Goal: Feedback & Contribution: Submit feedback/report problem

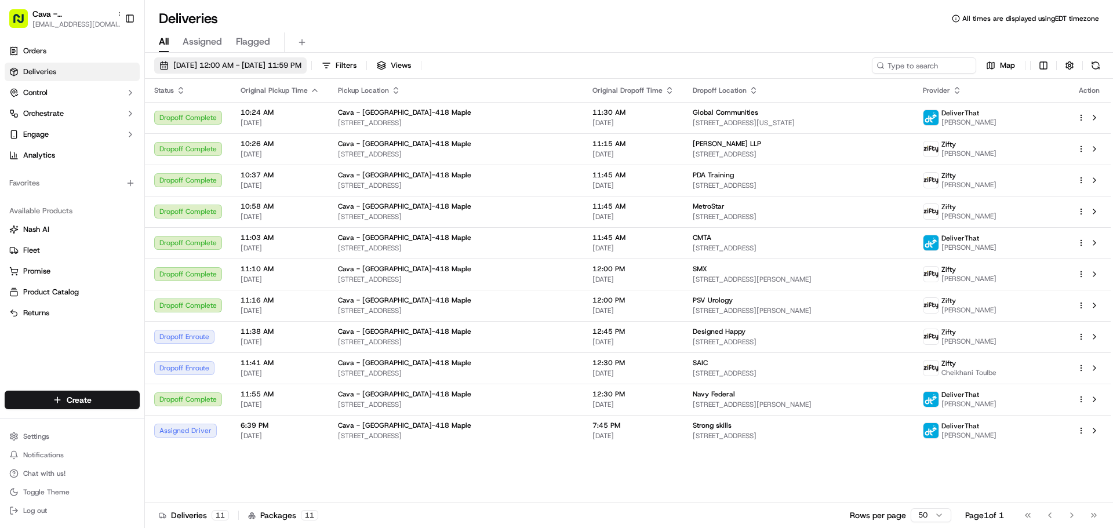
click at [261, 63] on span "09/18/2025 12:00 AM - 09/18/2025 11:59 PM" at bounding box center [237, 65] width 128 height 10
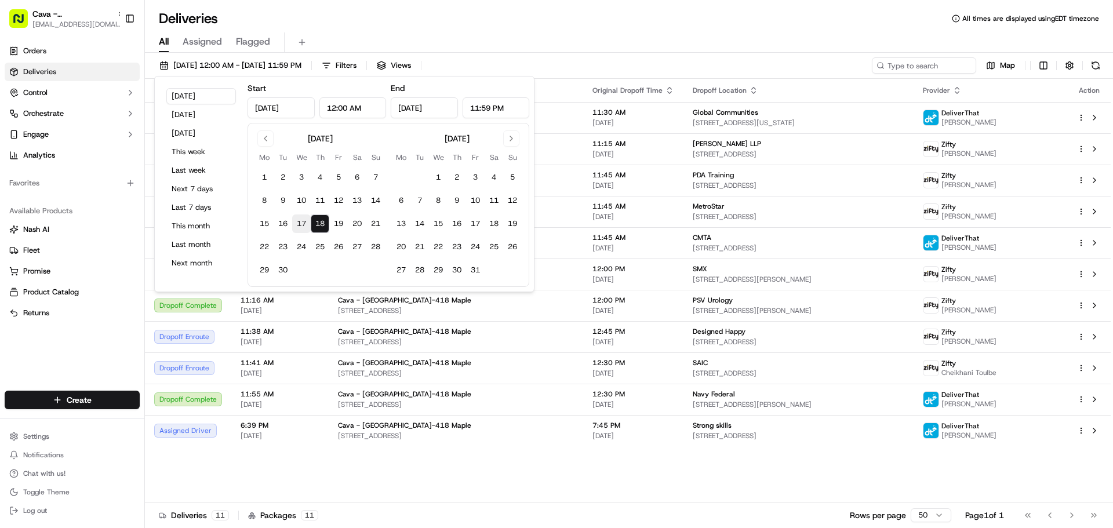
click at [297, 219] on button "17" at bounding box center [301, 224] width 19 height 19
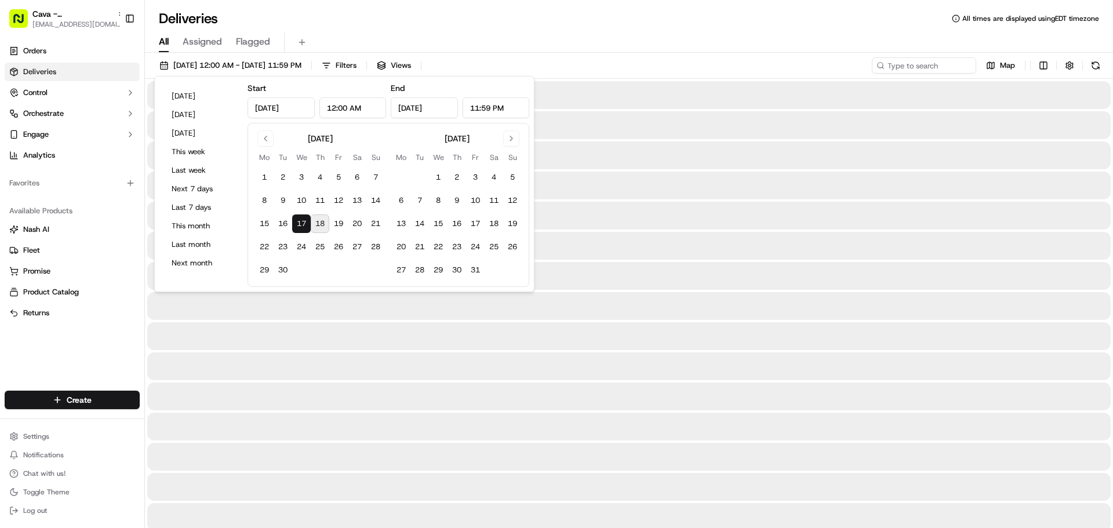
type input "Sep 17, 2025"
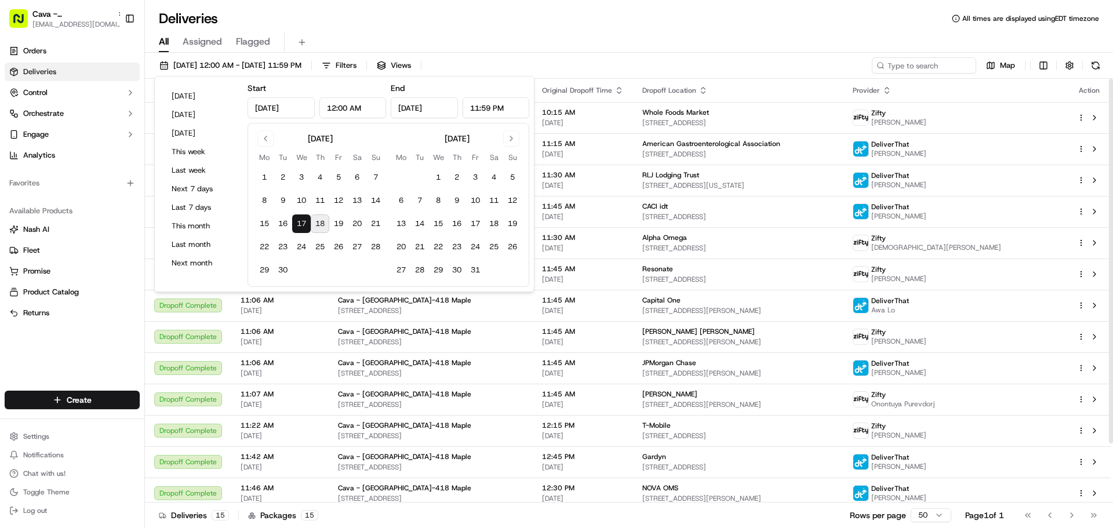
click at [784, 10] on div "Deliveries All times are displayed using EDT timezone" at bounding box center [629, 18] width 968 height 19
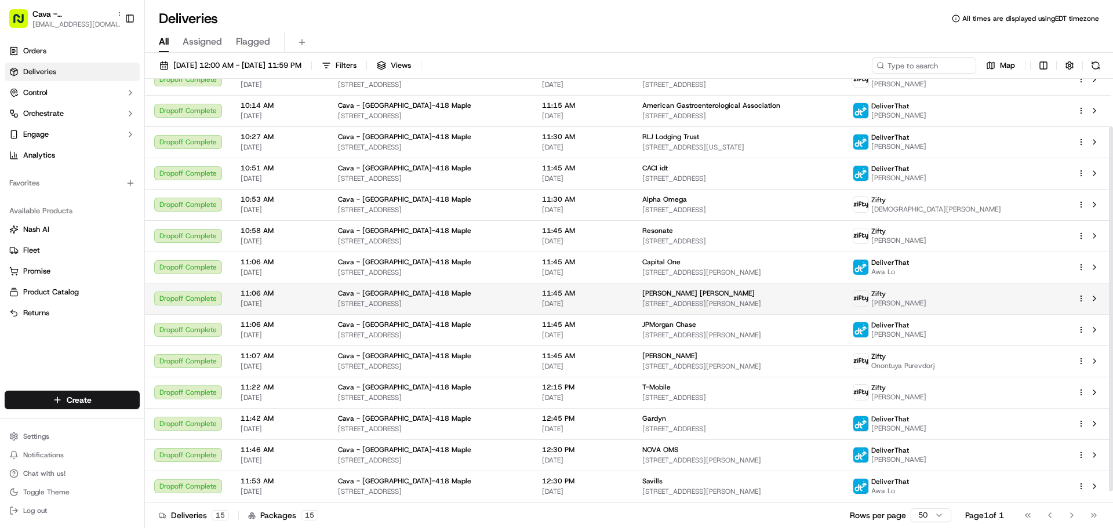
scroll to position [58, 0]
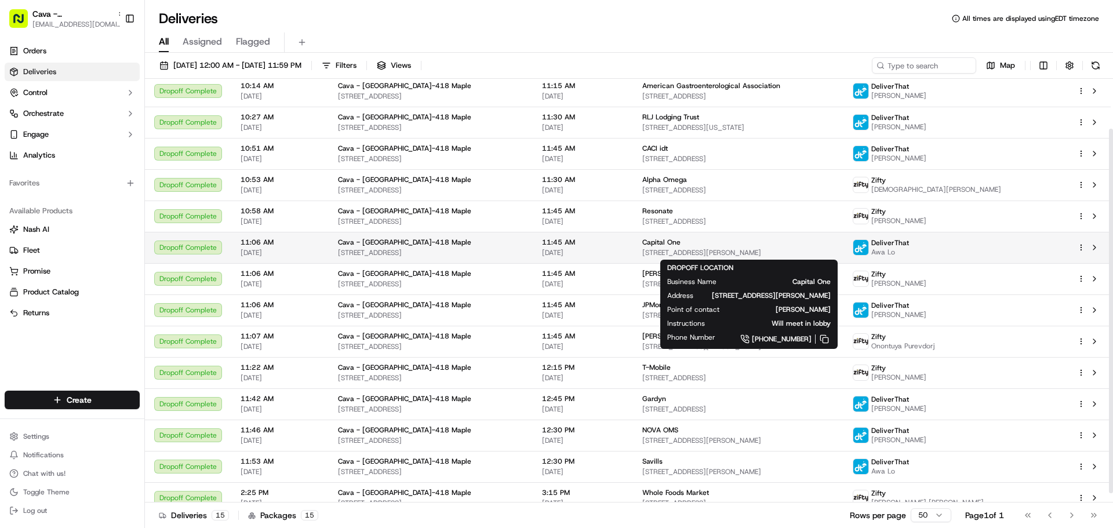
click at [698, 245] on div "Capital One" at bounding box center [738, 242] width 192 height 9
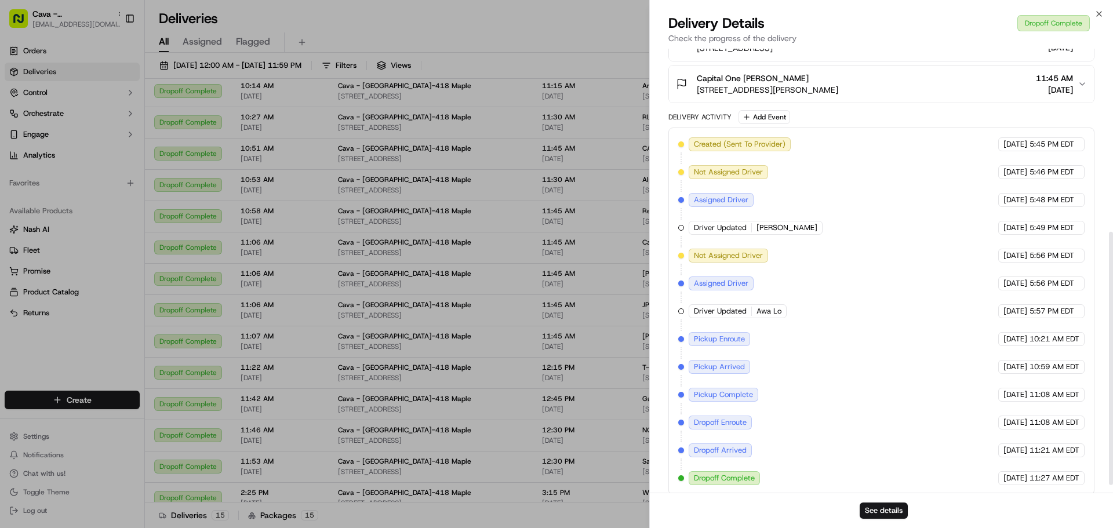
scroll to position [335, 0]
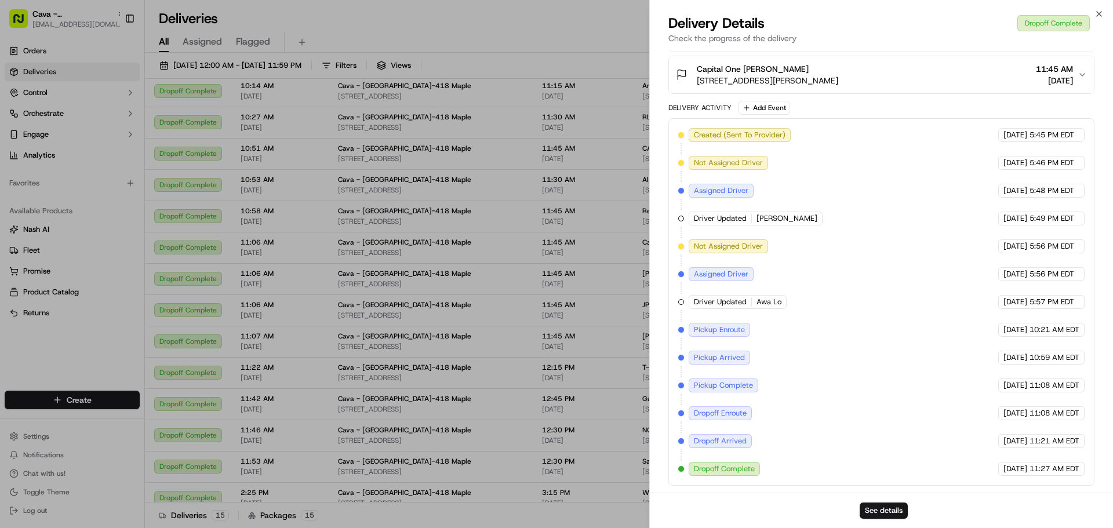
click at [681, 217] on div at bounding box center [681, 219] width 6 height 6
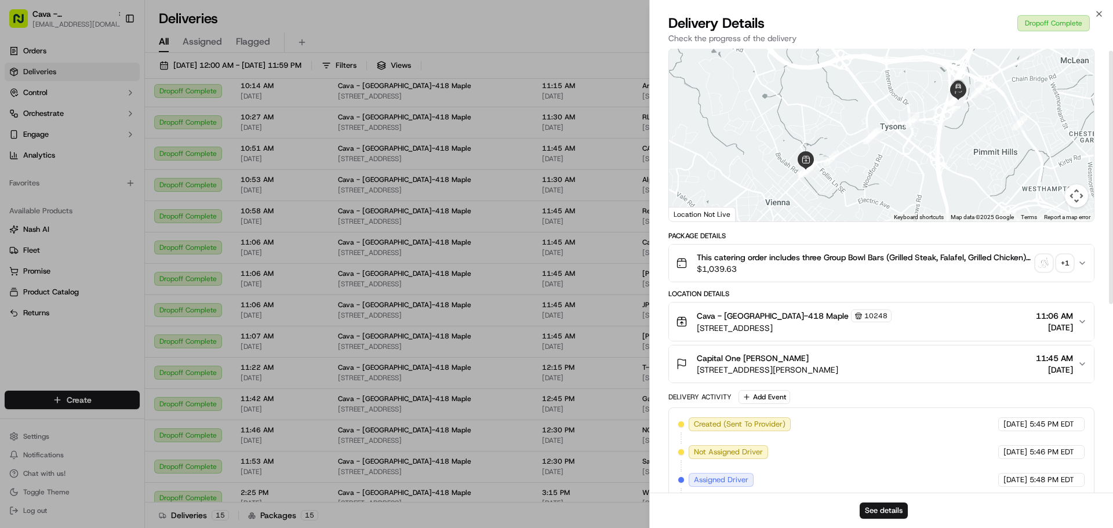
scroll to position [0, 0]
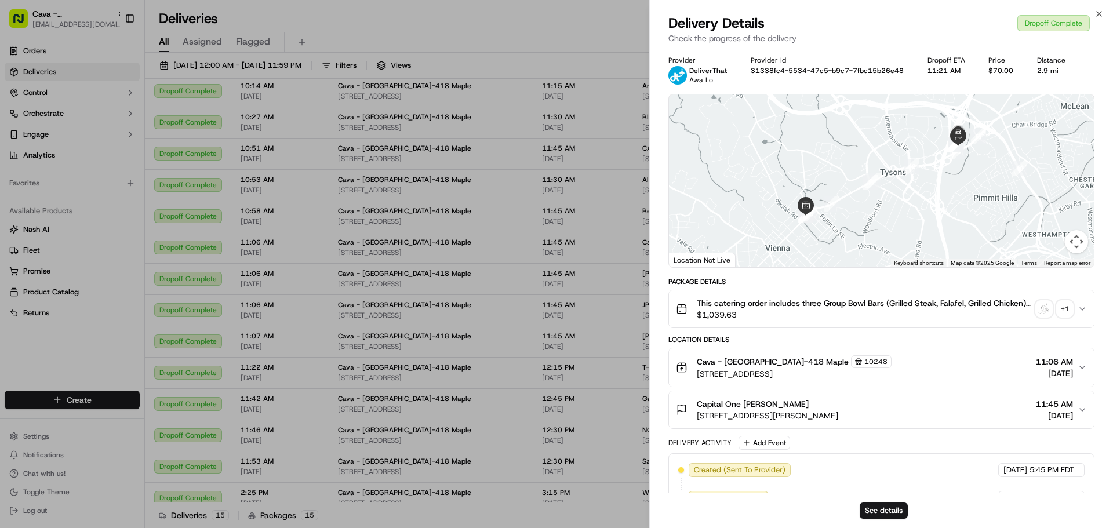
click at [1054, 412] on span "09/17/2025" at bounding box center [1054, 416] width 37 height 12
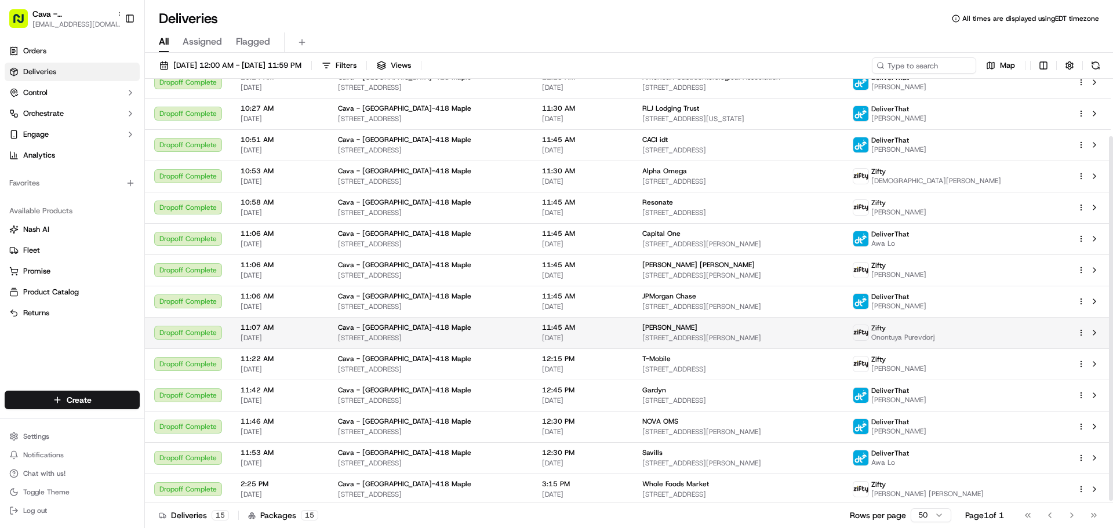
scroll to position [69, 0]
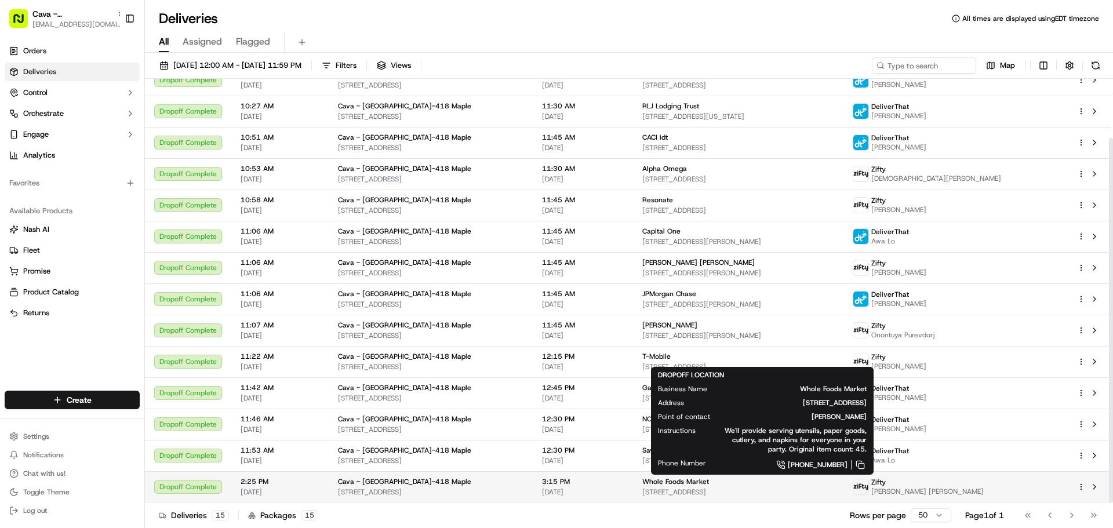
click at [677, 481] on span "Whole Foods Market" at bounding box center [675, 481] width 67 height 9
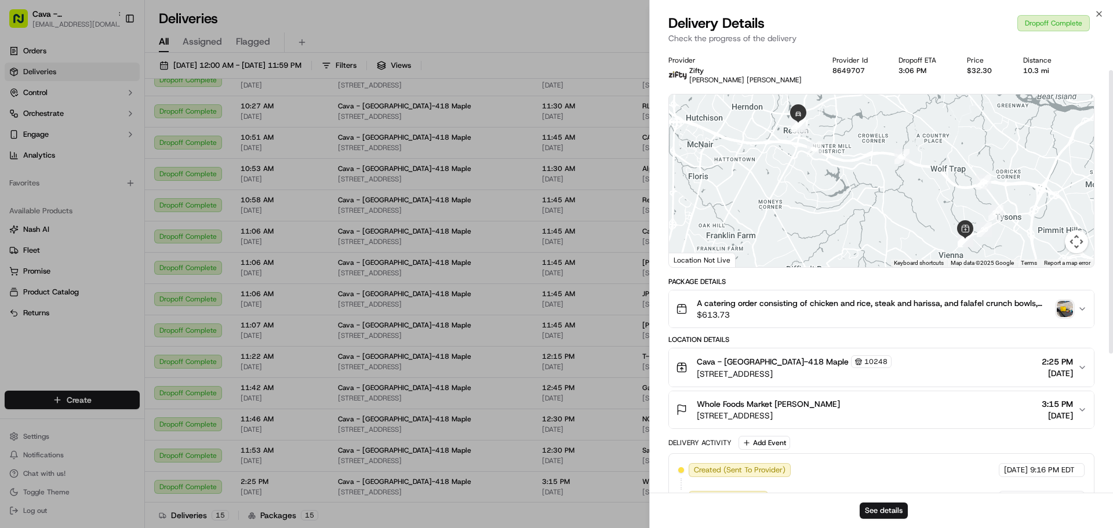
scroll to position [58, 0]
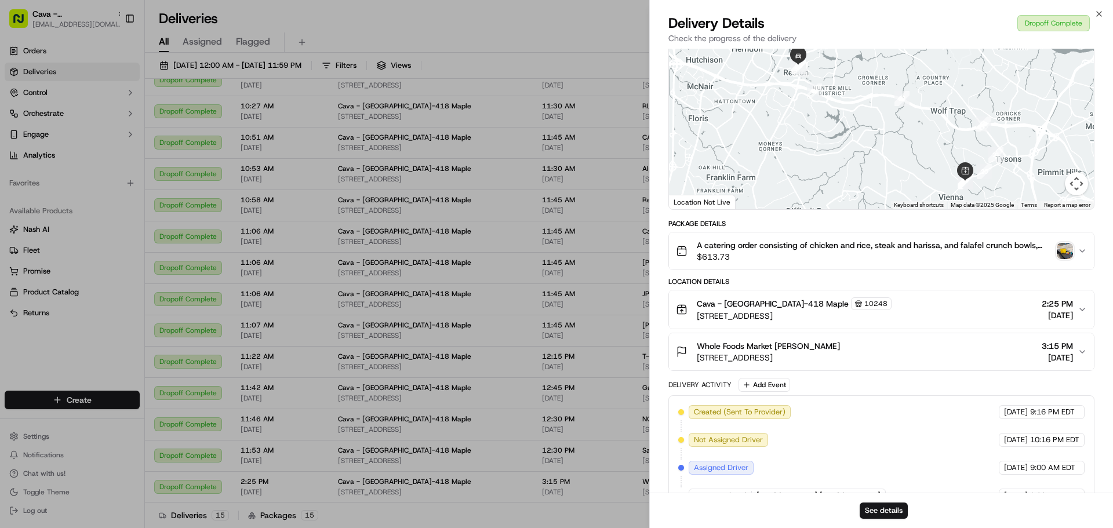
click at [904, 248] on span "A catering order consisting of chicken and rice, steak and harissa, and falafel…" at bounding box center [874, 245] width 355 height 12
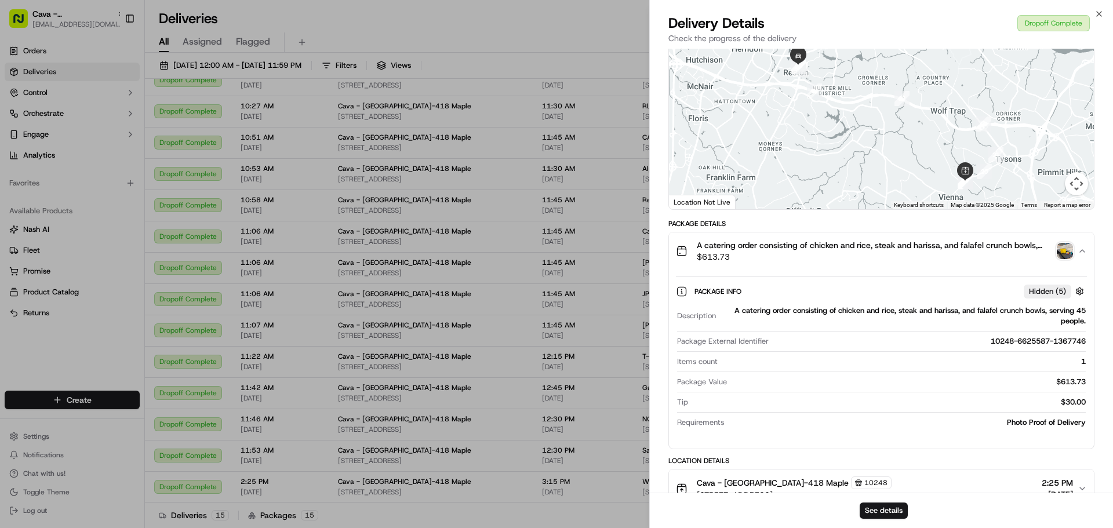
click at [1061, 250] on img "button" at bounding box center [1065, 251] width 16 height 16
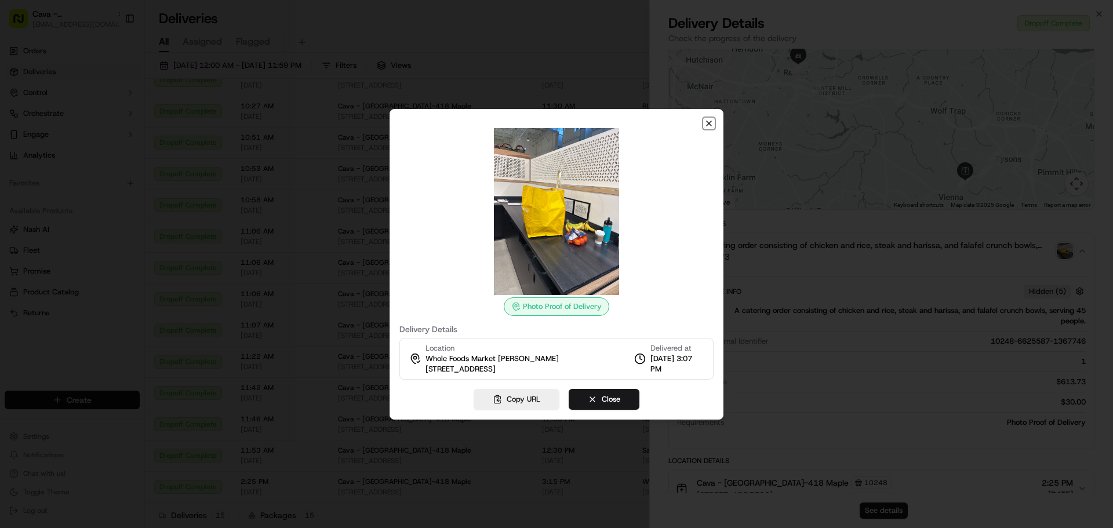
click at [710, 128] on icon "button" at bounding box center [708, 123] width 9 height 9
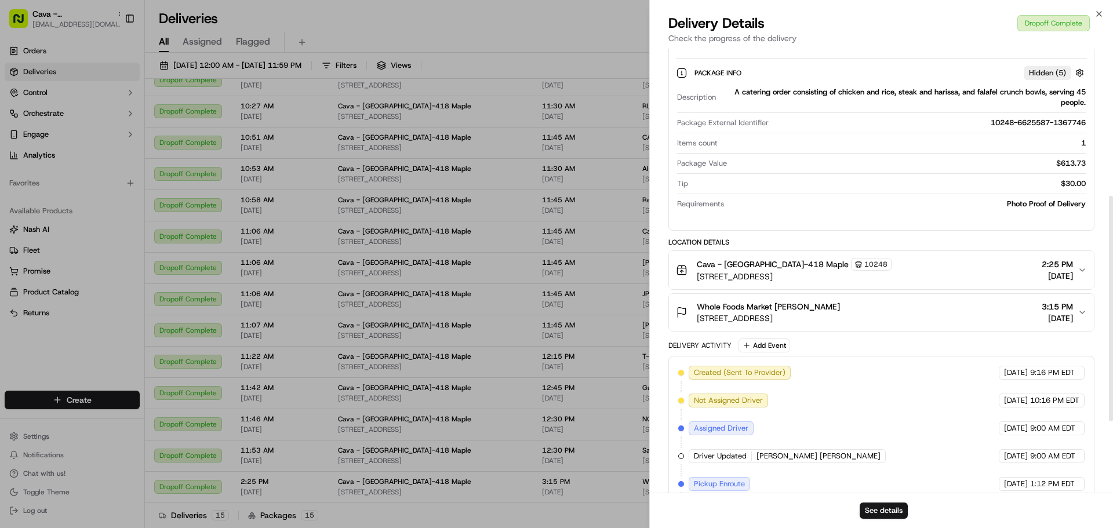
scroll to position [290, 0]
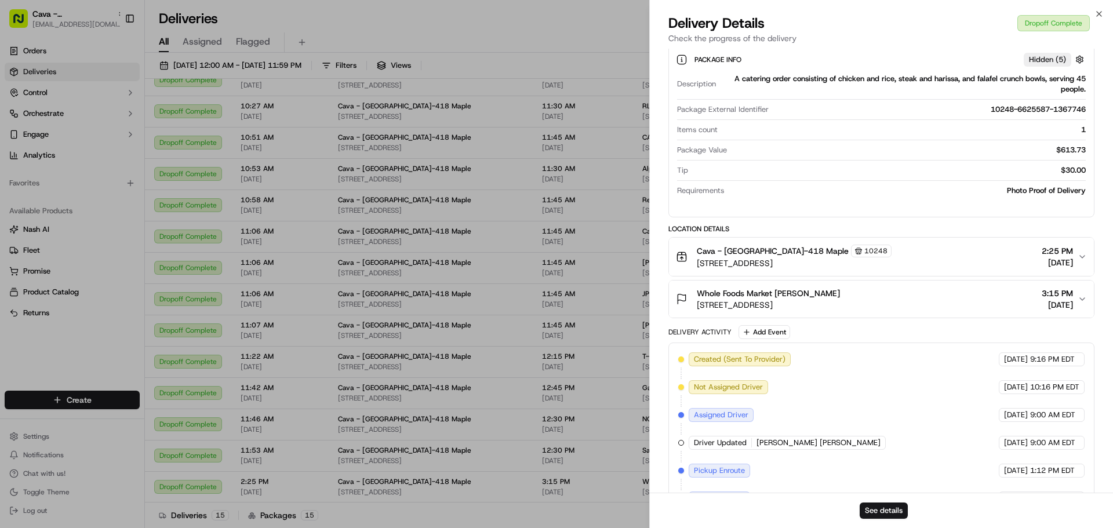
click at [898, 296] on div "Whole Foods Market Habetamu Bula 1861 Fountain Dr, Reston, VA 20190, USA 3:15 P…" at bounding box center [877, 299] width 402 height 23
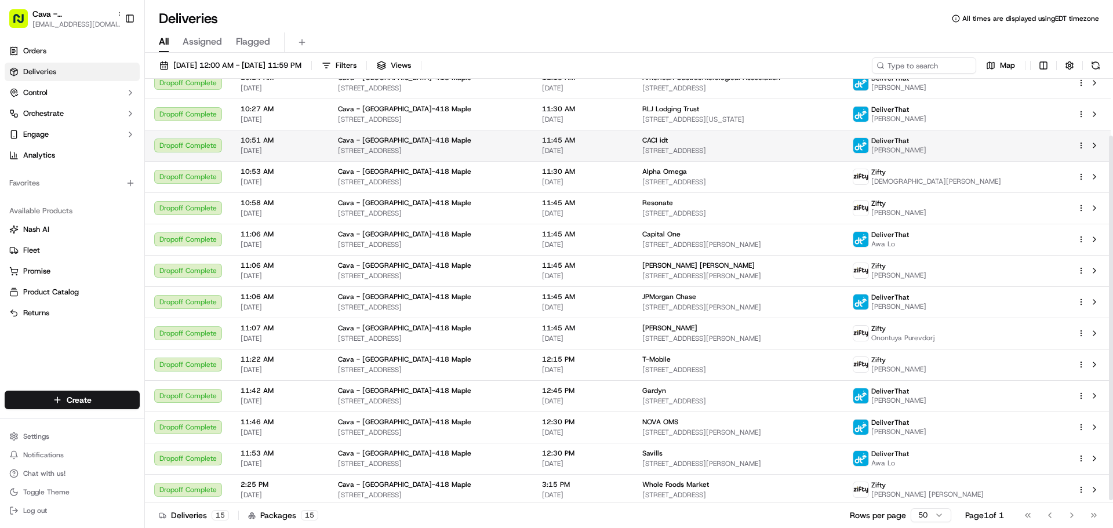
scroll to position [69, 0]
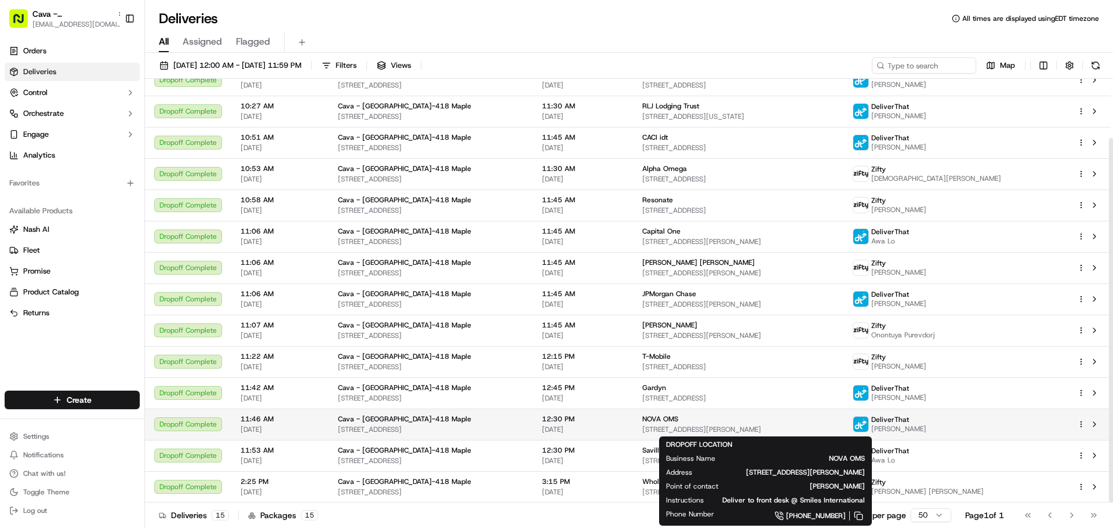
click at [711, 424] on div "NOVA OMS 6845 Elm St #475, McLean, VA 22101, USA" at bounding box center [738, 425] width 192 height 20
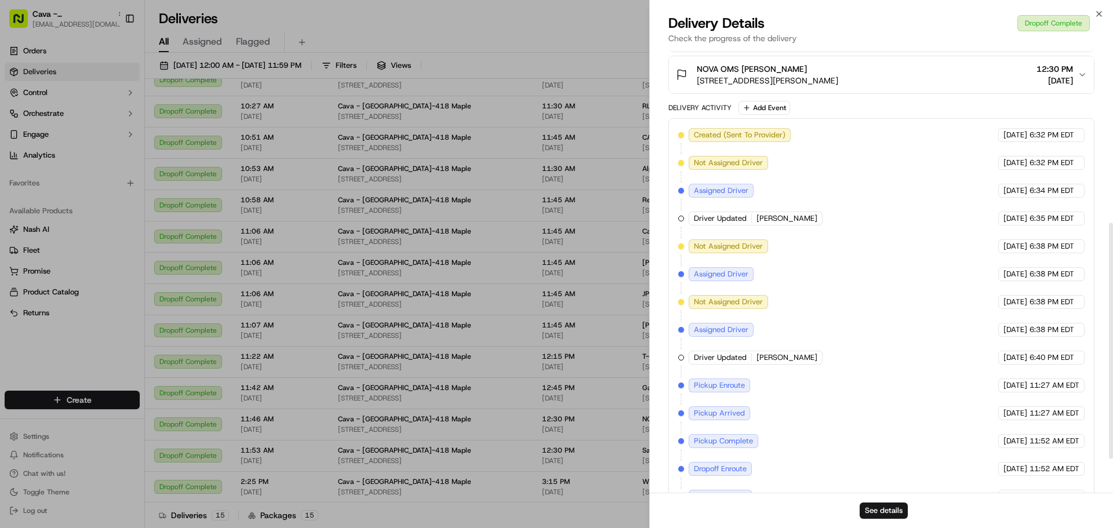
scroll to position [348, 0]
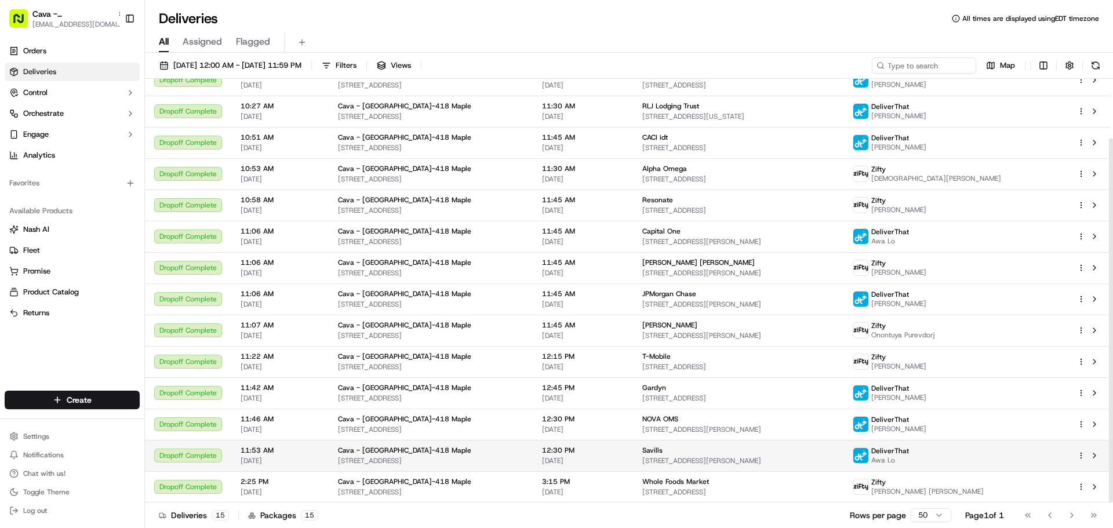
click at [688, 457] on span "7900 Tysons One Pl, McLean, VA 22102, USA" at bounding box center [738, 460] width 192 height 9
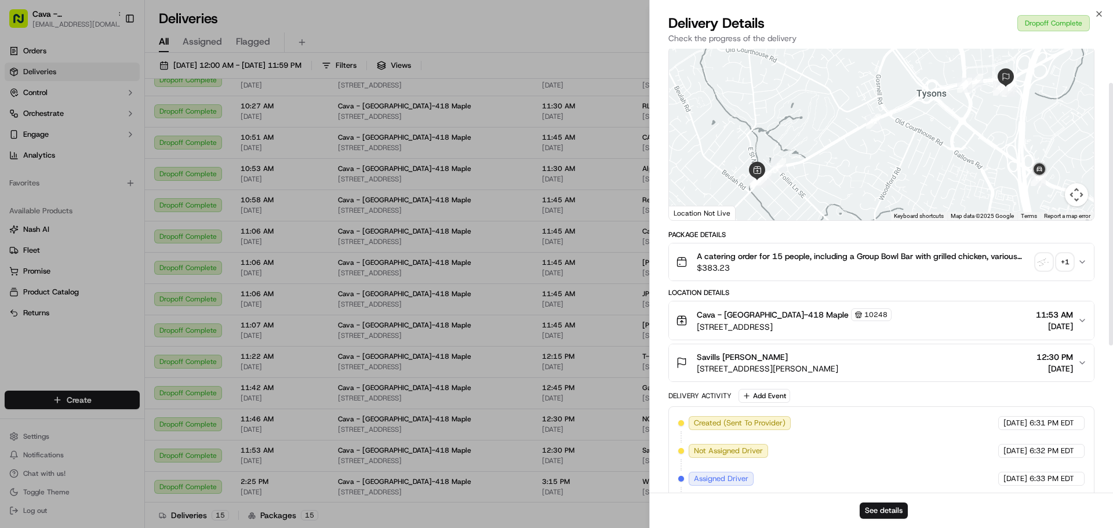
scroll to position [58, 0]
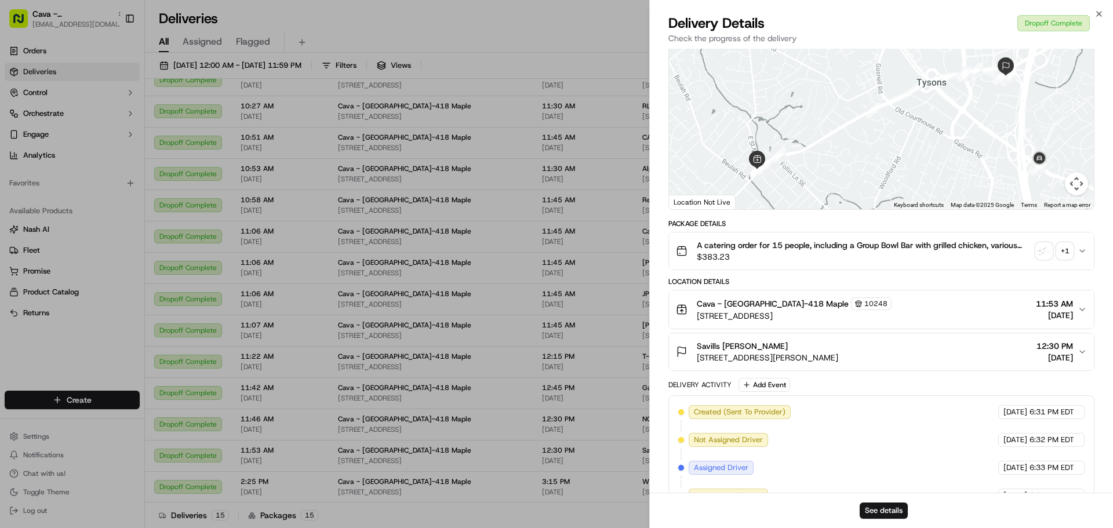
click at [1016, 363] on div "Savills Morgan Schemenski 7900 Tysons One Pl, McLean, VA 22102, USA 12:30 PM 09…" at bounding box center [877, 351] width 402 height 23
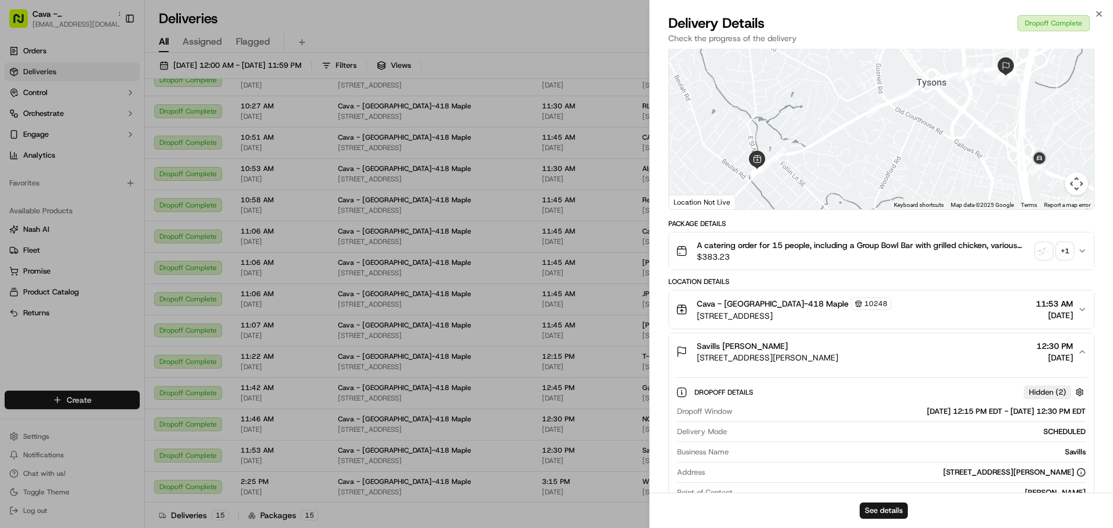
click at [1078, 252] on button "A catering order for 15 people, including a Group Bowl Bar with grilled chicken…" at bounding box center [881, 251] width 425 height 37
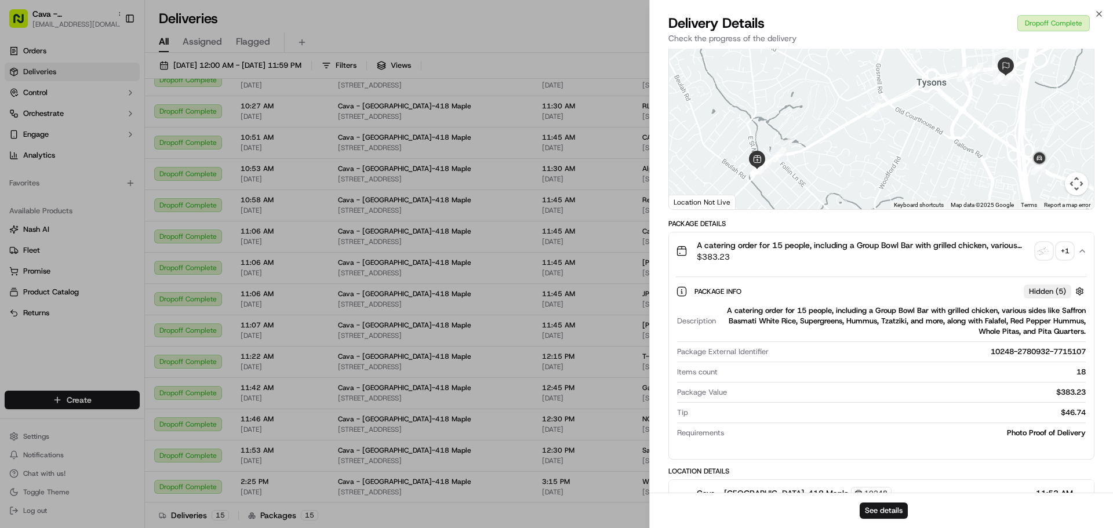
click at [1085, 250] on icon "button" at bounding box center [1082, 250] width 9 height 9
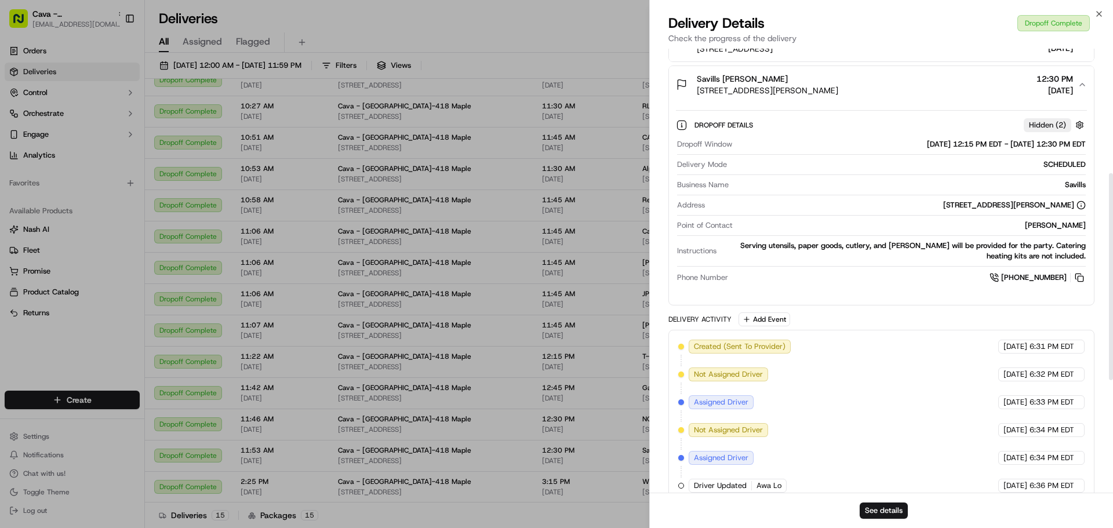
scroll to position [406, 0]
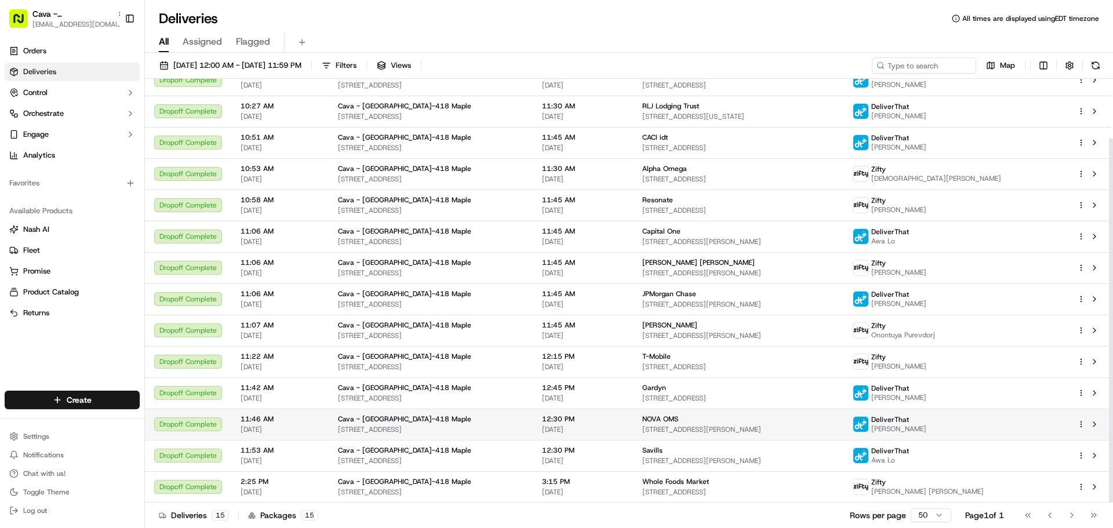
click at [680, 415] on div "NOVA OMS" at bounding box center [738, 419] width 192 height 9
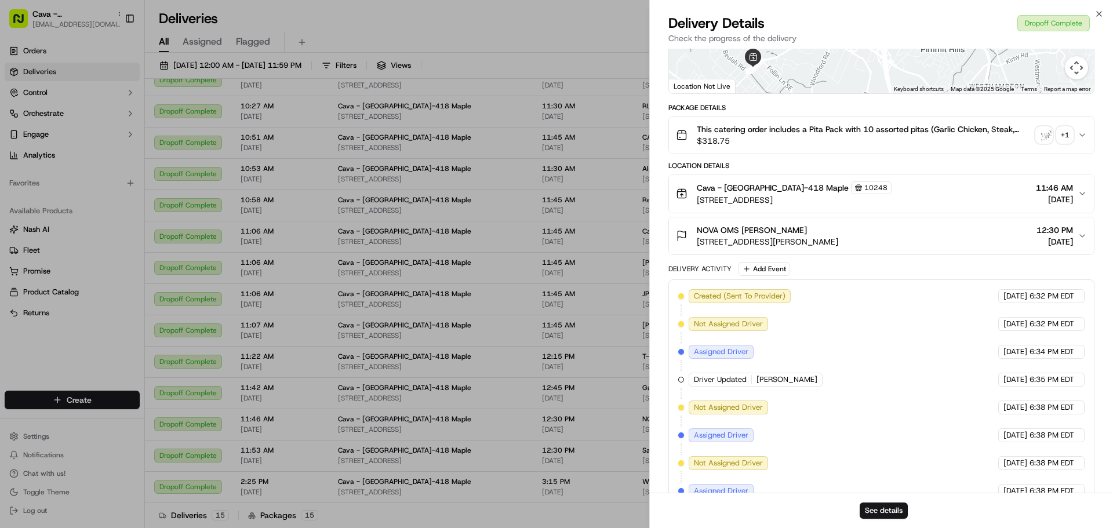
scroll to position [232, 0]
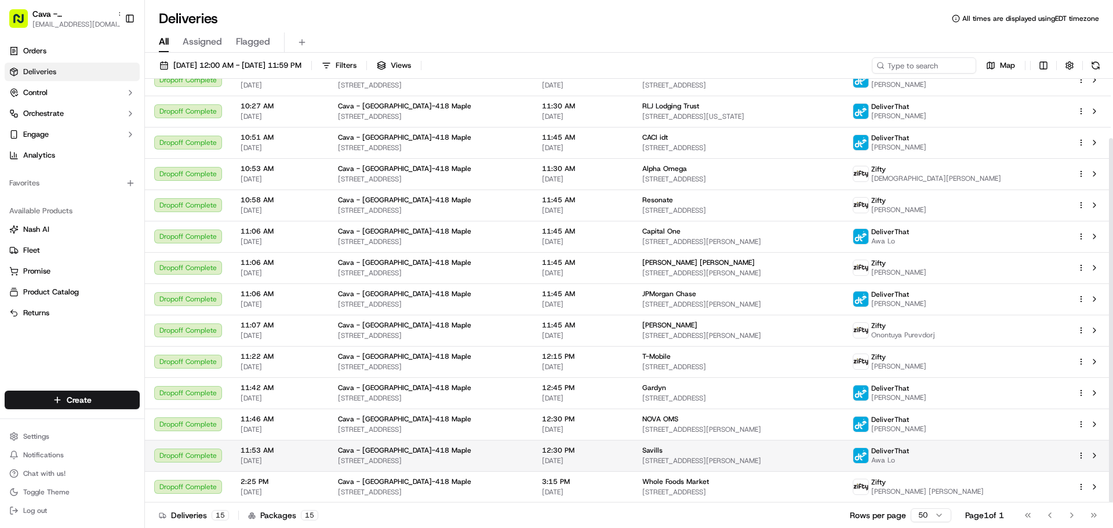
click at [669, 454] on div "Savills" at bounding box center [738, 450] width 192 height 9
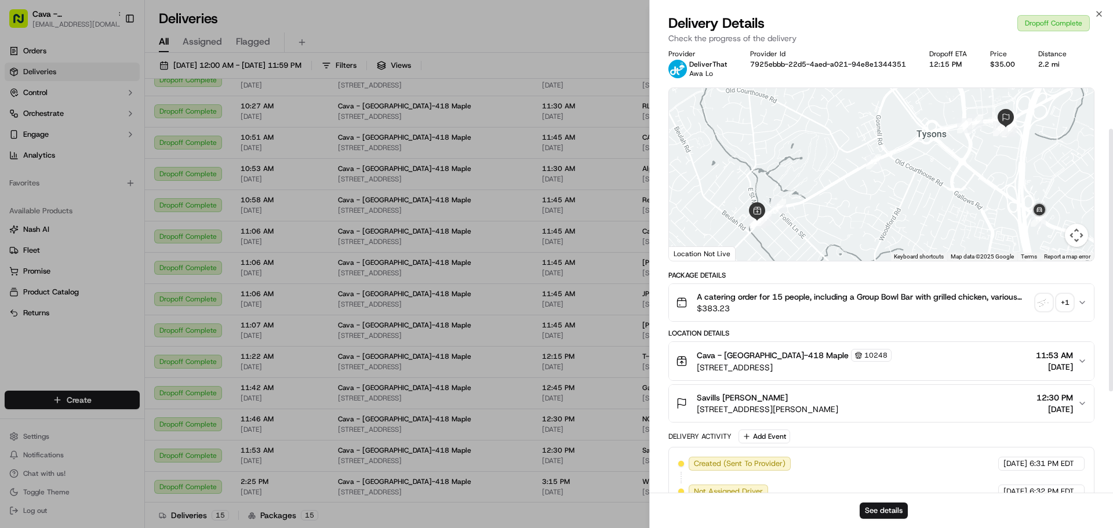
scroll to position [0, 0]
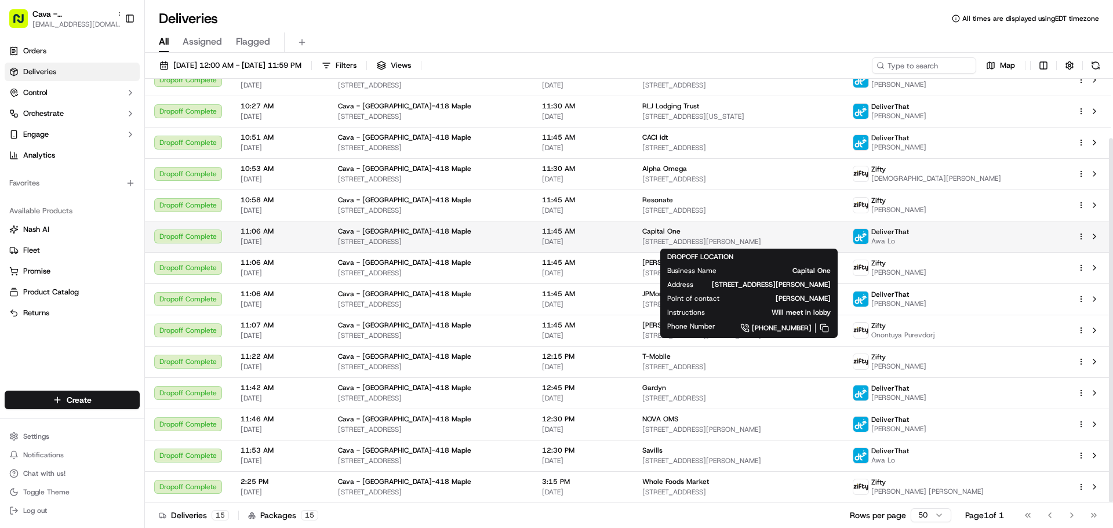
click at [681, 239] on span "1675 Capital One Dr, Tysons, VA 22102, USA" at bounding box center [738, 241] width 192 height 9
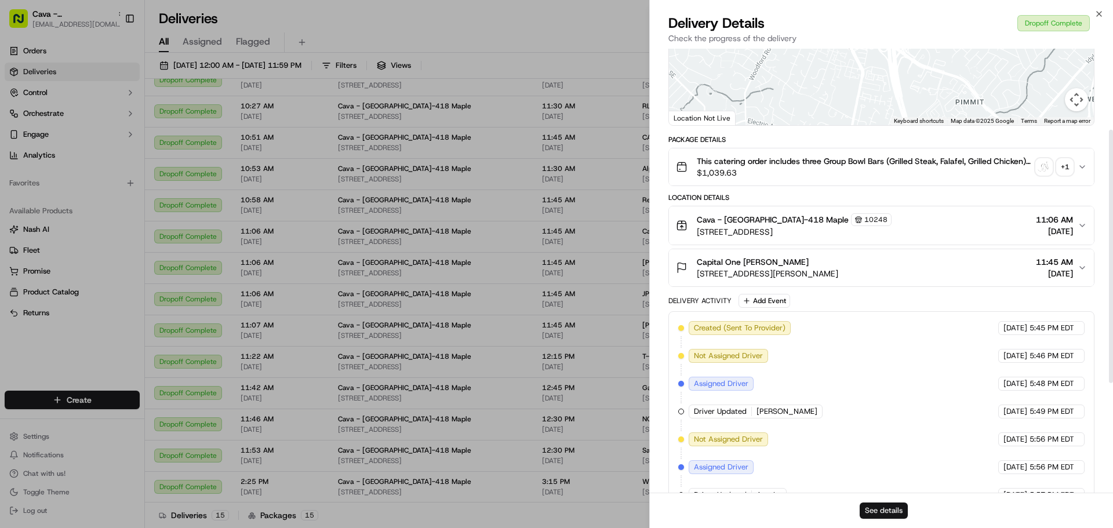
scroll to position [161, 0]
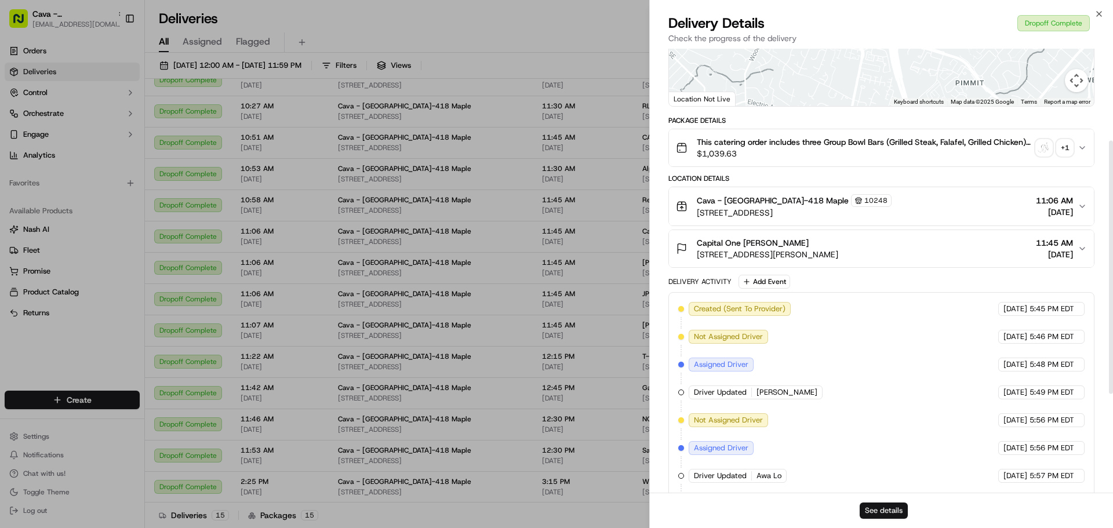
click at [887, 503] on button "See details" at bounding box center [884, 511] width 48 height 16
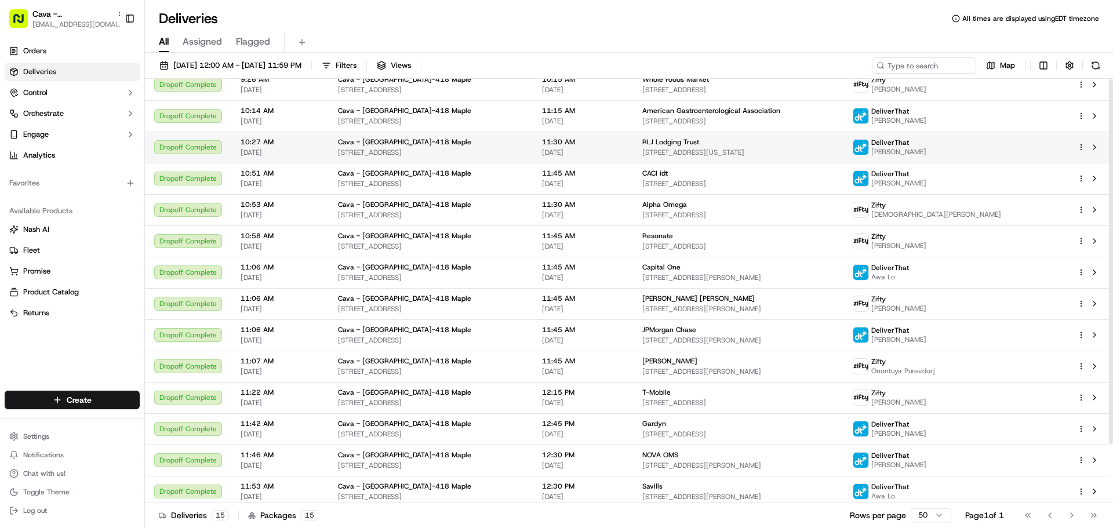
scroll to position [0, 0]
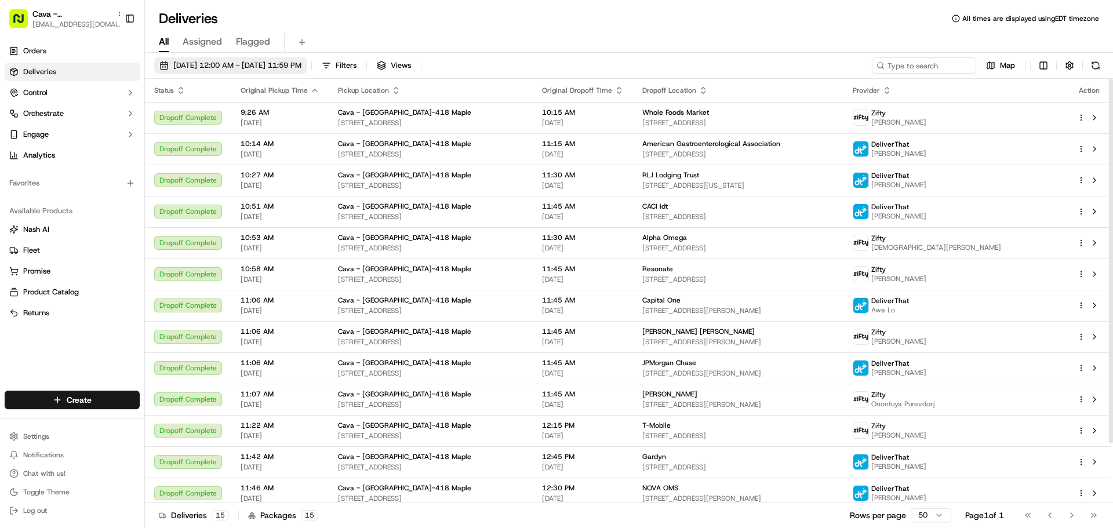
click at [268, 62] on span "09/17/2025 12:00 AM - 09/17/2025 11:59 PM" at bounding box center [237, 65] width 128 height 10
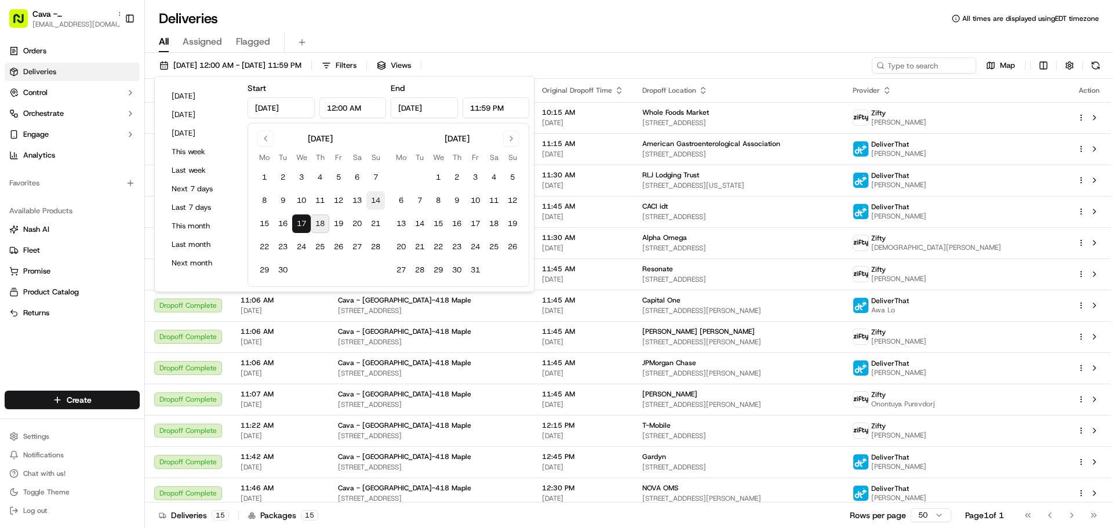
click at [372, 201] on button "14" at bounding box center [375, 200] width 19 height 19
type input "[DATE]"
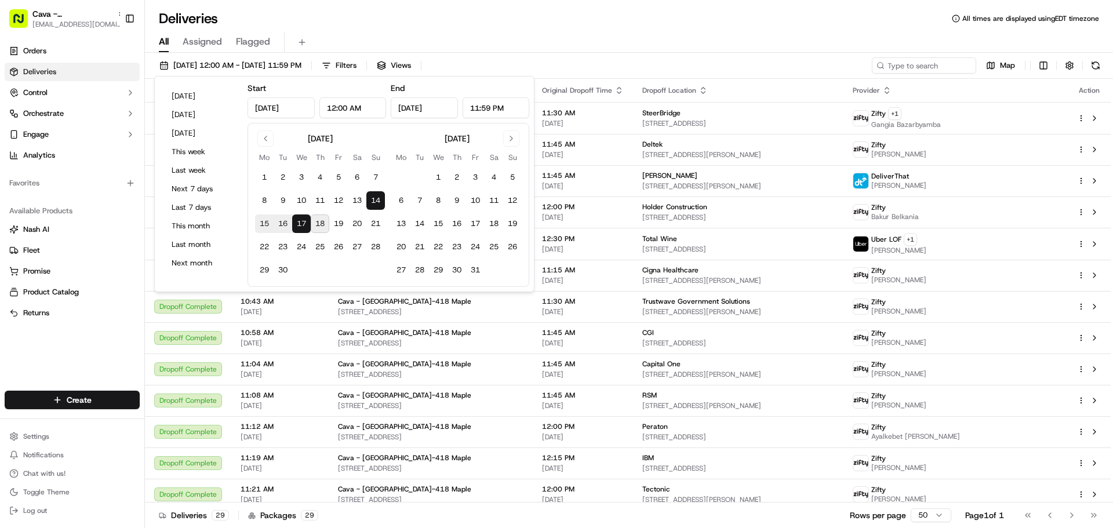
click at [510, 26] on div "Deliveries All times are displayed using EDT timezone" at bounding box center [629, 18] width 968 height 19
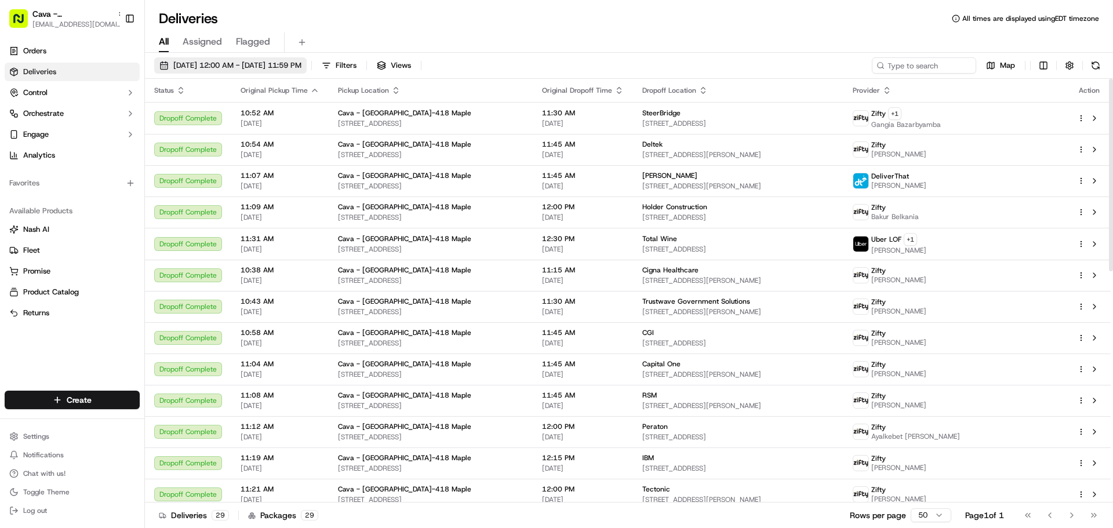
click at [287, 62] on span "09/14/2025 12:00 AM - 09/17/2025 11:59 PM" at bounding box center [237, 65] width 128 height 10
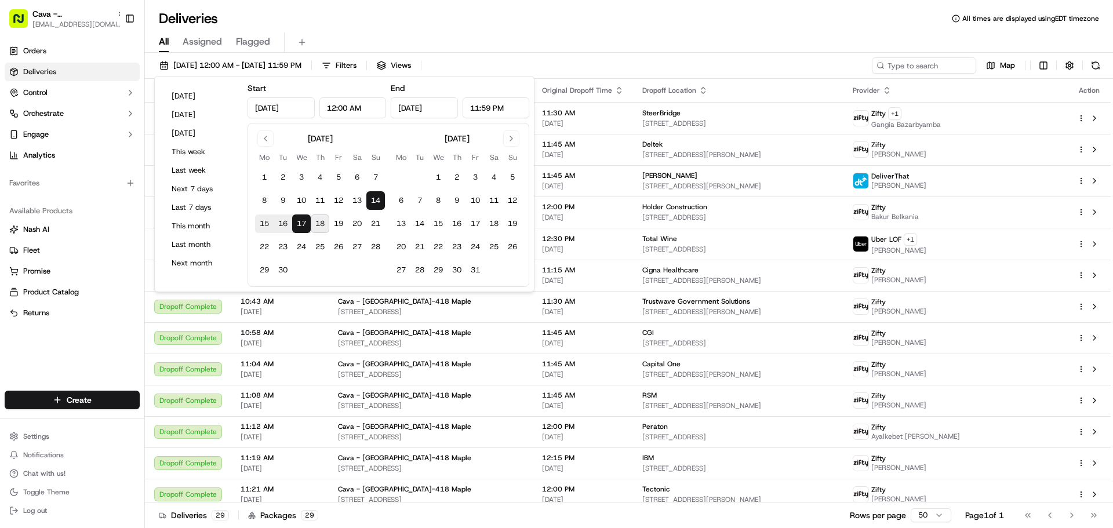
click at [372, 201] on button "14" at bounding box center [375, 200] width 19 height 19
type input "[DATE]"
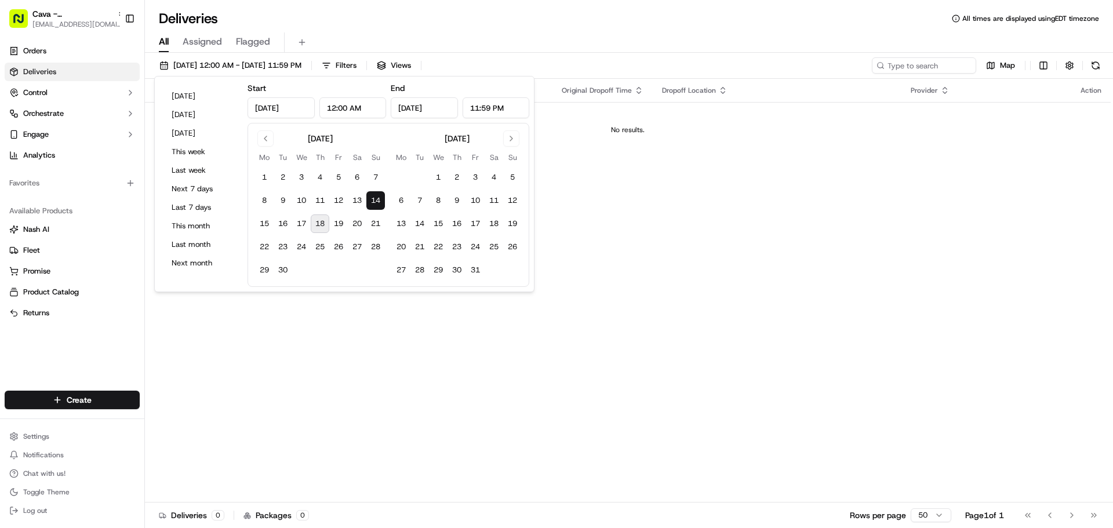
click at [351, 30] on div "All Assigned Flagged" at bounding box center [629, 40] width 968 height 25
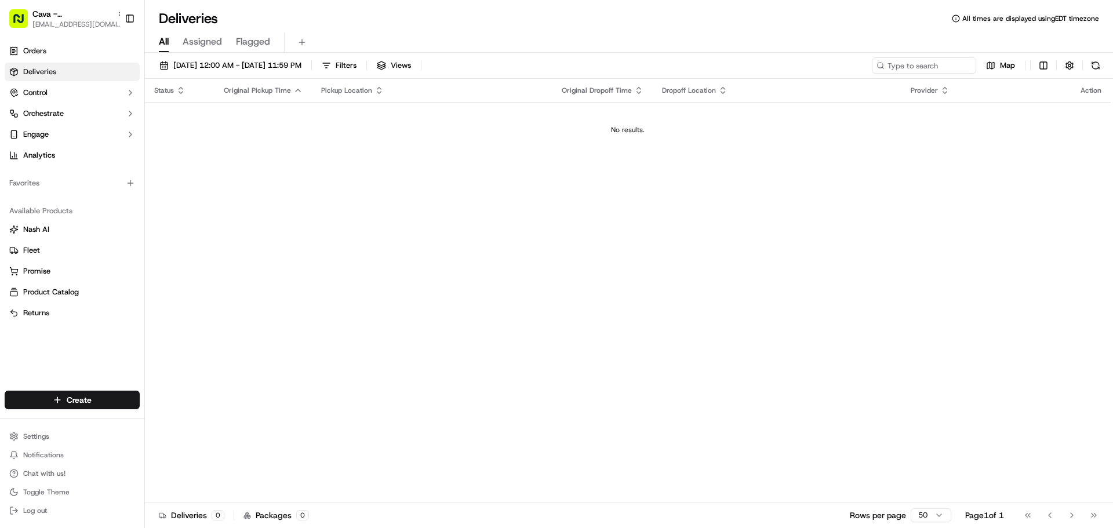
click at [42, 70] on span "Deliveries" at bounding box center [39, 72] width 33 height 10
click at [285, 67] on span "[DATE] 12:00 AM - [DATE] 11:59 PM" at bounding box center [237, 65] width 128 height 10
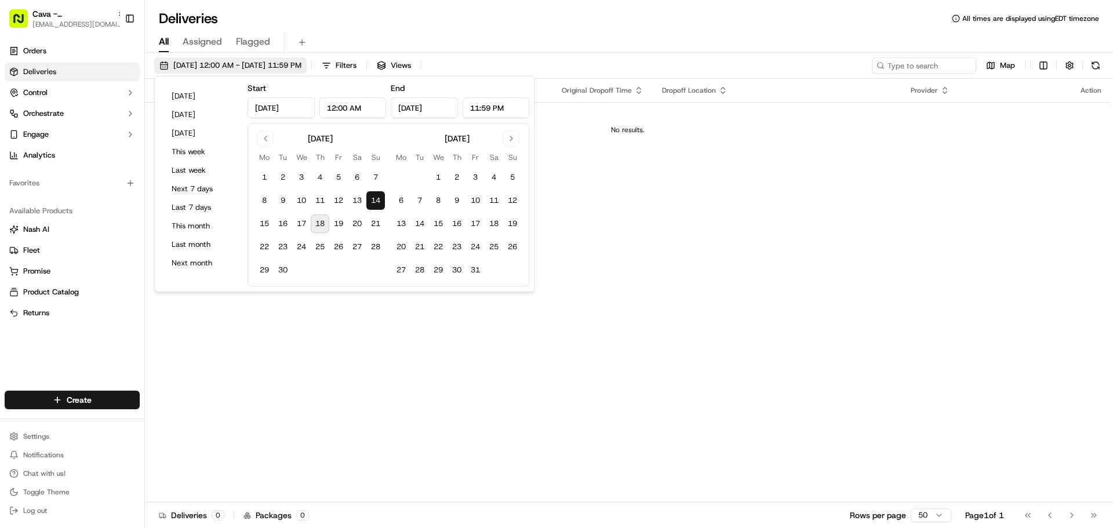
click at [285, 67] on span "[DATE] 12:00 AM - [DATE] 11:59 PM" at bounding box center [237, 65] width 128 height 10
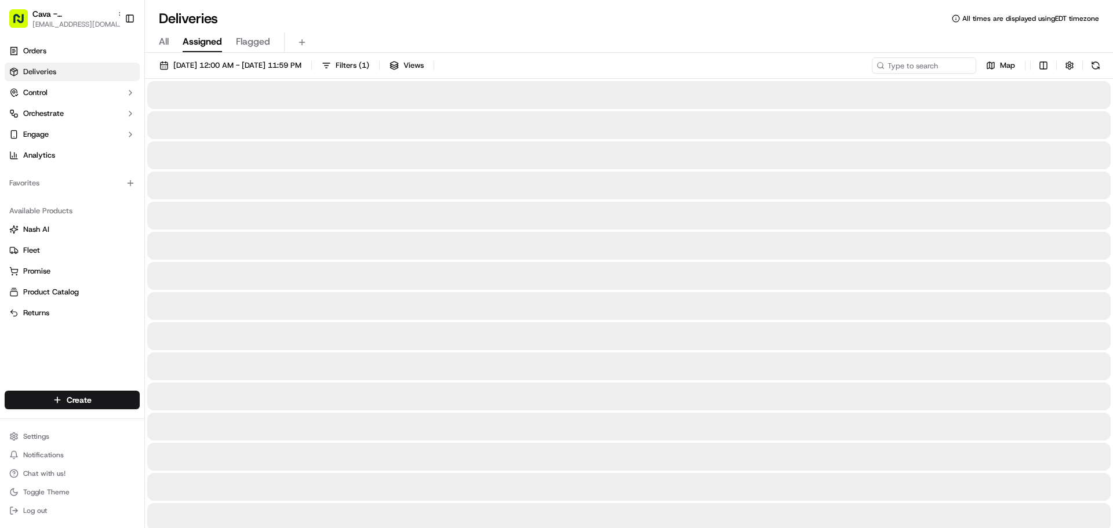
click at [215, 42] on span "Assigned" at bounding box center [202, 42] width 39 height 14
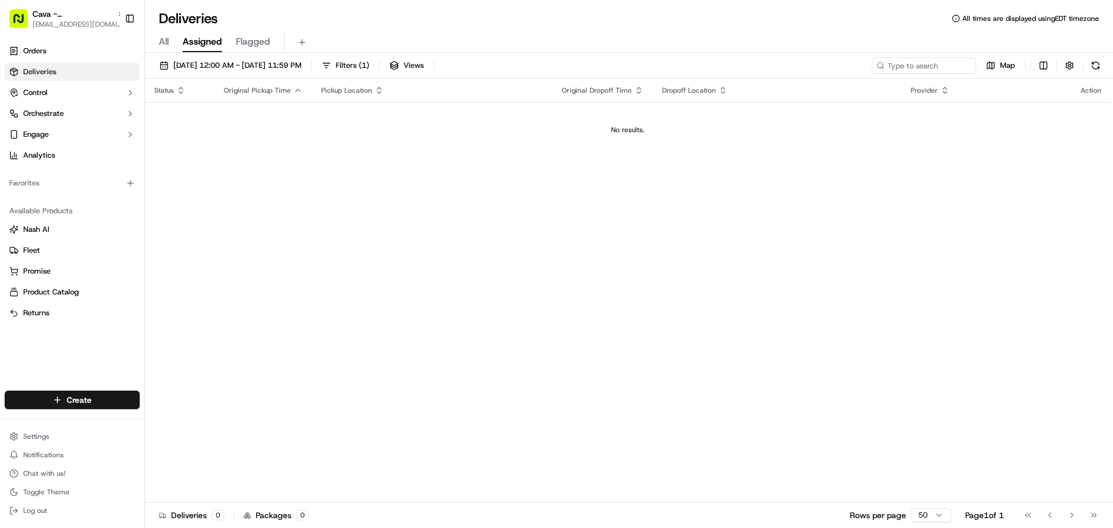
click at [253, 42] on span "Flagged" at bounding box center [253, 42] width 34 height 14
click at [164, 42] on span "All" at bounding box center [164, 42] width 10 height 14
click at [255, 67] on span "[DATE] 12:00 AM - [DATE] 11:59 PM" at bounding box center [237, 65] width 128 height 10
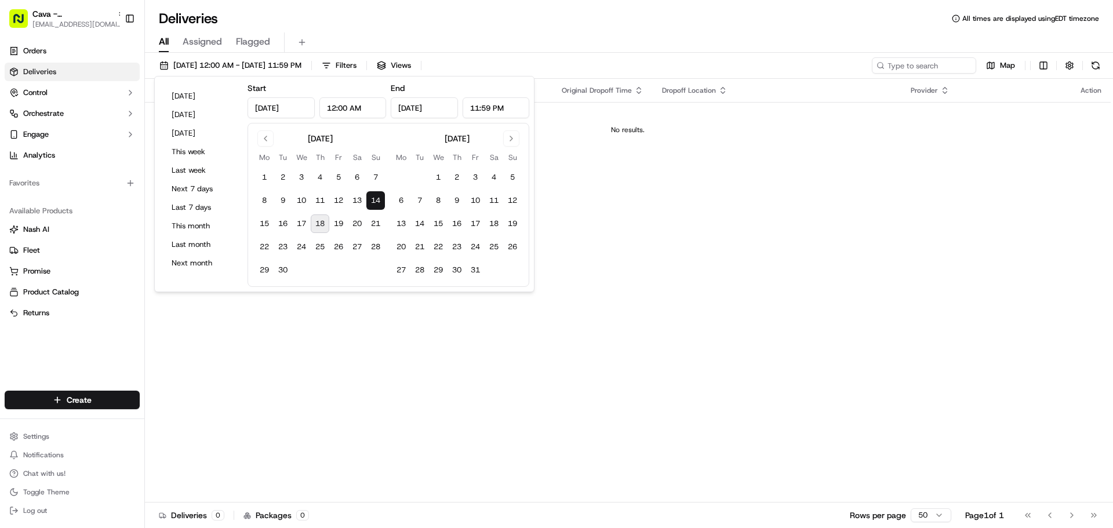
click at [377, 201] on button "14" at bounding box center [375, 200] width 19 height 19
click at [375, 197] on button "14" at bounding box center [375, 200] width 19 height 19
click at [602, 208] on div "Status Original Pickup Time Pickup Location Original Dropoff Time Dropoff Locat…" at bounding box center [628, 291] width 966 height 424
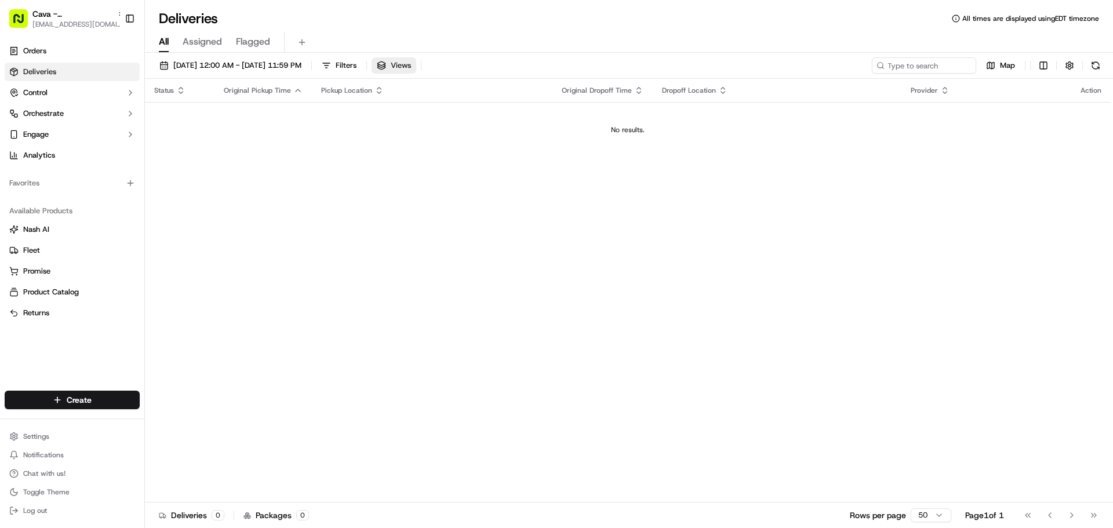
click at [416, 63] on button "Views" at bounding box center [394, 65] width 45 height 16
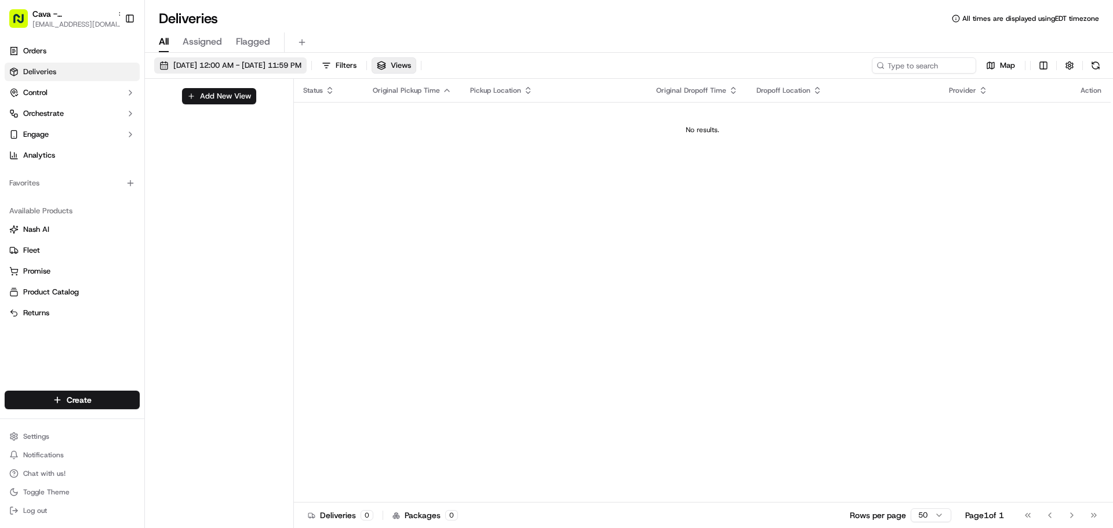
click at [196, 59] on button "[DATE] 12:00 AM - [DATE] 11:59 PM" at bounding box center [230, 65] width 152 height 16
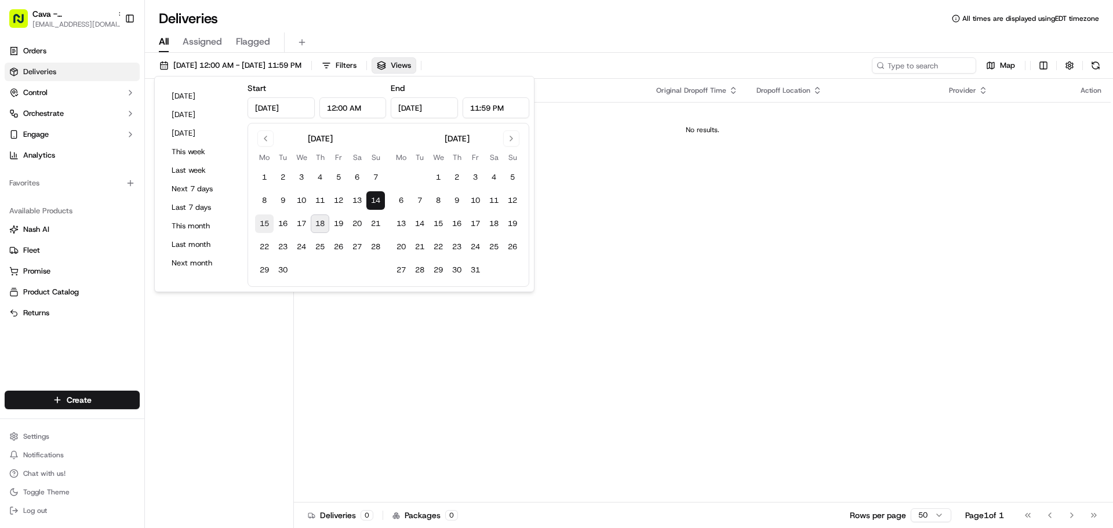
click at [262, 225] on button "15" at bounding box center [264, 224] width 19 height 19
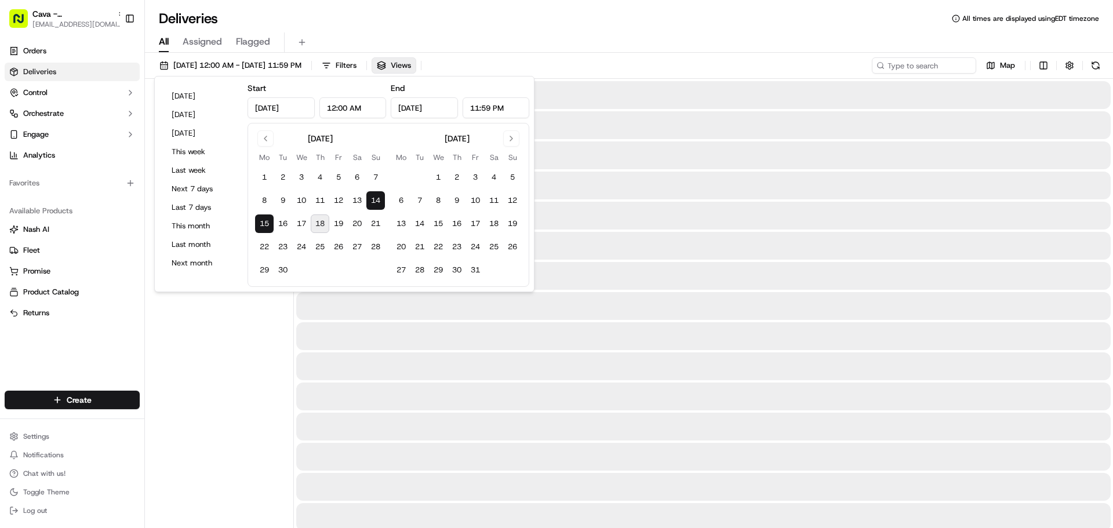
type input "[DATE]"
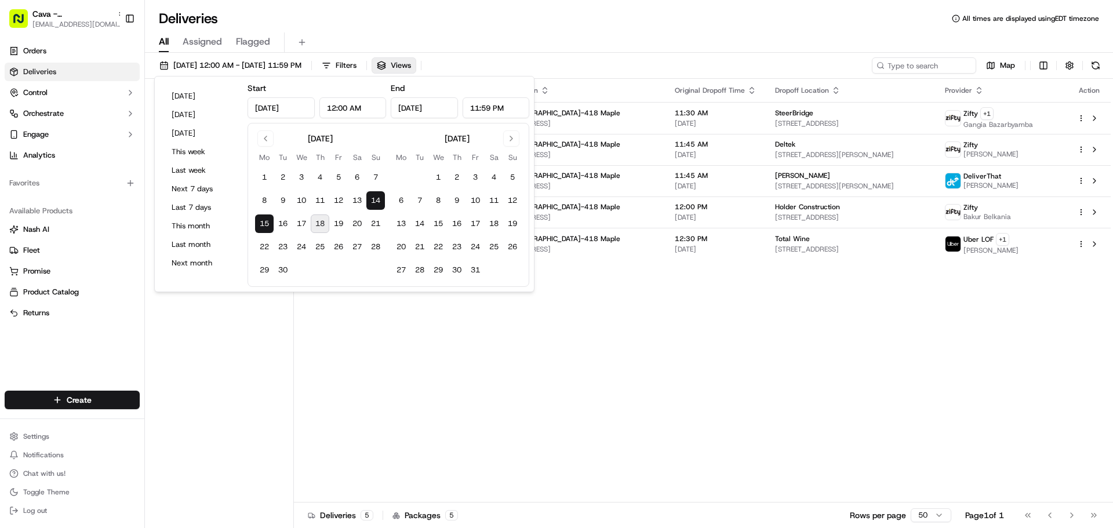
click at [489, 28] on div "All Assigned Flagged" at bounding box center [629, 40] width 968 height 25
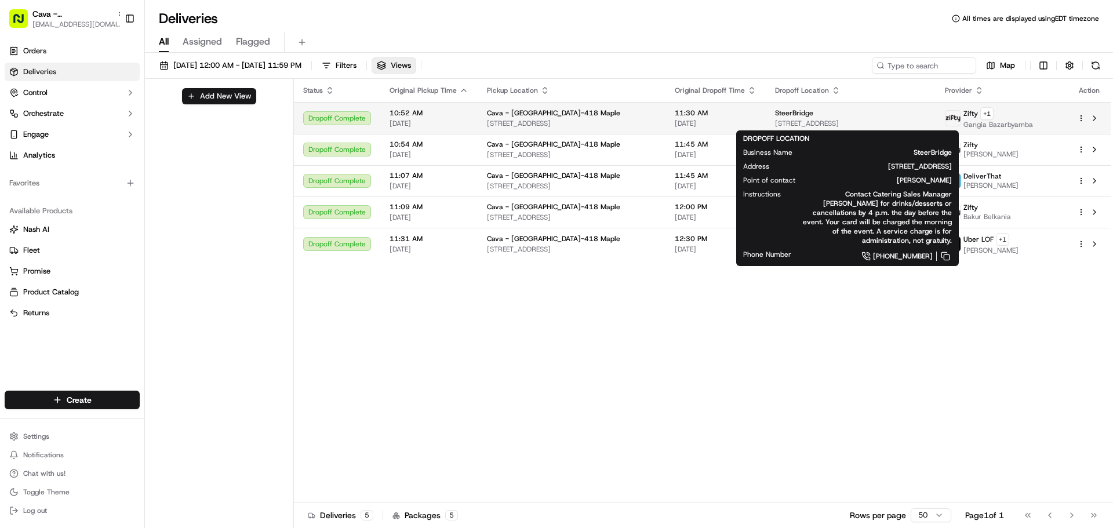
click at [775, 119] on span "[STREET_ADDRESS]" at bounding box center [850, 123] width 151 height 9
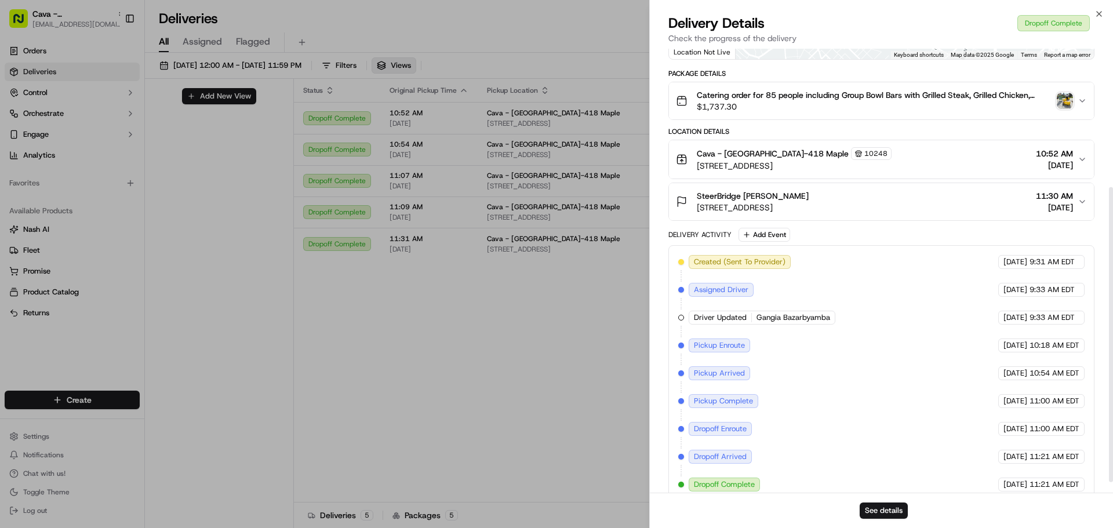
scroll to position [224, 0]
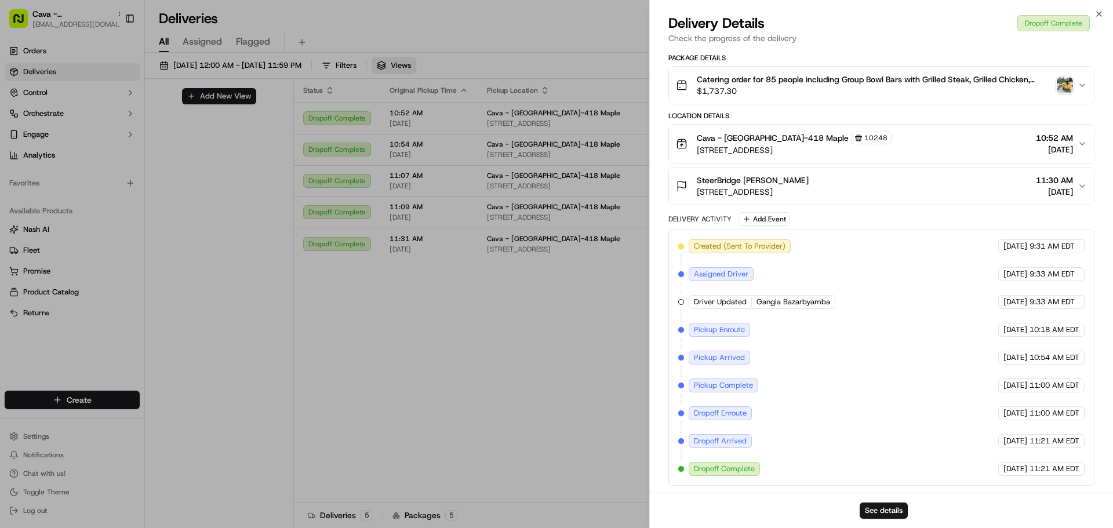
click at [1083, 86] on icon "button" at bounding box center [1082, 85] width 9 height 9
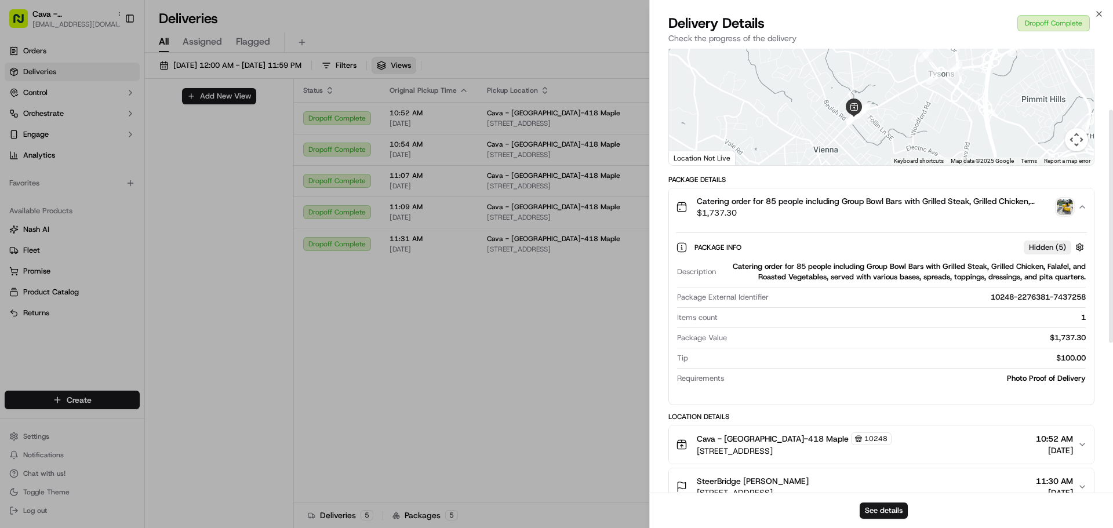
scroll to position [55, 0]
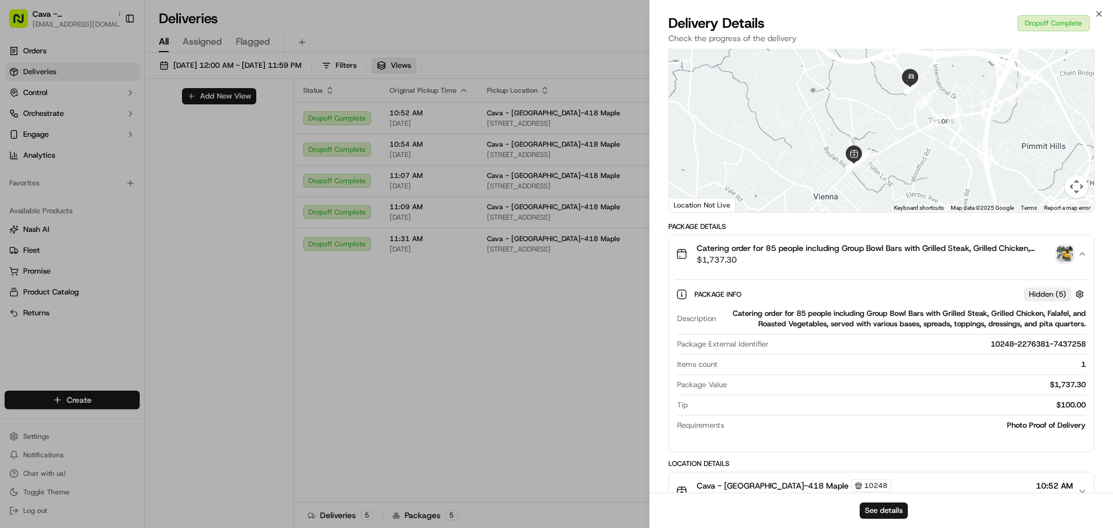
click at [1063, 248] on img "button" at bounding box center [1065, 254] width 16 height 16
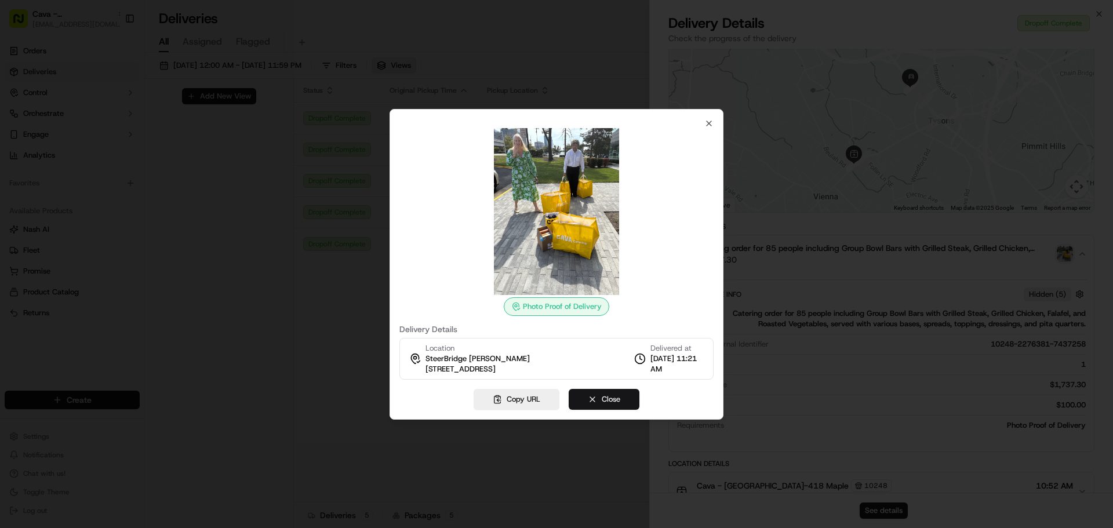
click at [598, 393] on button "Close" at bounding box center [604, 399] width 71 height 21
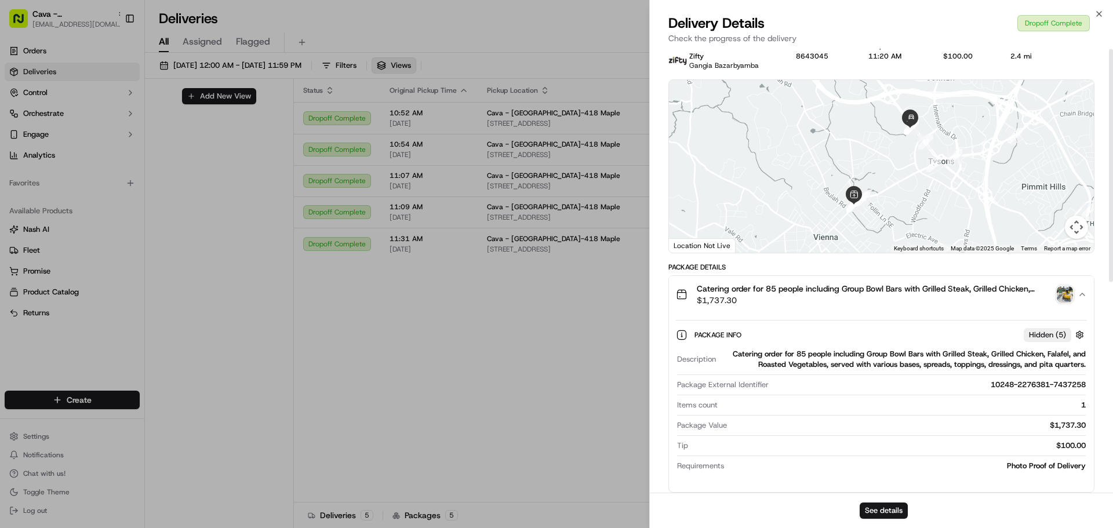
scroll to position [0, 0]
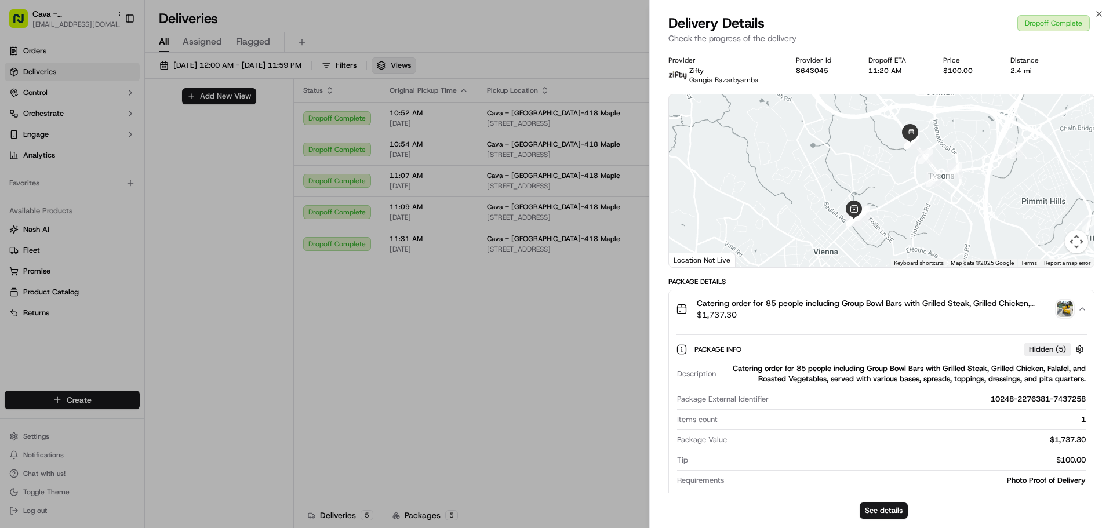
click at [728, 74] on p "Zifty" at bounding box center [724, 70] width 70 height 9
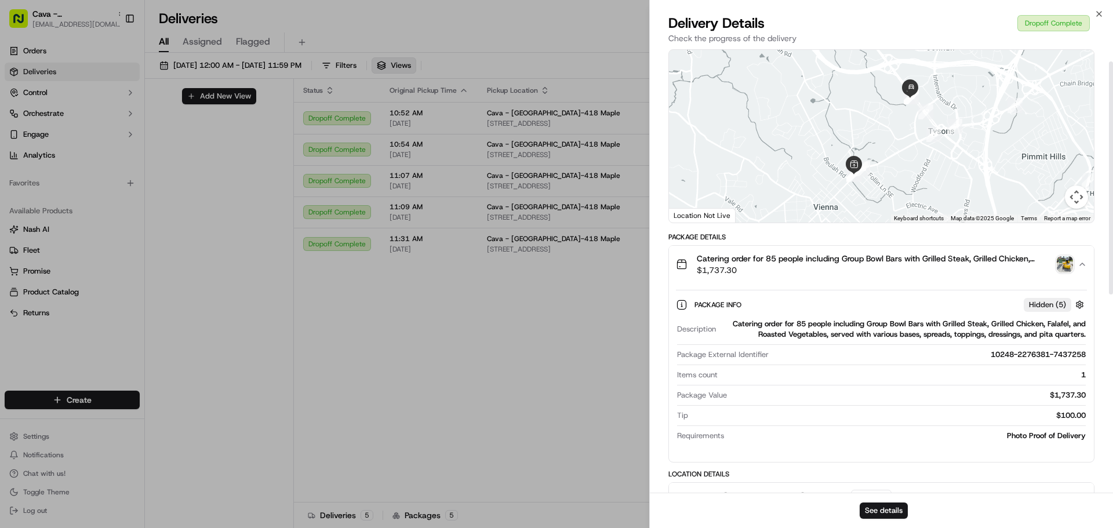
scroll to position [116, 0]
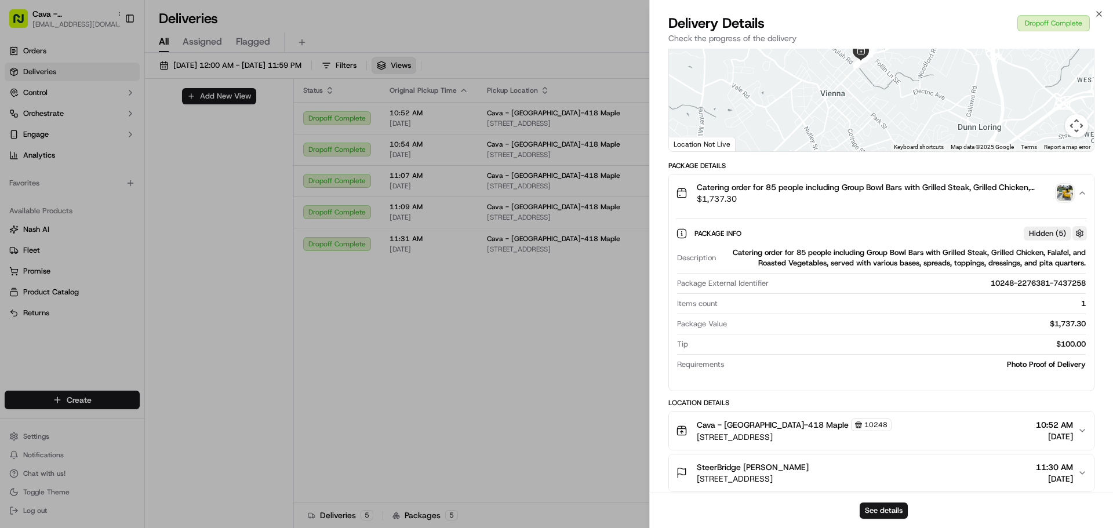
click at [1078, 233] on button "button" at bounding box center [1080, 233] width 14 height 14
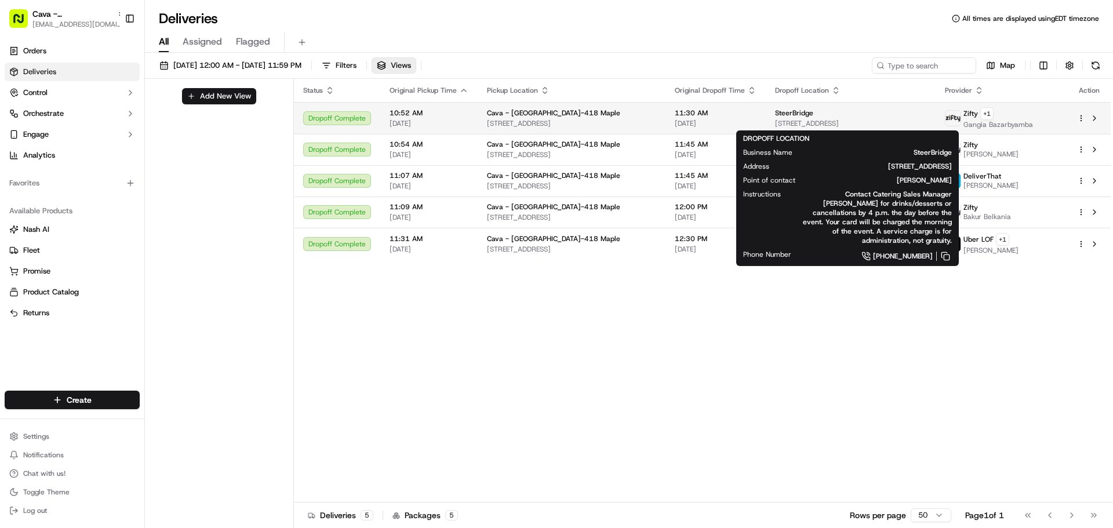
click at [797, 119] on span "[STREET_ADDRESS]" at bounding box center [850, 123] width 151 height 9
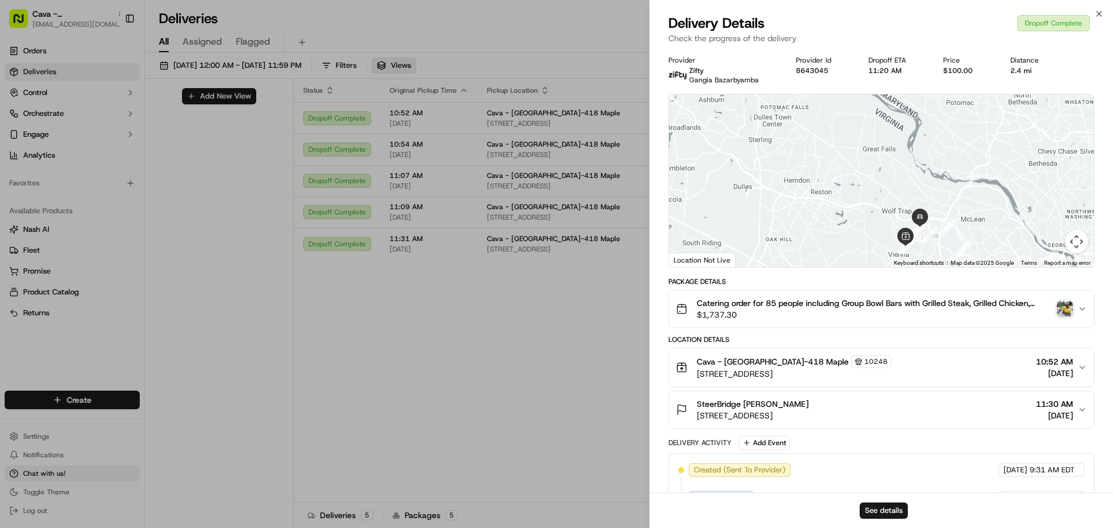
drag, startPoint x: 81, startPoint y: 488, endPoint x: 79, endPoint y: 471, distance: 17.5
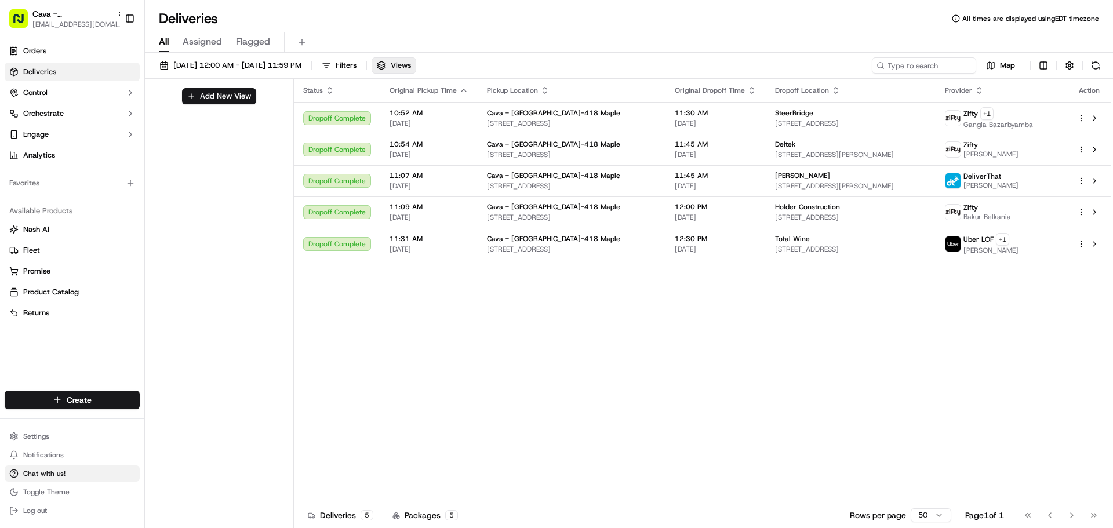
click at [85, 475] on button "Chat with us!" at bounding box center [72, 474] width 135 height 16
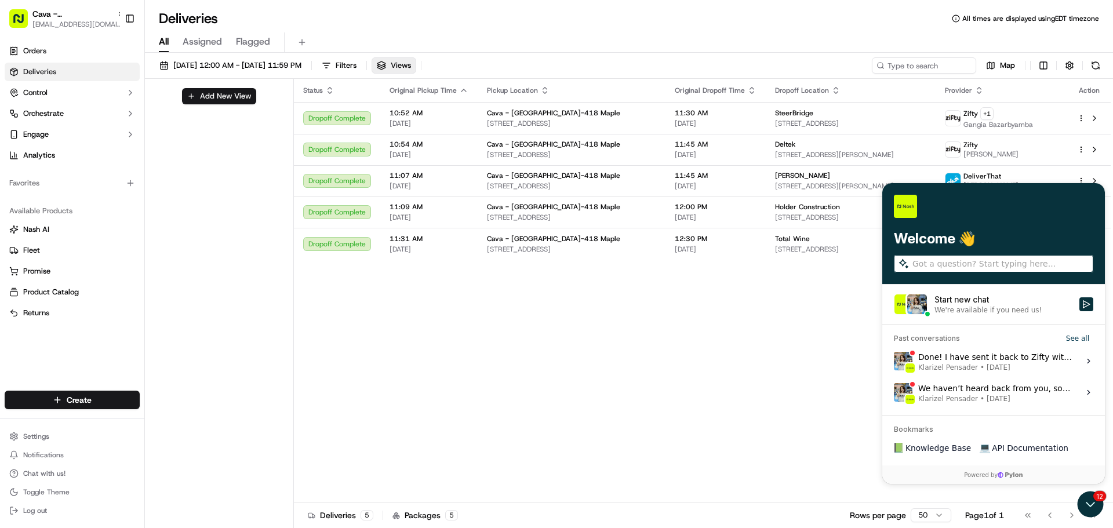
click at [967, 306] on div "We're available if you need us!" at bounding box center [988, 310] width 107 height 9
click at [1080, 306] on button "Start new chat We're available if you need us!" at bounding box center [1087, 304] width 14 height 14
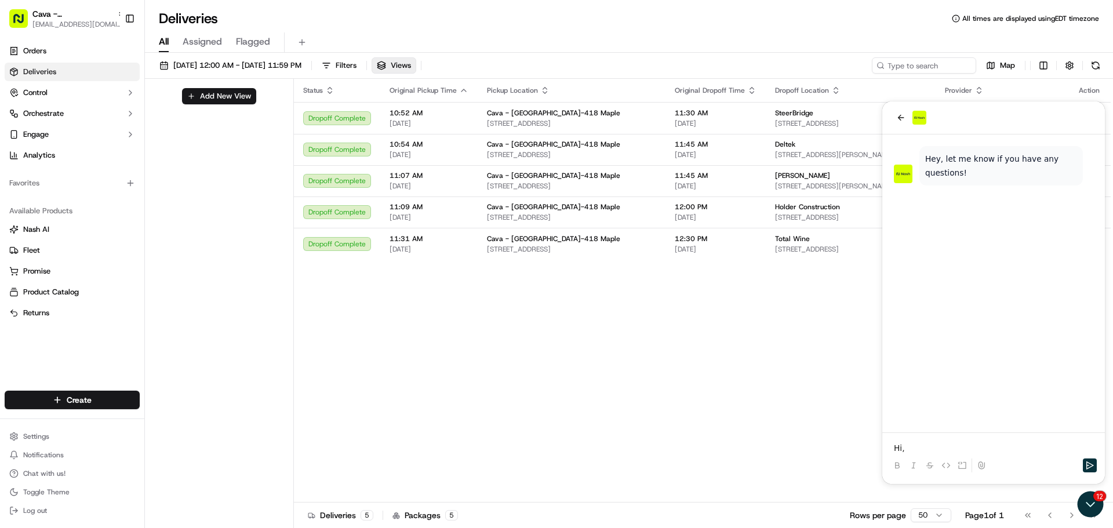
click at [911, 445] on p "Hi," at bounding box center [993, 448] width 199 height 12
drag, startPoint x: 911, startPoint y: 445, endPoint x: 1761, endPoint y: 540, distance: 855.4
click at [882, 439] on html "Hey, let me know if you have any questions! Hi," at bounding box center [993, 292] width 223 height 383
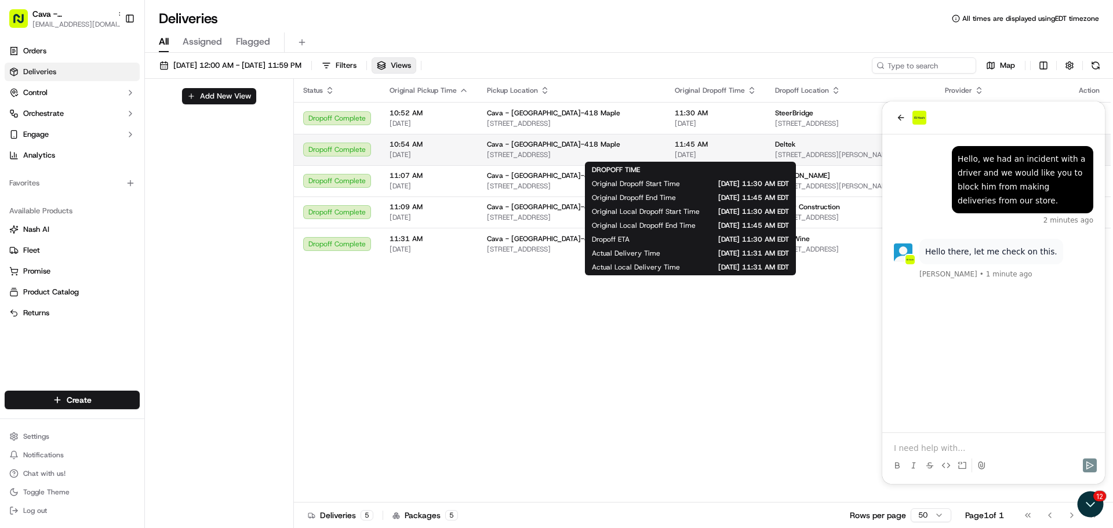
click at [729, 146] on span "11:45 AM" at bounding box center [716, 144] width 82 height 9
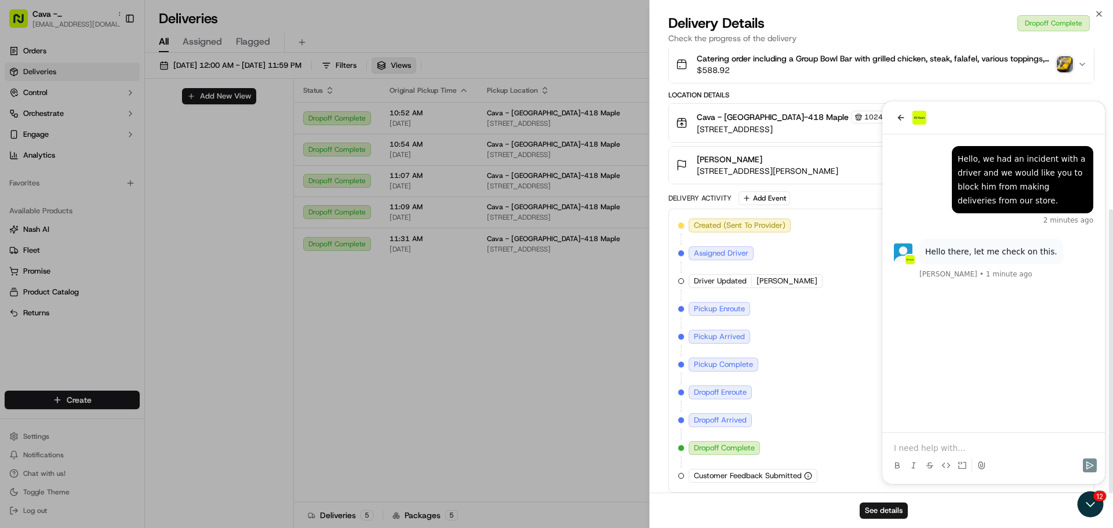
scroll to position [252, 0]
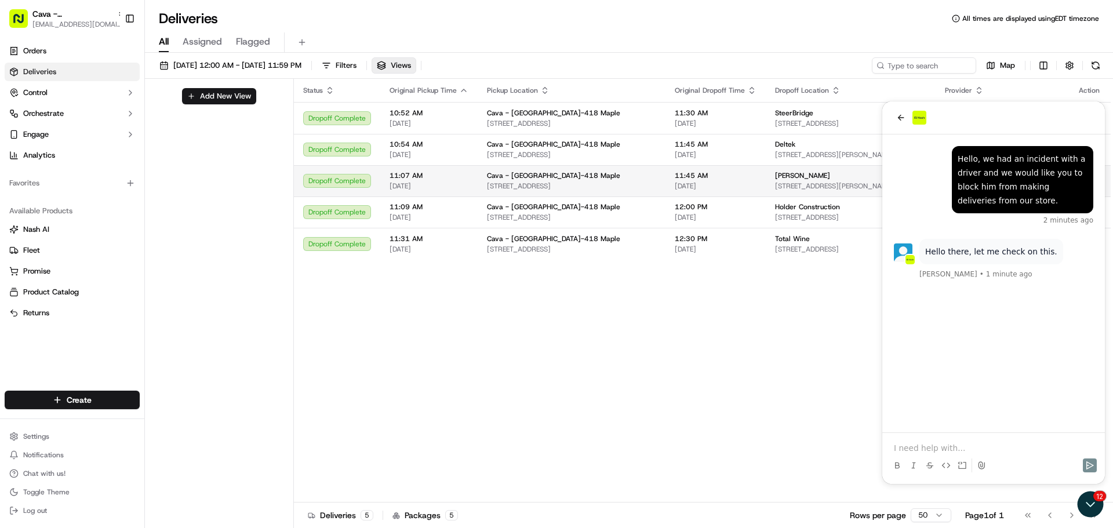
click at [766, 170] on td "Withum 1800 Tysons Blvd #800, McLean, VA 22102, USA" at bounding box center [851, 180] width 170 height 31
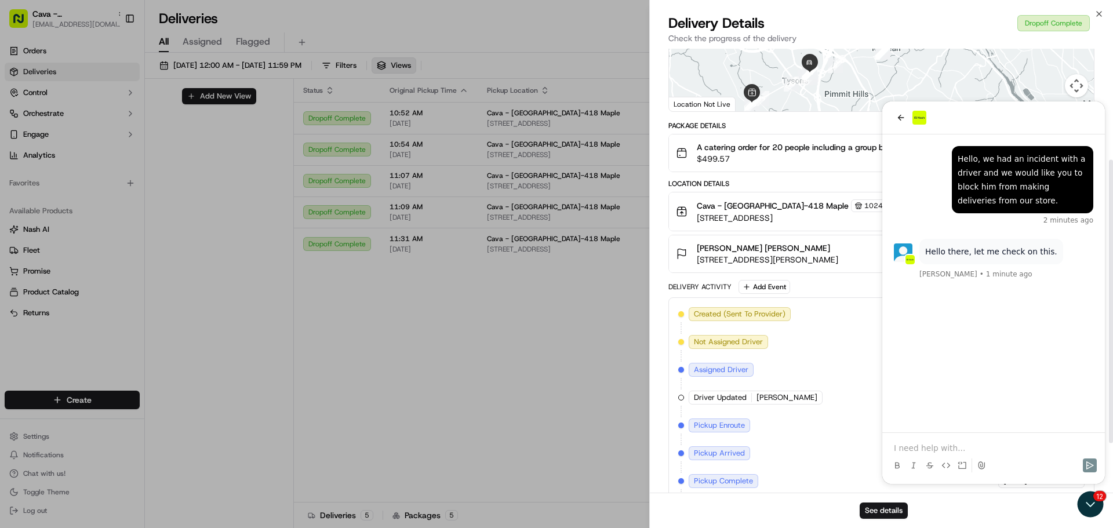
scroll to position [174, 0]
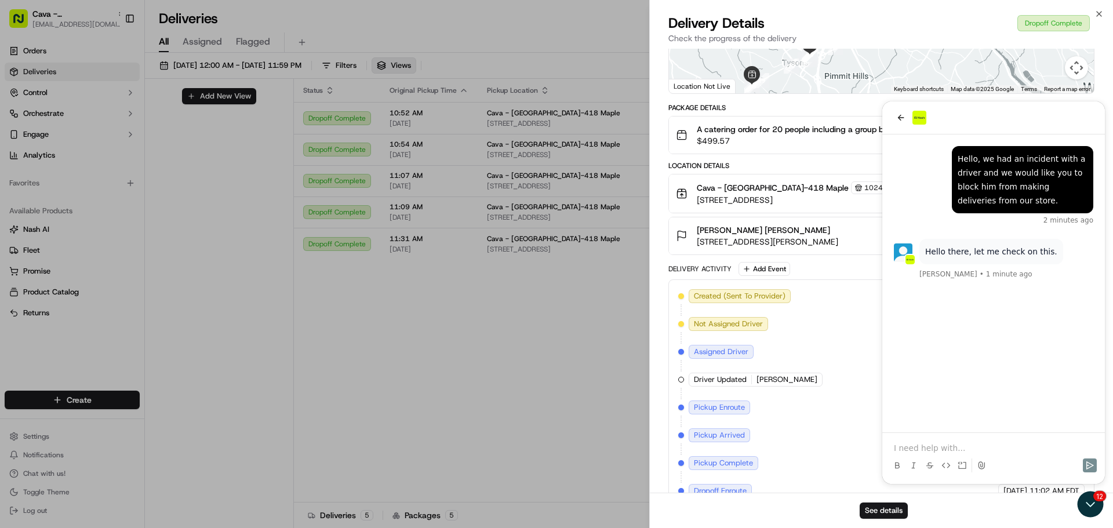
drag, startPoint x: 529, startPoint y: 343, endPoint x: 531, endPoint y: 331, distance: 12.4
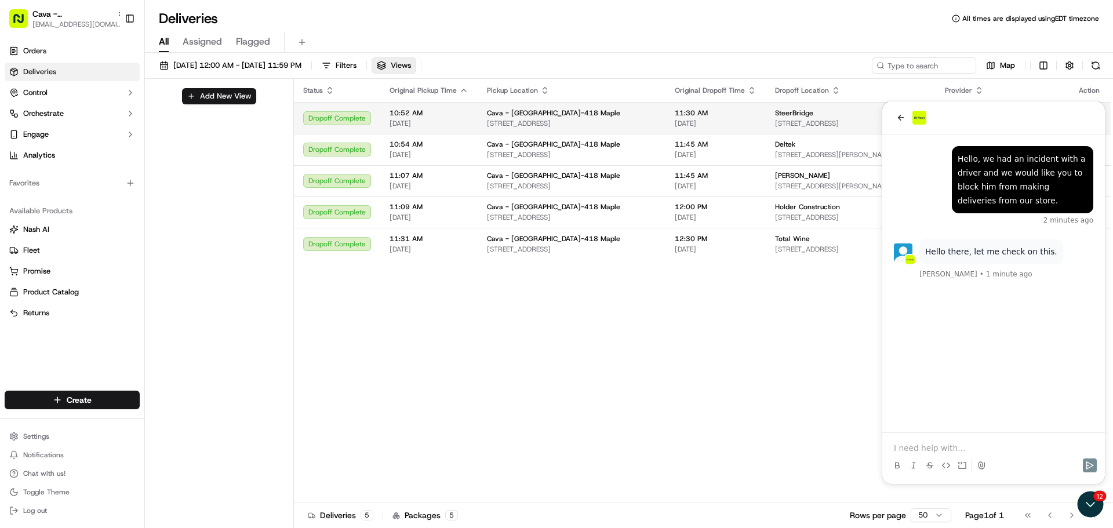
click at [573, 122] on span "[STREET_ADDRESS]" at bounding box center [571, 123] width 169 height 9
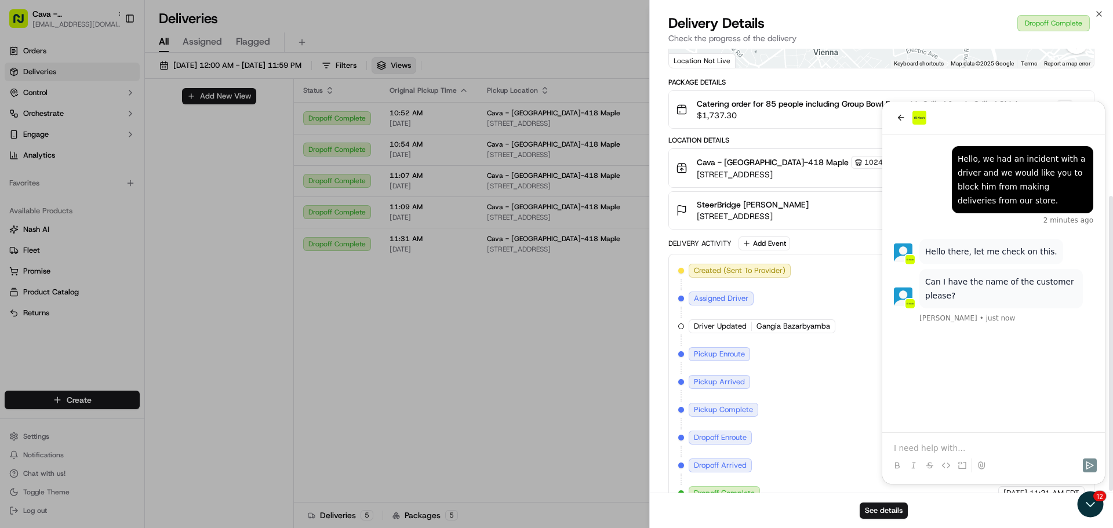
scroll to position [224, 0]
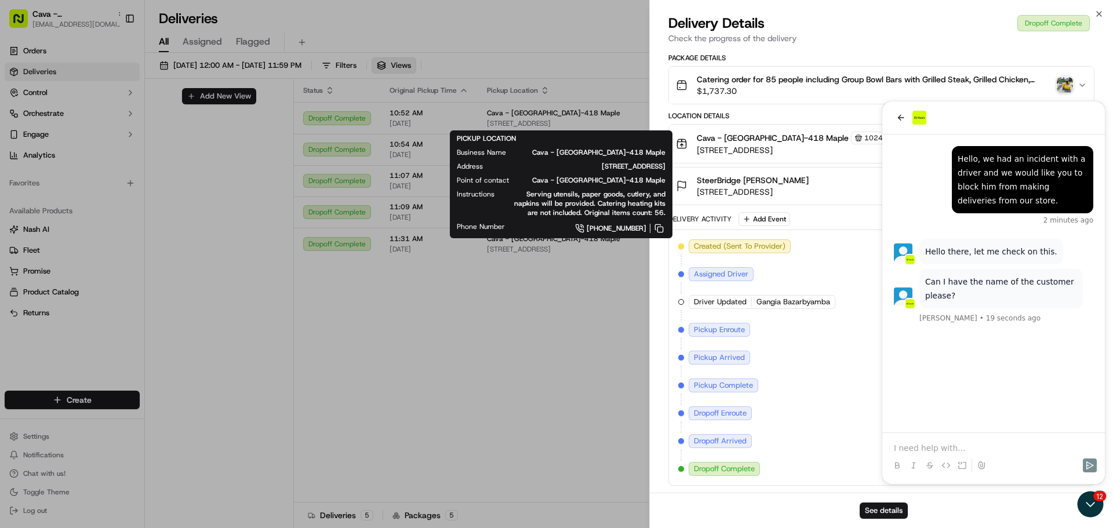
click at [919, 448] on div "Created (Sent To Provider) Zifty 09/15/2025 9:31 AM EDT Assigned Driver Zifty 0…" at bounding box center [881, 357] width 406 height 237
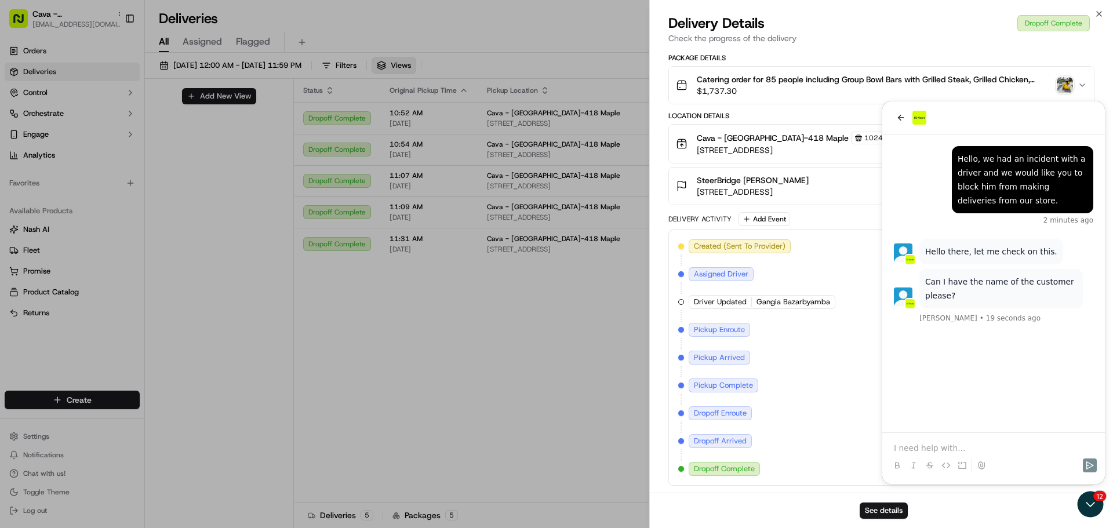
click at [919, 447] on div "Created (Sent To Provider) Zifty 09/15/2025 9:31 AM EDT Assigned Driver Zifty 0…" at bounding box center [881, 357] width 406 height 237
click at [901, 442] on div "Created (Sent To Provider) Zifty 09/15/2025 9:31 AM EDT Assigned Driver Zifty 0…" at bounding box center [881, 357] width 406 height 237
click at [936, 451] on div "Created (Sent To Provider) Zifty 09/15/2025 9:31 AM EDT Assigned Driver Zifty 0…" at bounding box center [881, 357] width 406 height 237
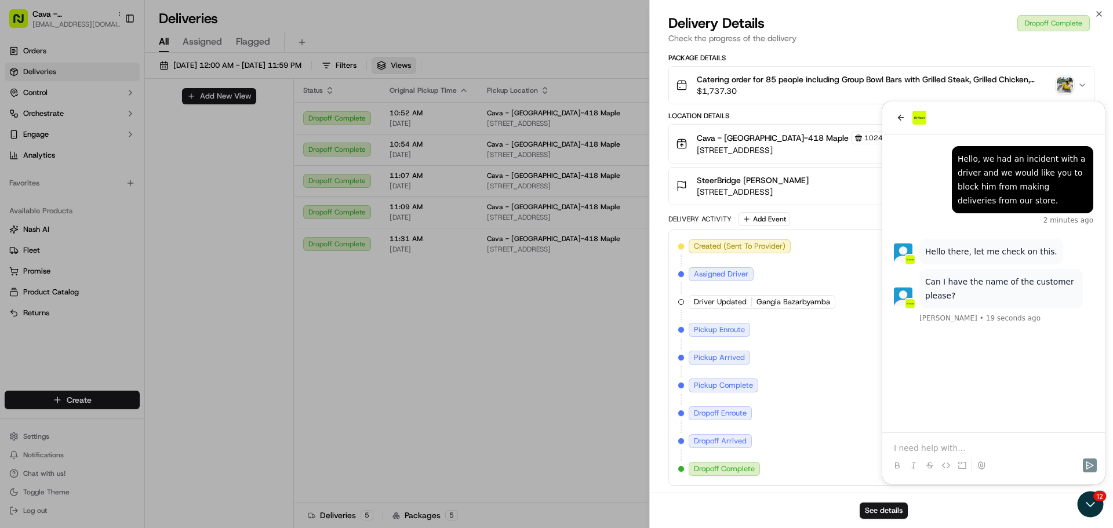
click at [936, 449] on div "Created (Sent To Provider) Zifty 09/15/2025 9:31 AM EDT Assigned Driver Zifty 0…" at bounding box center [881, 357] width 406 height 237
click at [1026, 458] on div "Created (Sent To Provider) Zifty 09/15/2025 9:31 AM EDT Assigned Driver Zifty 0…" at bounding box center [881, 357] width 406 height 237
click at [827, 344] on div "Created (Sent To Provider) Zifty 09/15/2025 9:31 AM EDT Assigned Driver Zifty 0…" at bounding box center [881, 357] width 406 height 237
click at [1100, 13] on icon "button" at bounding box center [1099, 14] width 5 height 5
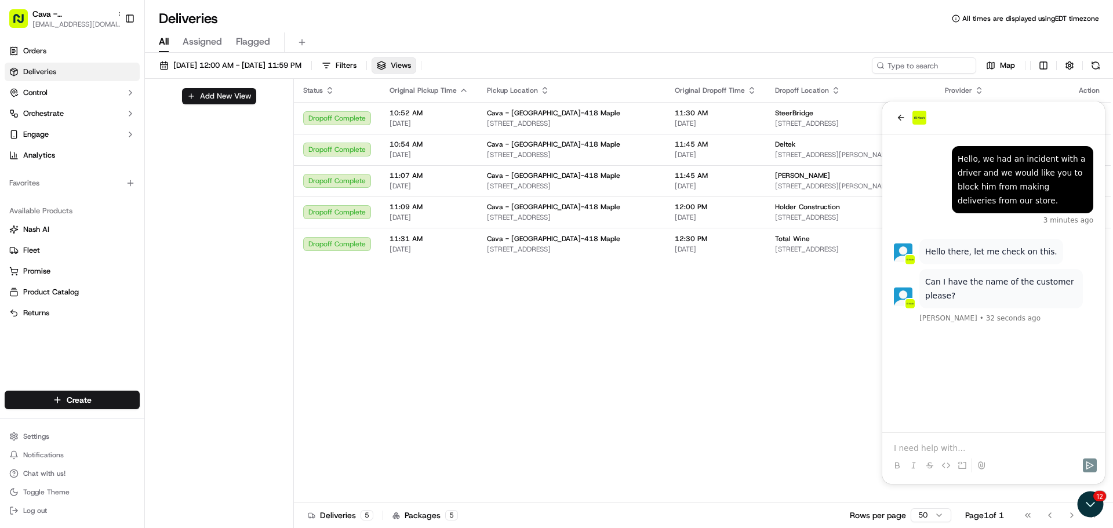
click at [924, 446] on p at bounding box center [993, 448] width 199 height 12
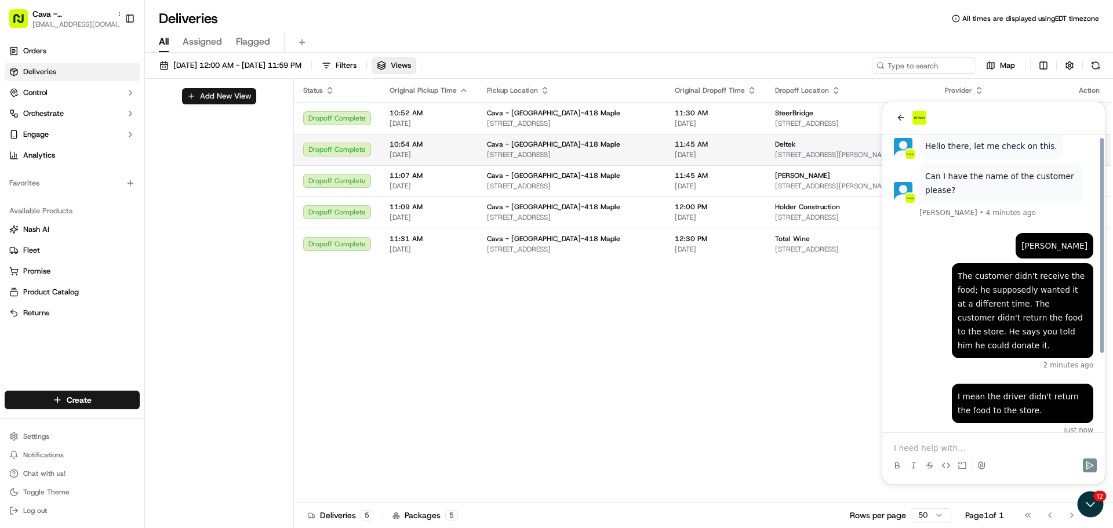
scroll to position [85, 0]
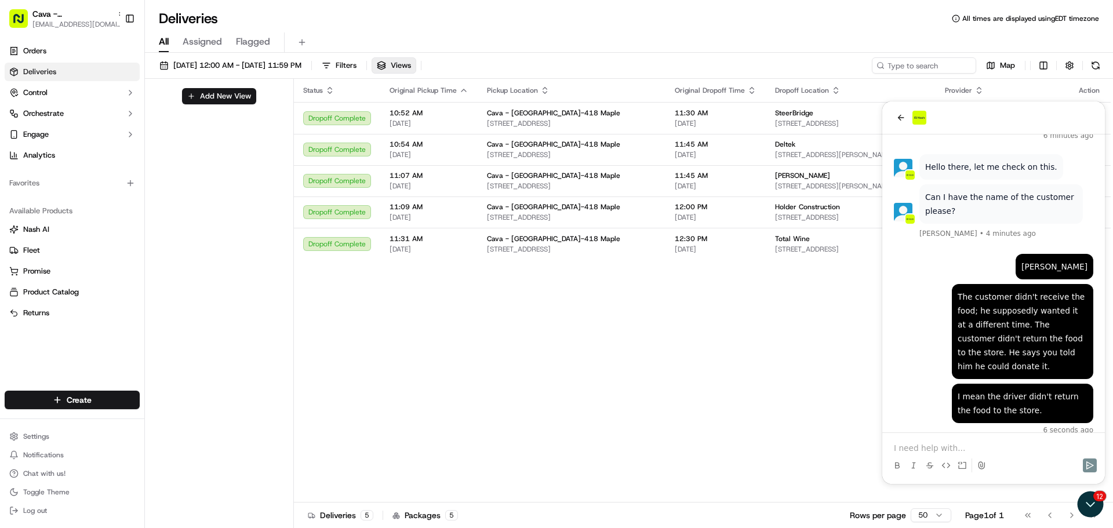
drag, startPoint x: 1083, startPoint y: 345, endPoint x: 1005, endPoint y: 388, distance: 89.3
click at [1005, 390] on div "I mean the driver didn't return the food to the store." at bounding box center [1023, 404] width 130 height 28
click at [908, 448] on p at bounding box center [993, 448] width 199 height 12
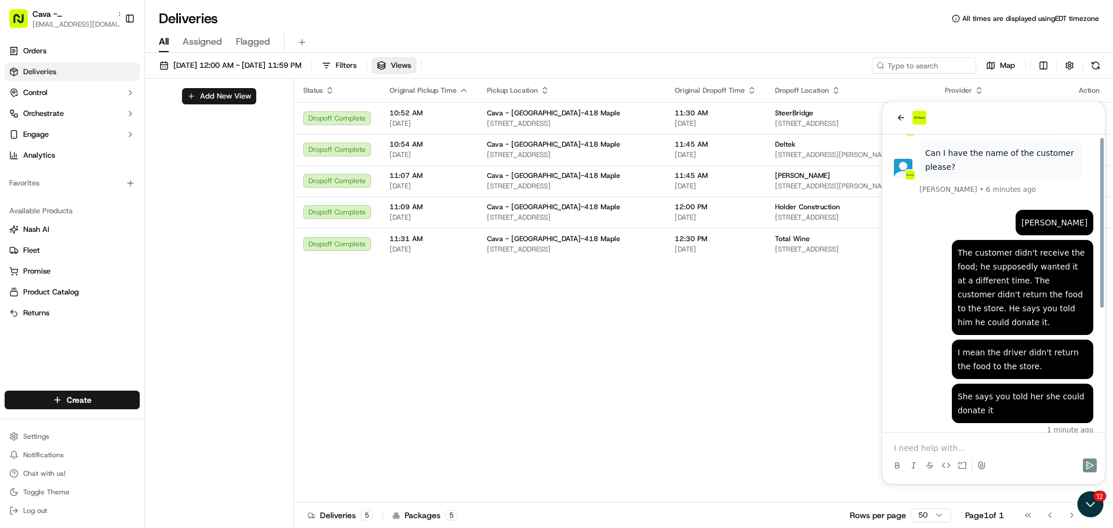
scroll to position [212, 0]
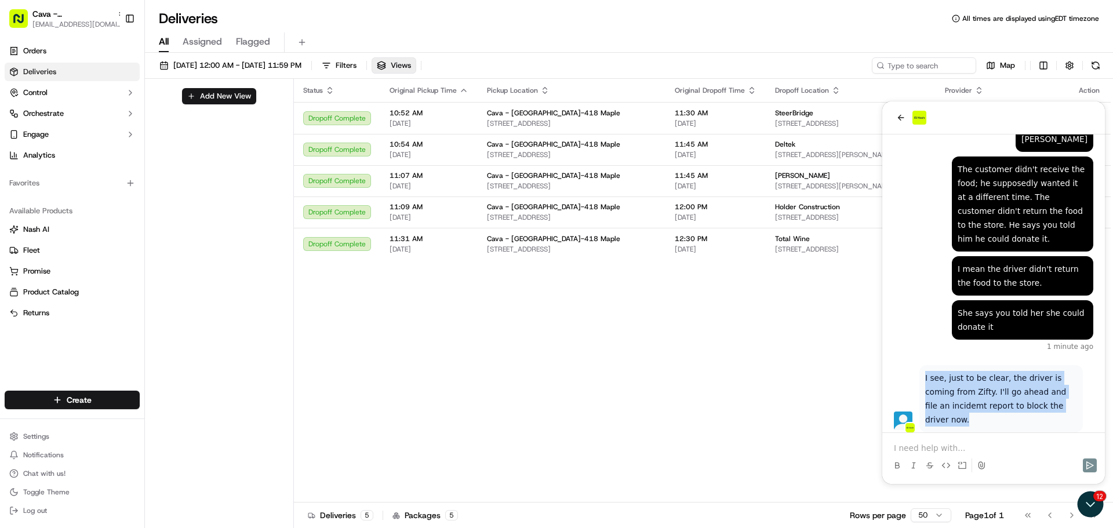
drag, startPoint x: 1067, startPoint y: 391, endPoint x: 924, endPoint y: 355, distance: 147.0
click at [924, 365] on div "I see, just to be clear, the driver is coming from Zifty. I'll go ahead and fil…" at bounding box center [1002, 398] width 164 height 67
copy p "I see, just to be clear, the driver is coming from Zifty. I'll go ahead and fil…"
click at [946, 448] on p at bounding box center [993, 448] width 199 height 12
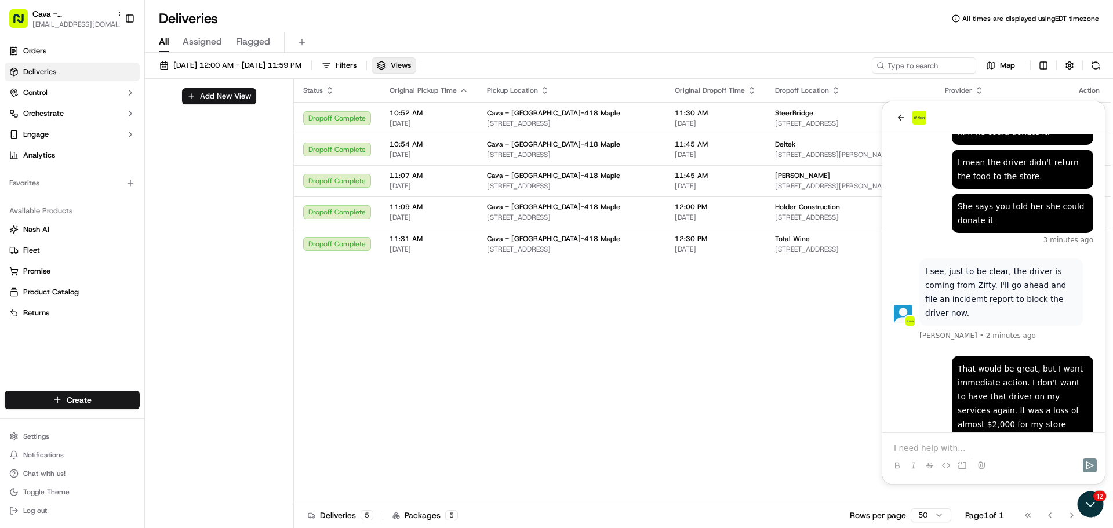
scroll to position [388, 0]
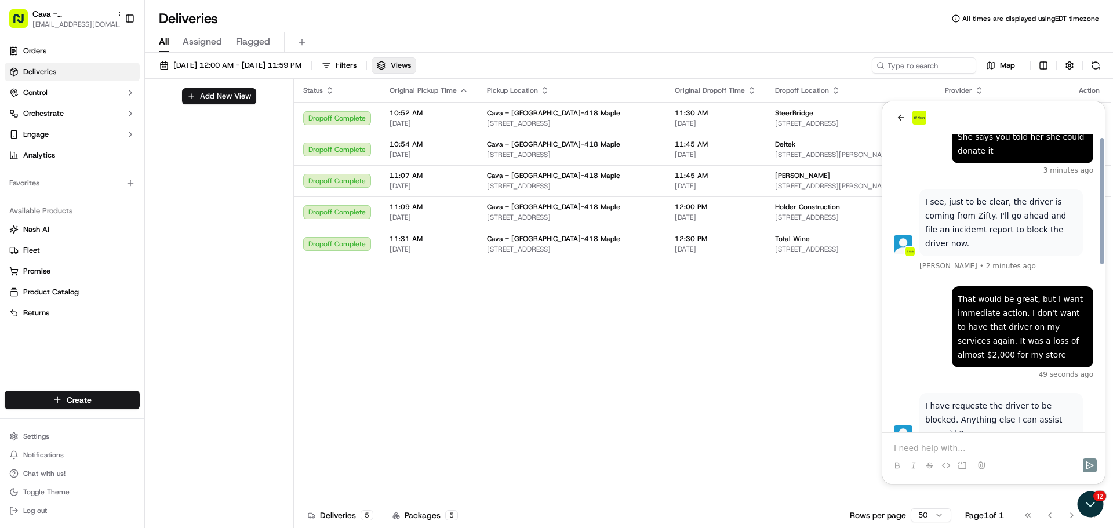
click at [977, 445] on p at bounding box center [993, 448] width 199 height 12
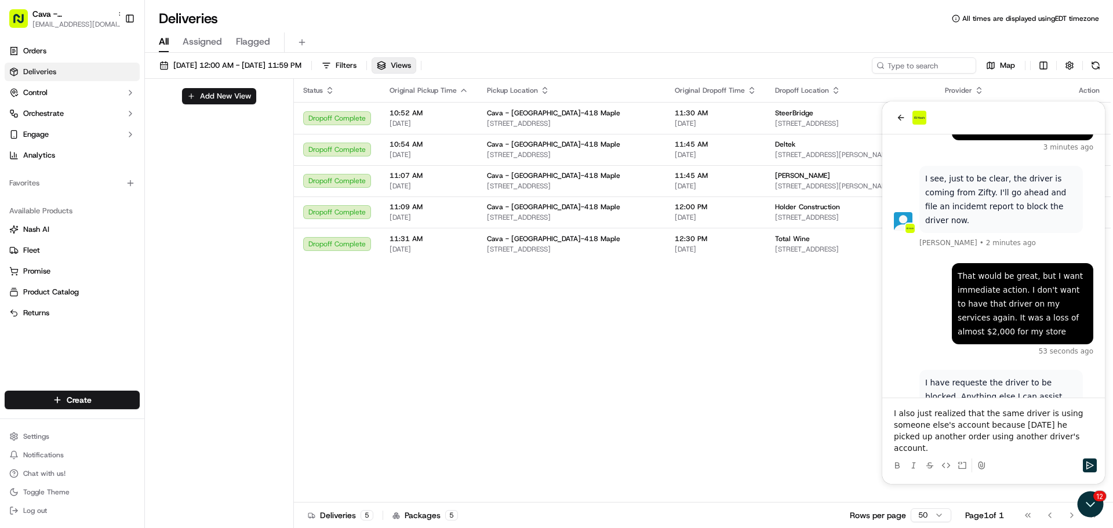
click at [1048, 438] on p "I also just realized that the same driver is using someone else's account becau…" at bounding box center [993, 431] width 199 height 46
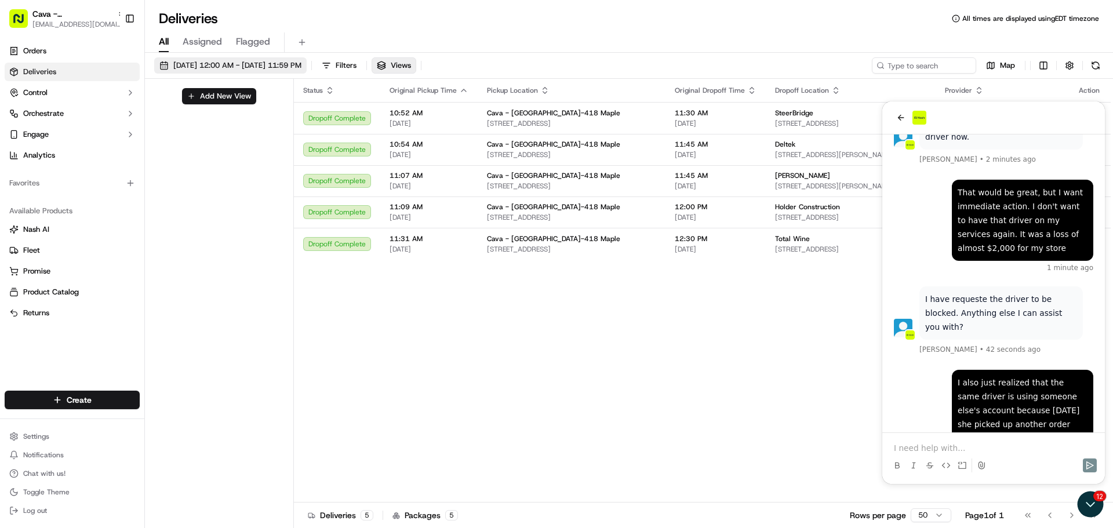
click at [206, 62] on span "[DATE] 12:00 AM - [DATE] 11:59 PM" at bounding box center [237, 65] width 128 height 10
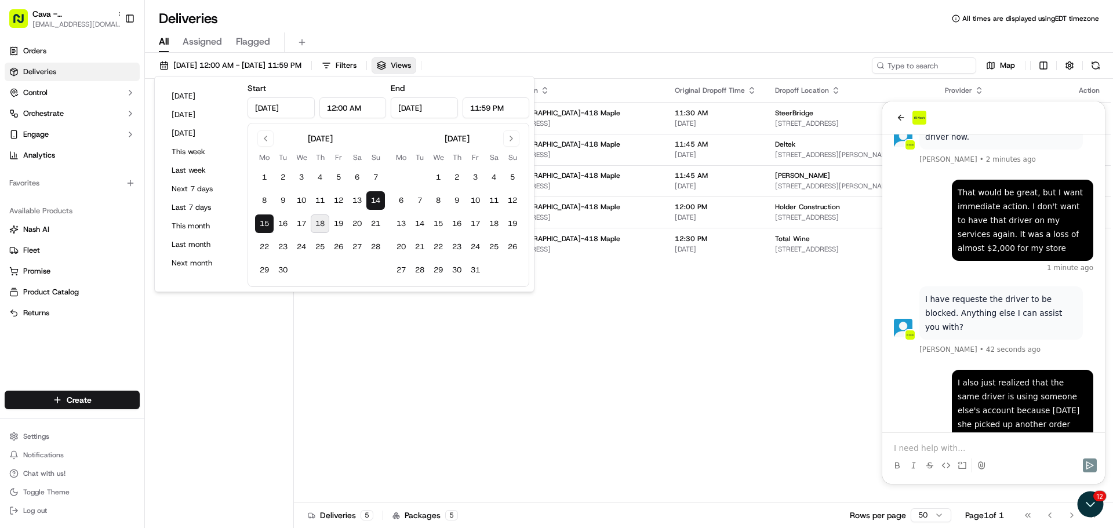
click at [319, 219] on button "18" at bounding box center [320, 224] width 19 height 19
type input "Sep 18, 2025"
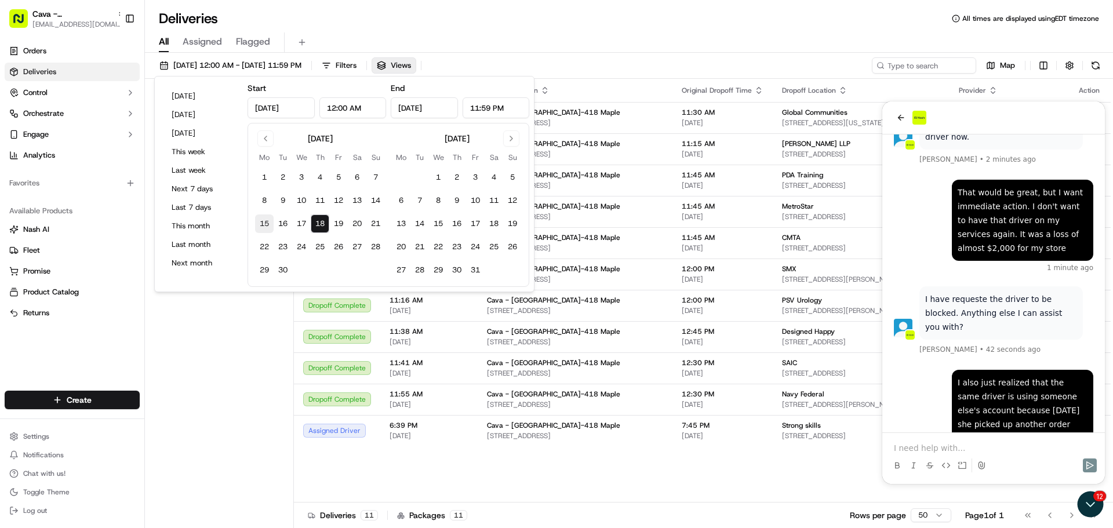
click at [259, 223] on button "15" at bounding box center [264, 224] width 19 height 19
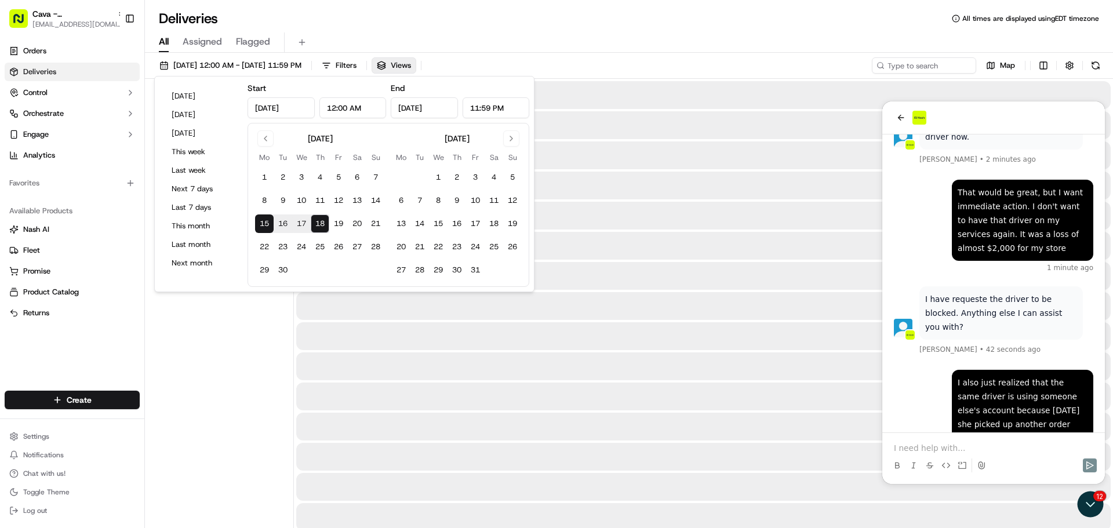
type input "[DATE]"
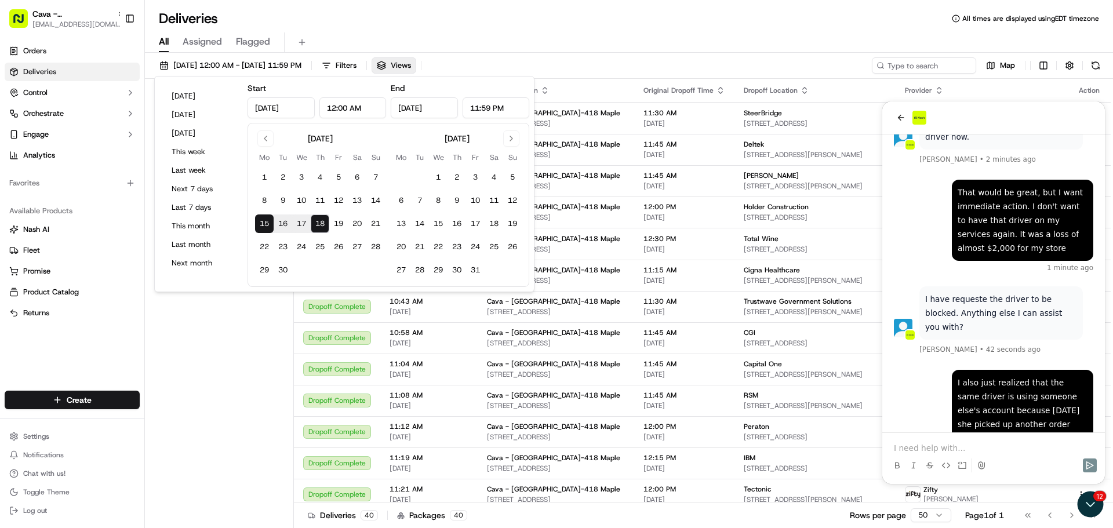
click at [253, 304] on div "Add New View" at bounding box center [219, 305] width 149 height 452
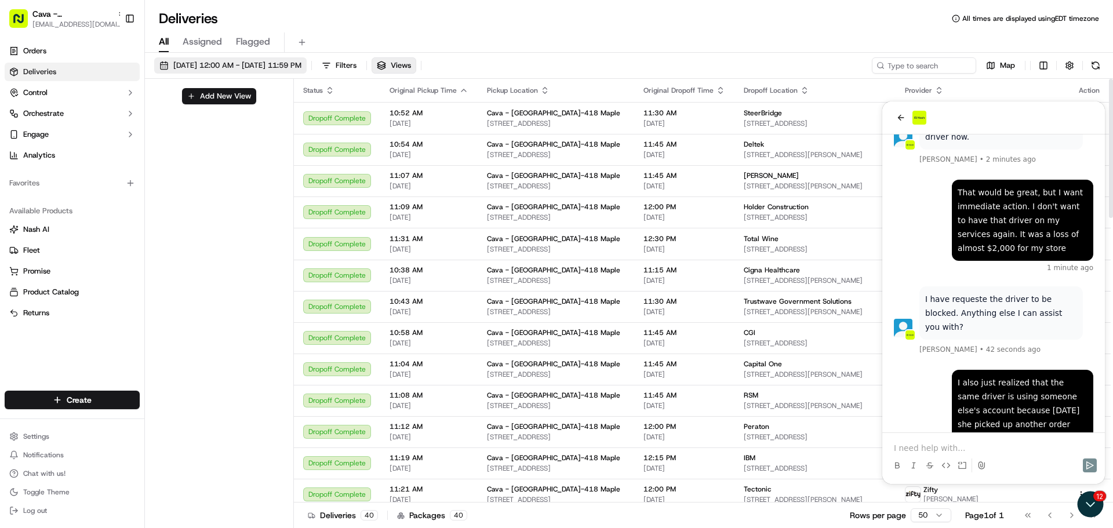
click at [258, 67] on span "09/15/2025 12:00 AM - 09/18/2025 11:59 PM" at bounding box center [237, 65] width 128 height 10
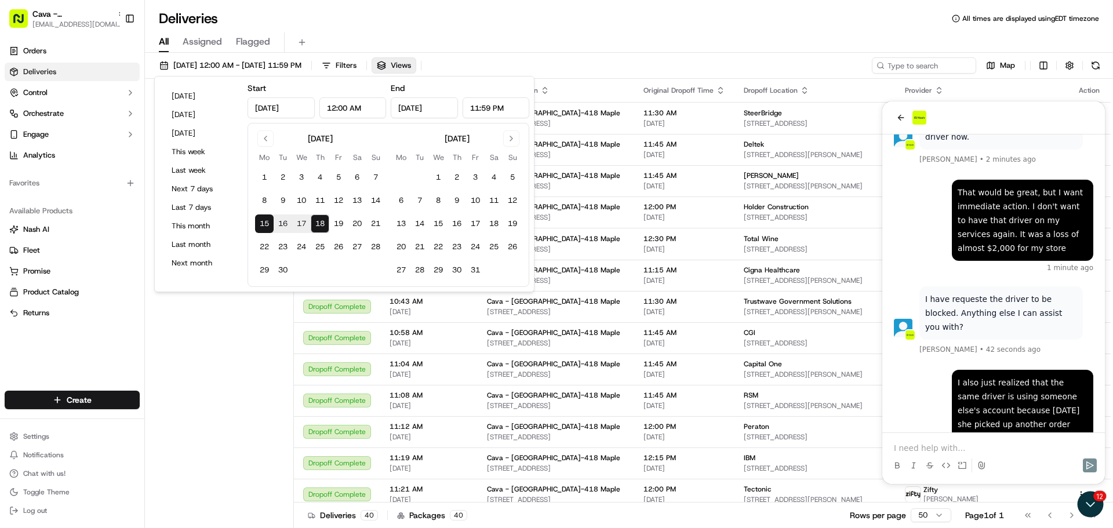
click at [300, 228] on button "17" at bounding box center [301, 224] width 19 height 19
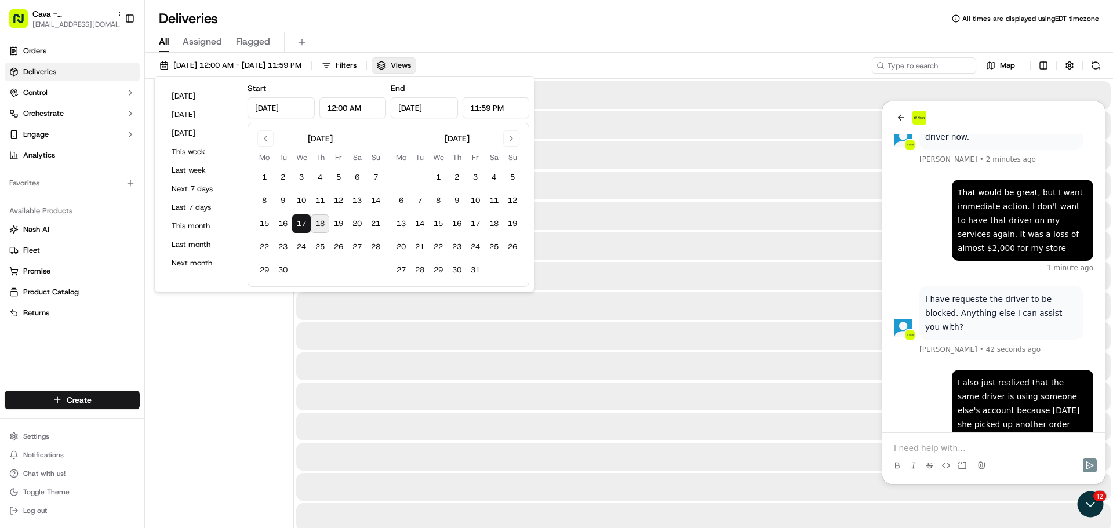
type input "Sep 17, 2025"
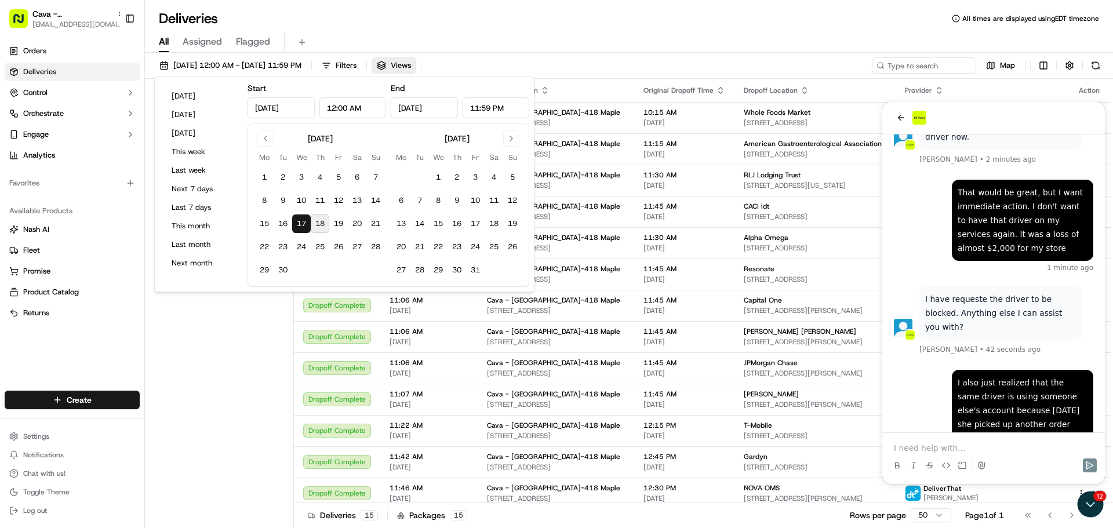
click at [300, 222] on button "17" at bounding box center [301, 224] width 19 height 19
click at [326, 224] on button "18" at bounding box center [320, 224] width 19 height 19
type input "Sep 18, 2025"
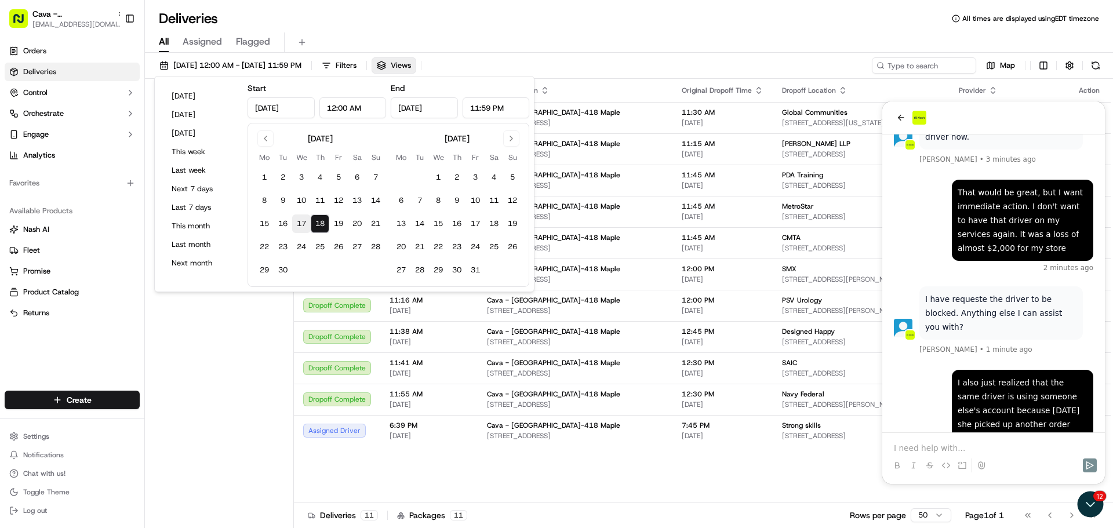
click at [307, 223] on button "17" at bounding box center [301, 224] width 19 height 19
type input "Sep 17, 2025"
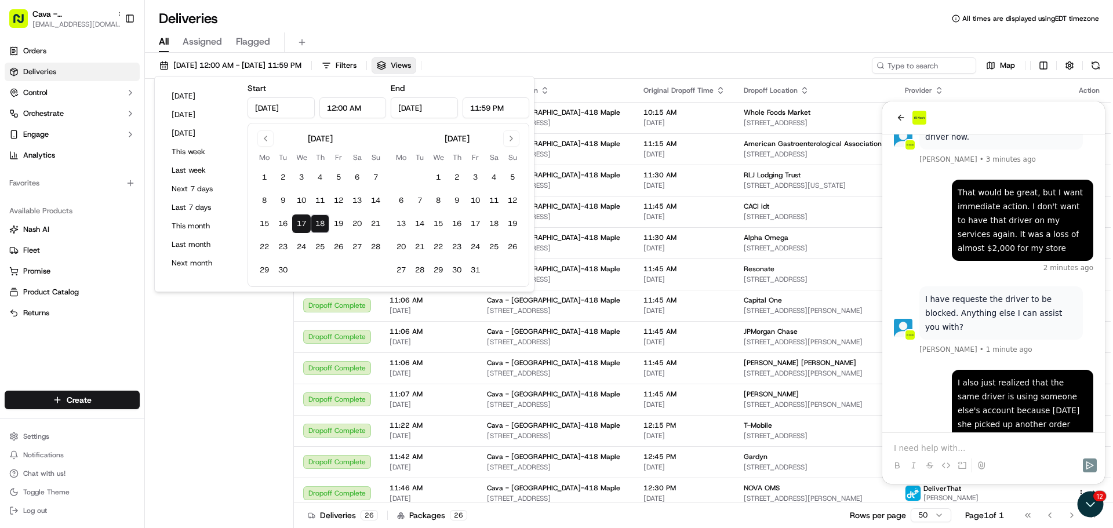
click at [257, 286] on div "September 2025 Mo Tu We Th Fr Sa Su 1 2 3 4 5 6 7 8 9 10 11 12 13 14 15 16 17 1…" at bounding box center [389, 205] width 282 height 164
drag, startPoint x: 226, startPoint y: 319, endPoint x: 233, endPoint y: 320, distance: 6.4
click at [228, 319] on div "Add New View" at bounding box center [219, 305] width 149 height 452
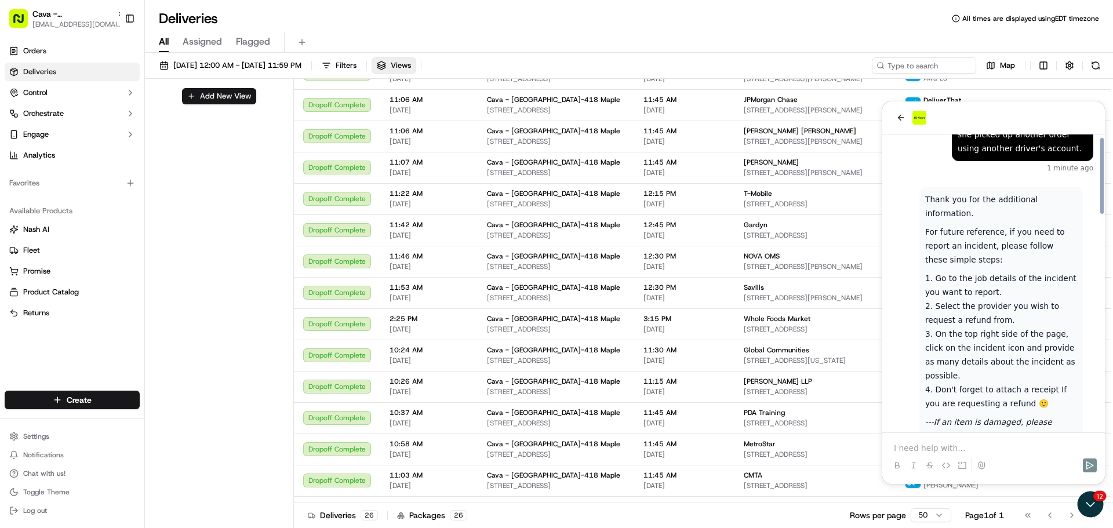
scroll to position [843, 0]
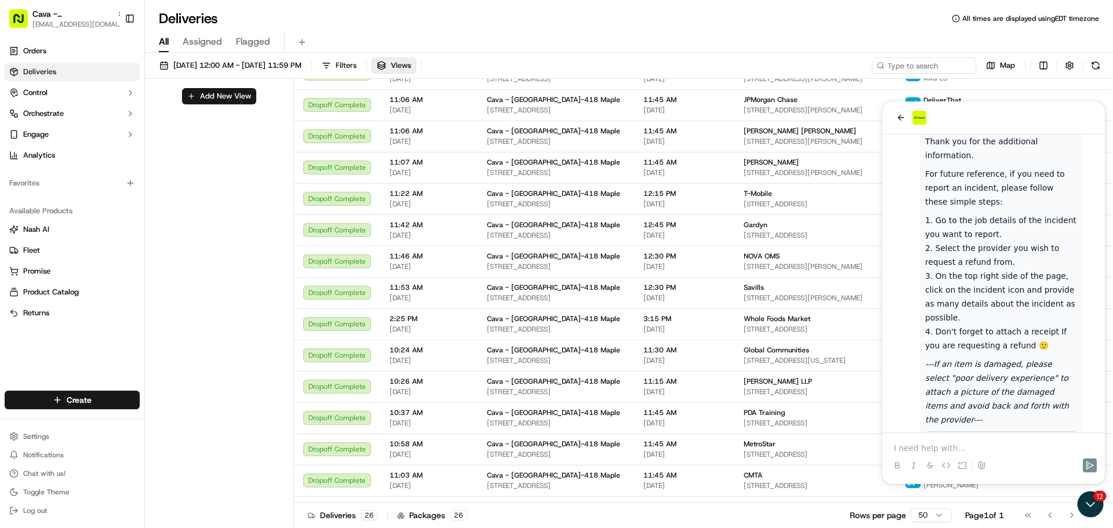
click at [979, 439] on span "Unnamed File" at bounding box center [985, 445] width 55 height 12
click at [962, 445] on p at bounding box center [993, 448] width 199 height 12
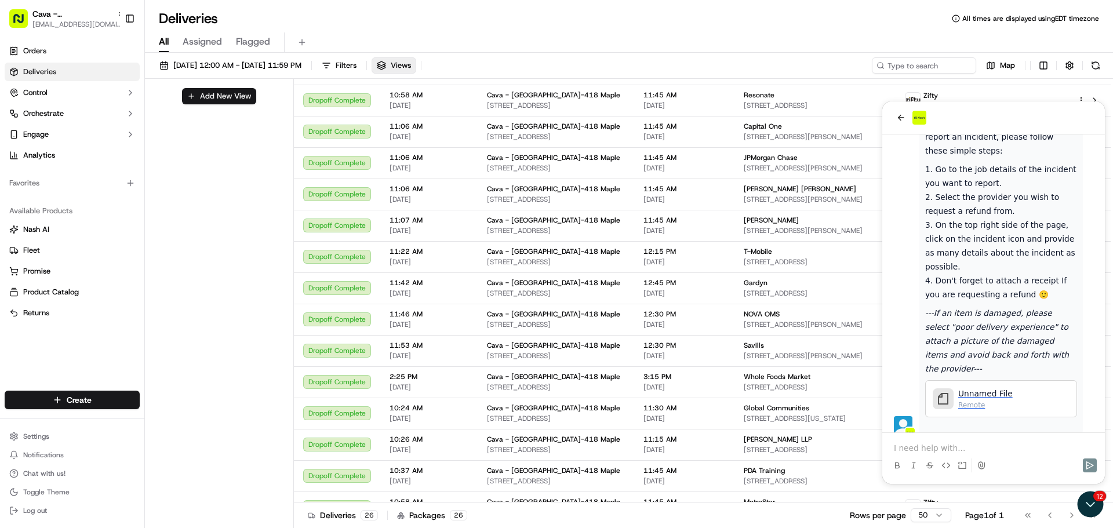
scroll to position [232, 0]
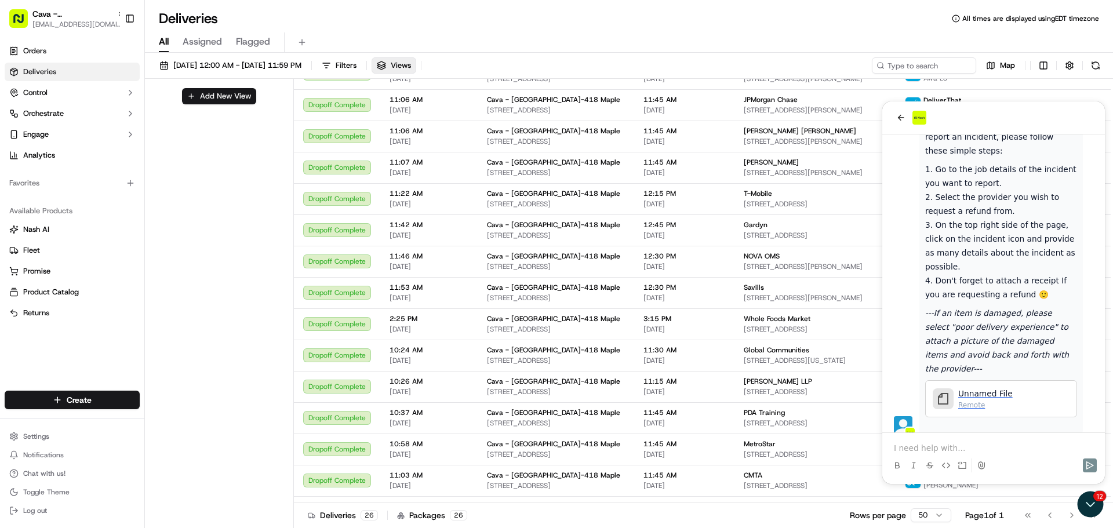
click at [979, 388] on span "Unnamed File" at bounding box center [985, 394] width 55 height 12
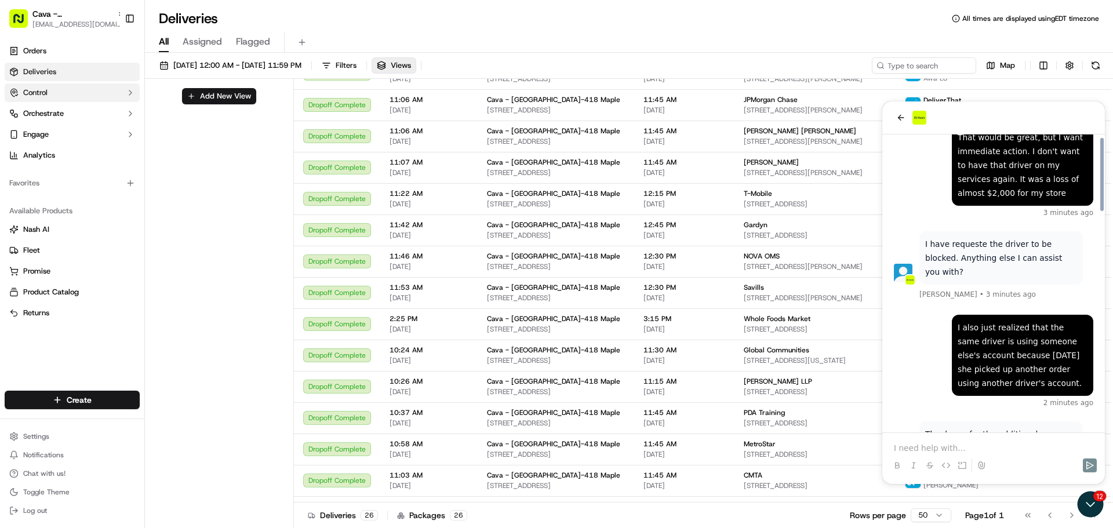
scroll to position [546, 0]
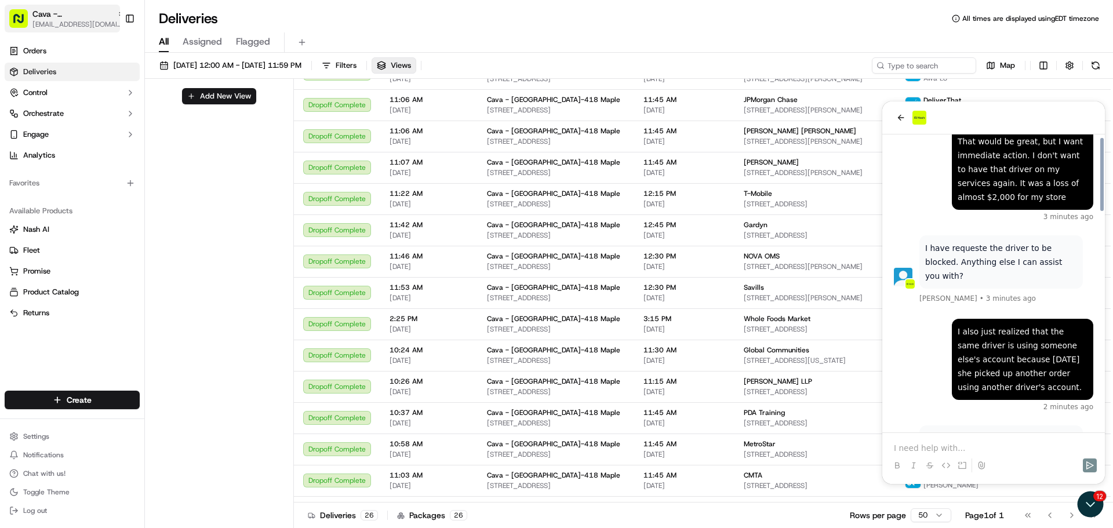
click at [40, 19] on span "Cava - [GEOGRAPHIC_DATA]" at bounding box center [72, 14] width 80 height 12
click at [42, 46] on span "Orders" at bounding box center [34, 51] width 23 height 10
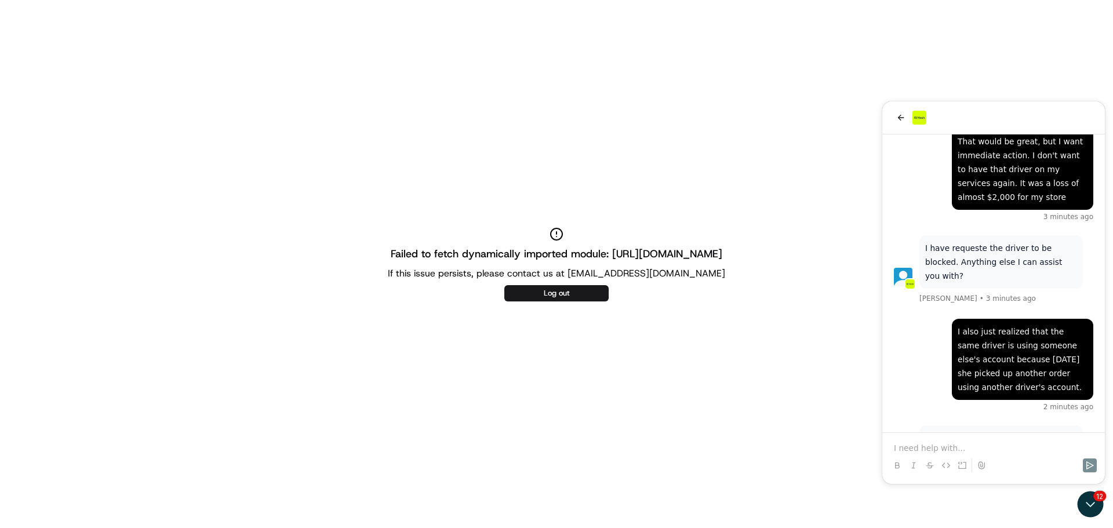
click at [440, 165] on div "Failed to fetch dynamically imported module: https://portal.usenash.com/assets/…" at bounding box center [556, 264] width 1113 height 528
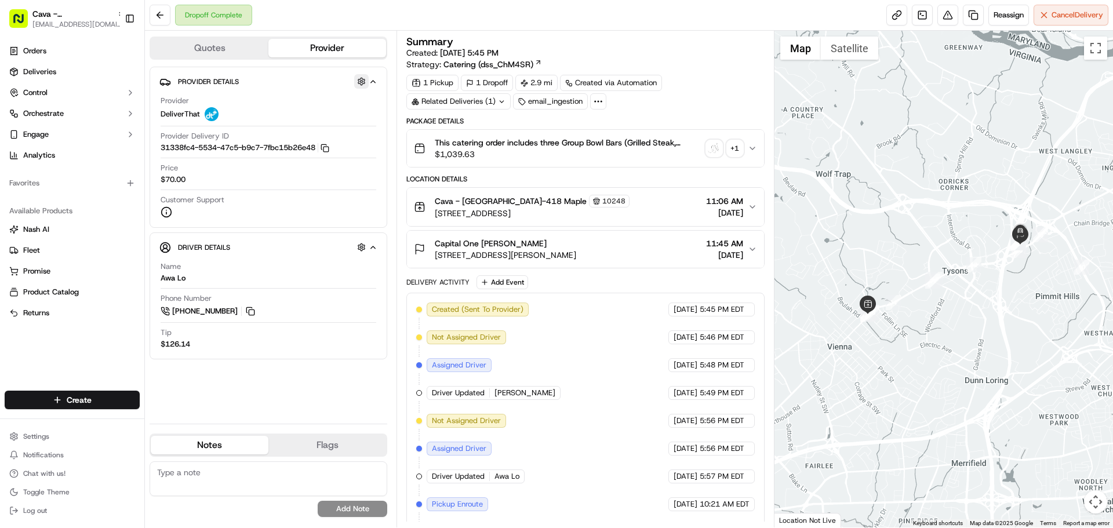
click at [362, 77] on button "button" at bounding box center [361, 81] width 14 height 14
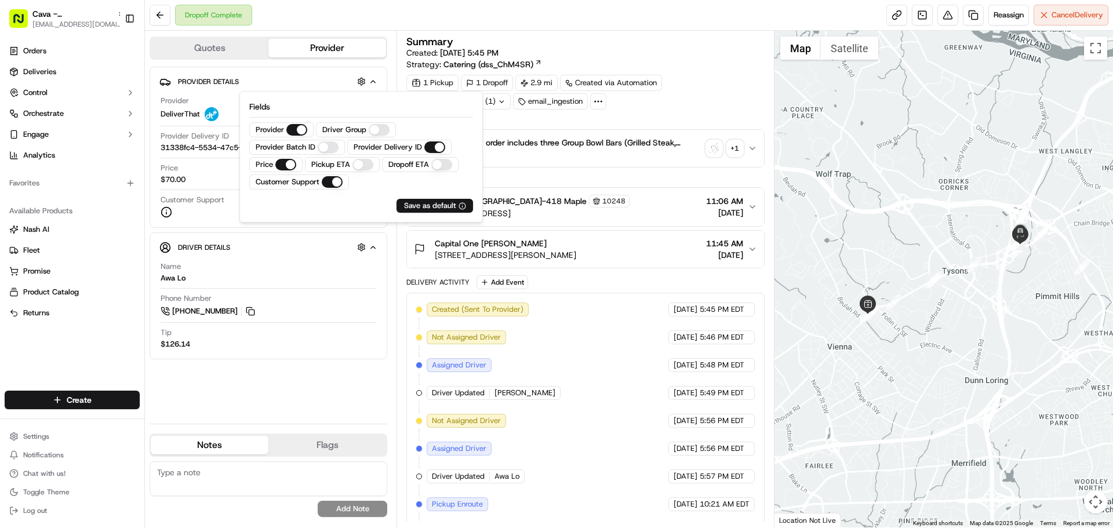
click at [284, 82] on div "Provider Details Hidden ( 4 )" at bounding box center [273, 81] width 191 height 14
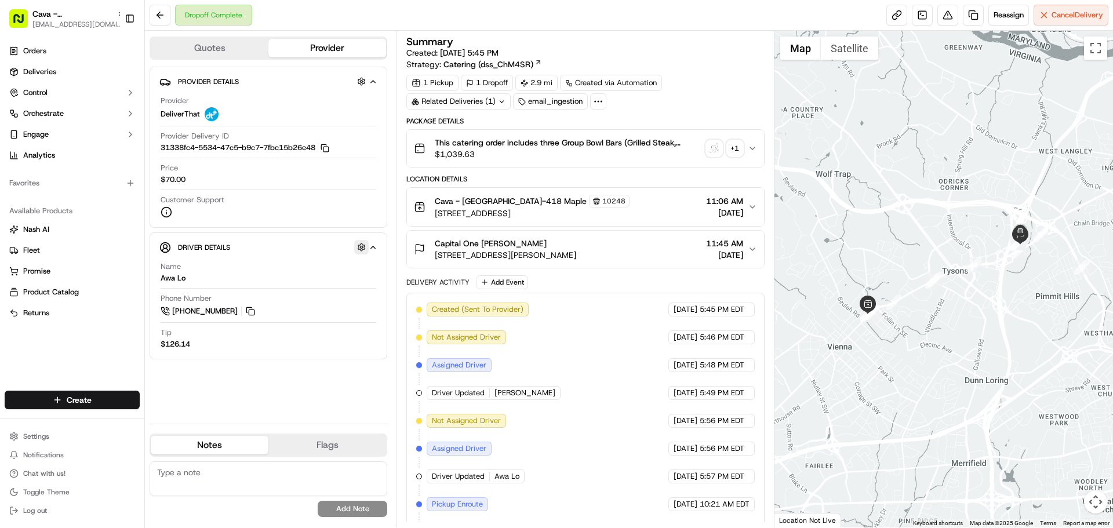
click at [359, 249] on button "button" at bounding box center [361, 247] width 14 height 14
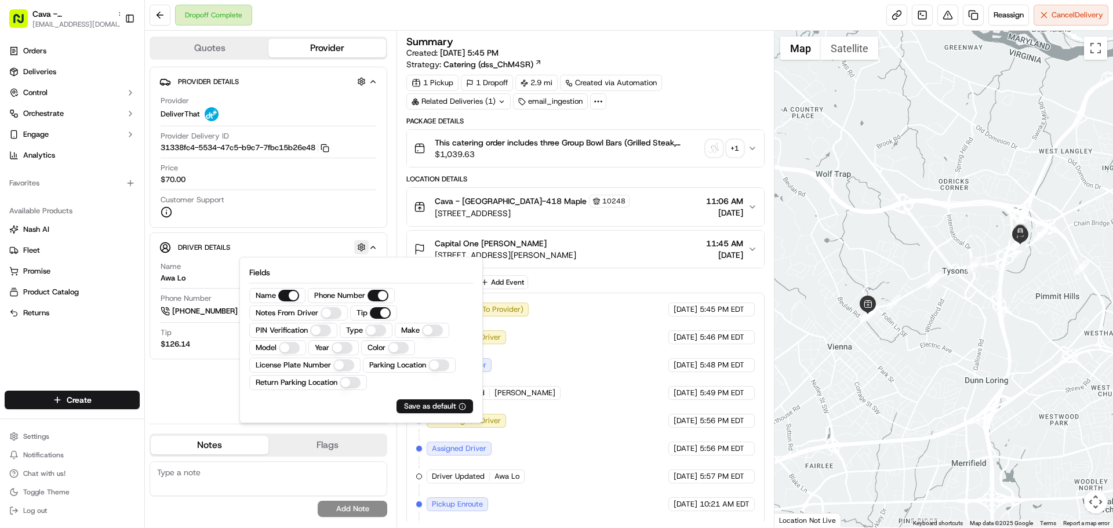
click at [359, 249] on button "button" at bounding box center [361, 247] width 14 height 14
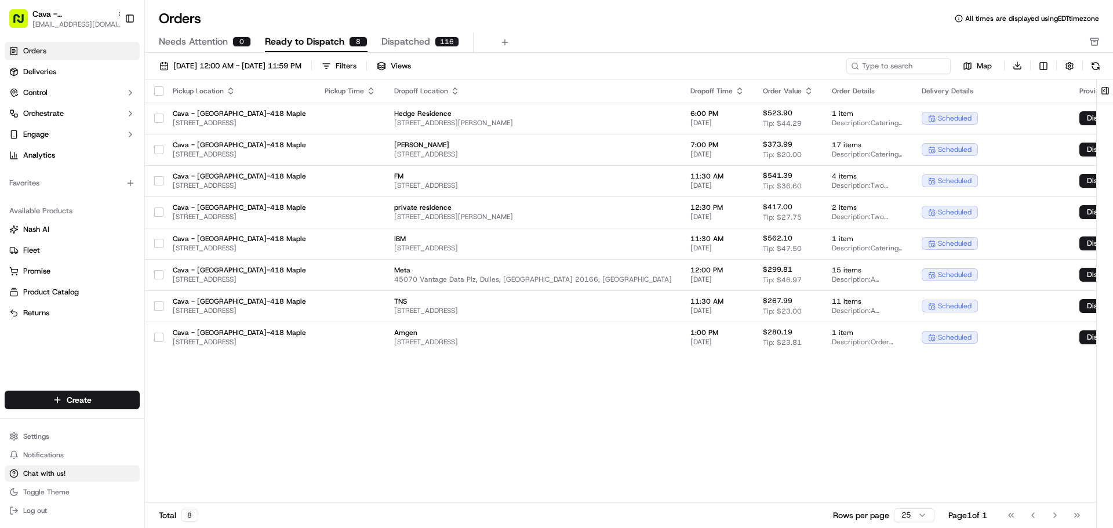
click at [73, 478] on button "Chat with us!" at bounding box center [72, 474] width 135 height 16
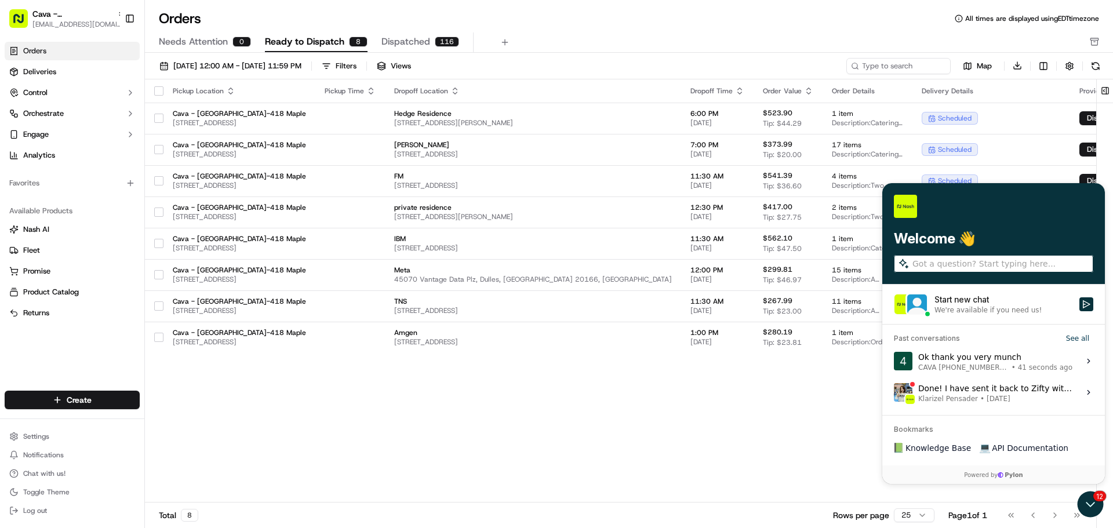
click at [965, 314] on div "We're available if you need us!" at bounding box center [988, 310] width 107 height 9
click at [1080, 311] on button "Start new chat We're available if you need us!" at bounding box center [1087, 304] width 14 height 14
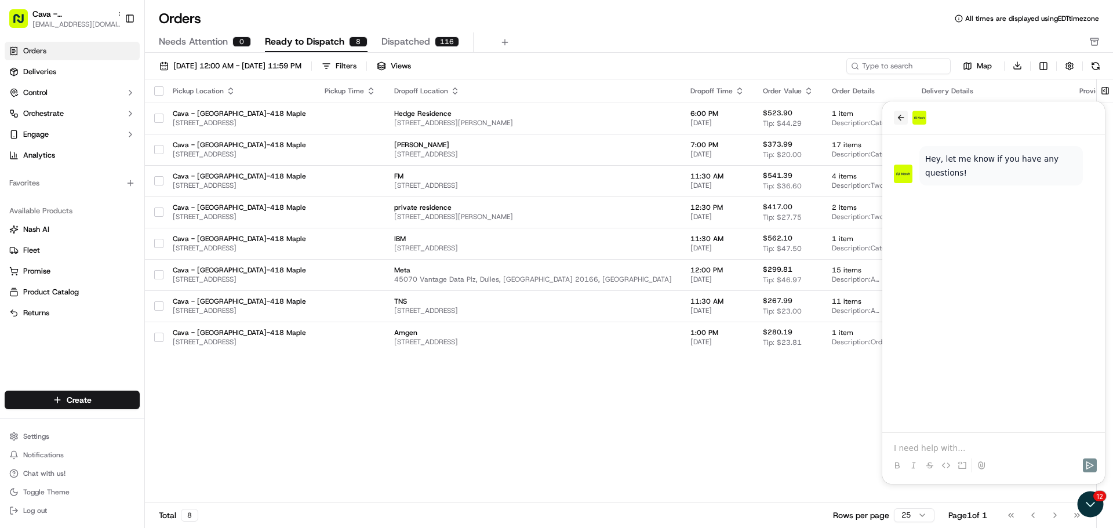
click at [900, 115] on icon "back" at bounding box center [901, 118] width 6 height 6
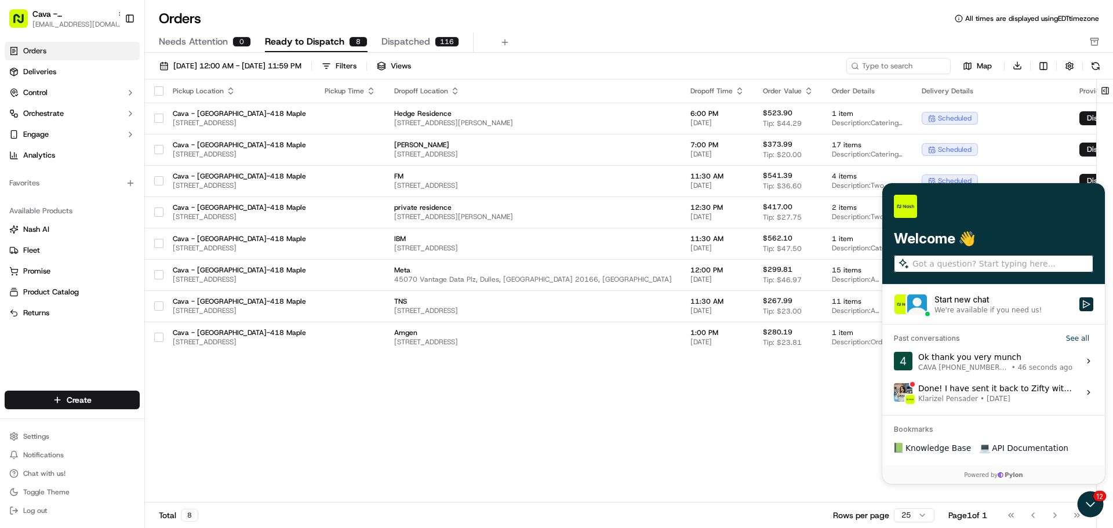
click at [973, 365] on span "CAVA [PHONE_NUMBER] Maple" at bounding box center [963, 367] width 91 height 9
click at [894, 362] on button "View issue" at bounding box center [893, 361] width 1 height 1
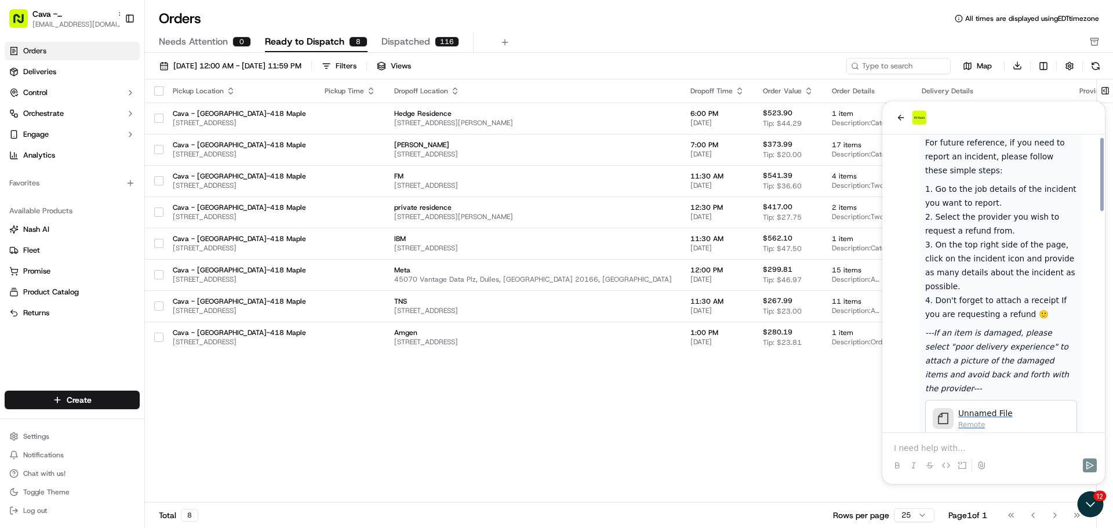
scroll to position [894, 0]
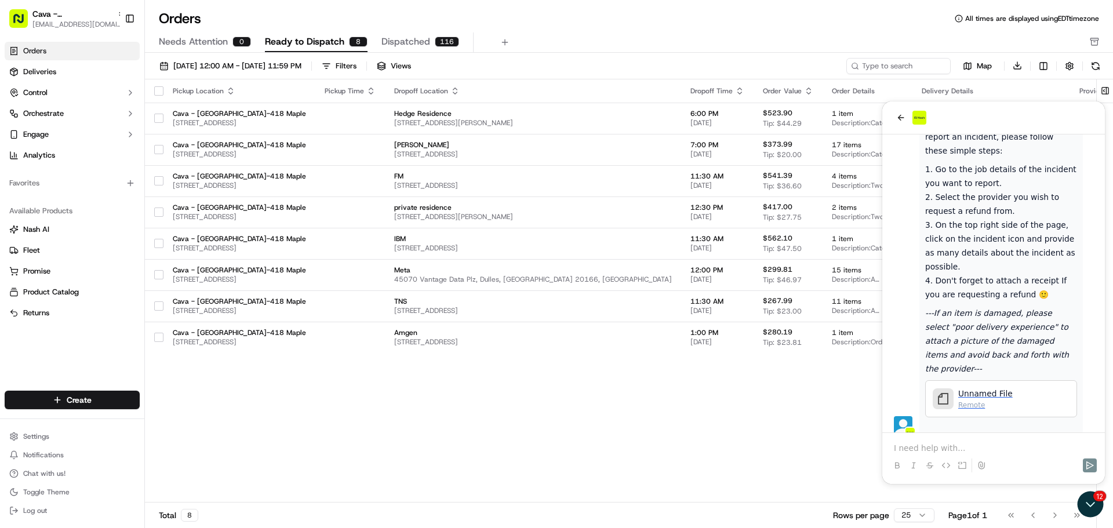
click at [909, 447] on p at bounding box center [993, 448] width 199 height 12
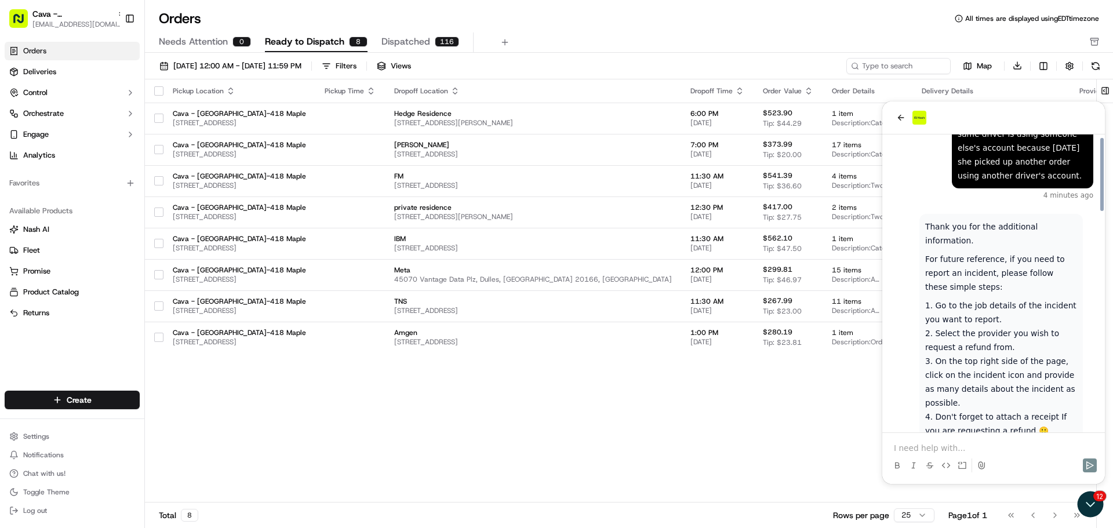
scroll to position [778, 0]
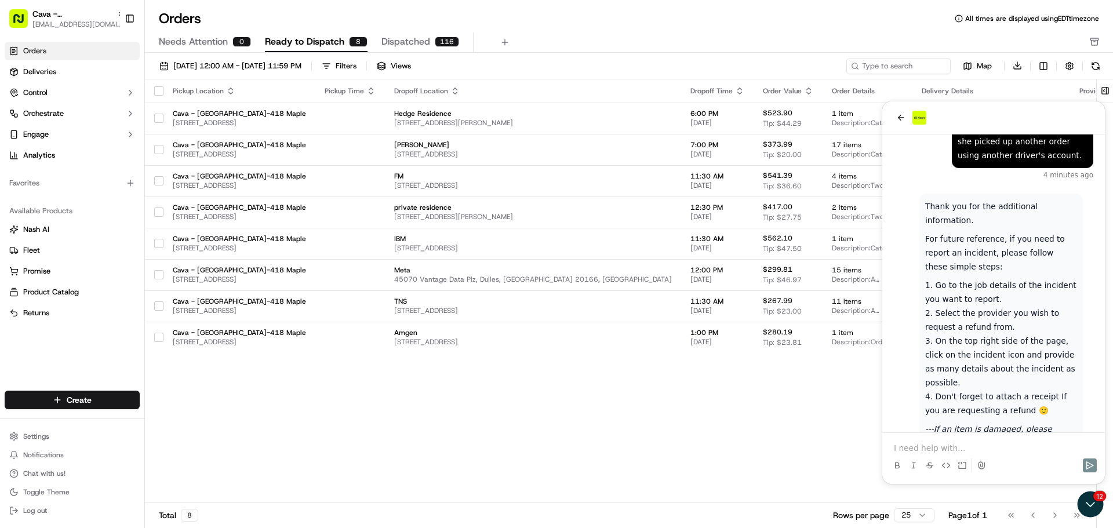
click at [351, 395] on div "Pickup Location Pickup Time Dropoff Location Dropoff Time Order Value Order Det…" at bounding box center [671, 291] width 1052 height 424
click at [227, 67] on span "[DATE] 12:00 AM - [DATE] 11:59 PM" at bounding box center [237, 66] width 128 height 10
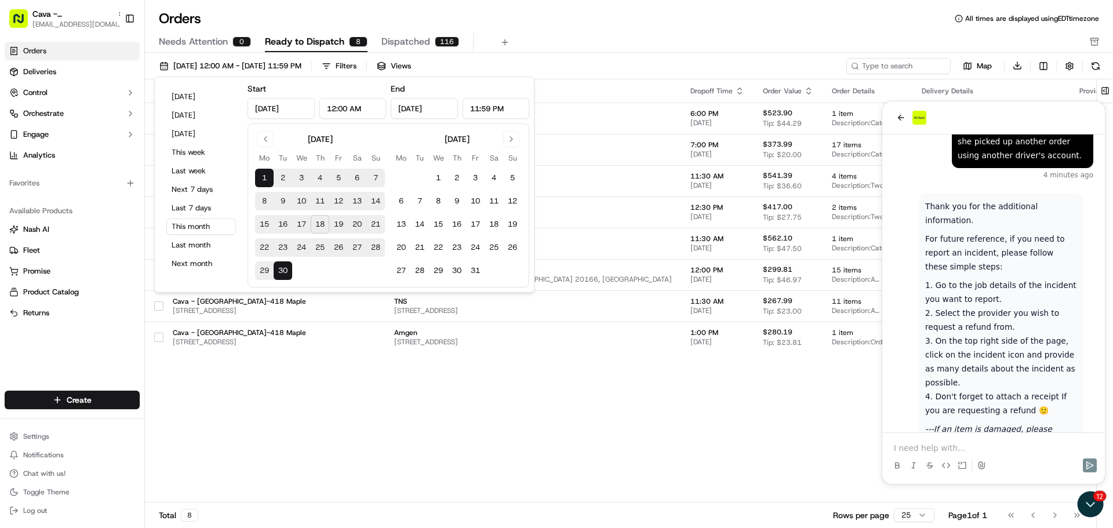
click at [378, 201] on button "14" at bounding box center [375, 201] width 19 height 19
type input "[DATE]"
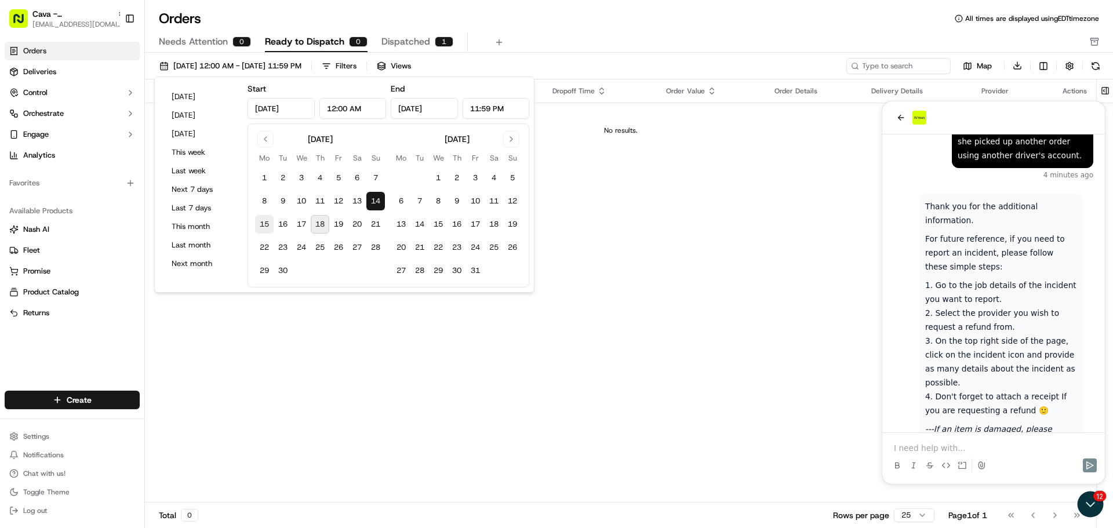
click at [269, 220] on button "15" at bounding box center [264, 224] width 19 height 19
type input "[DATE]"
click at [263, 226] on button "15" at bounding box center [264, 224] width 19 height 19
click at [377, 198] on button "14" at bounding box center [375, 201] width 19 height 19
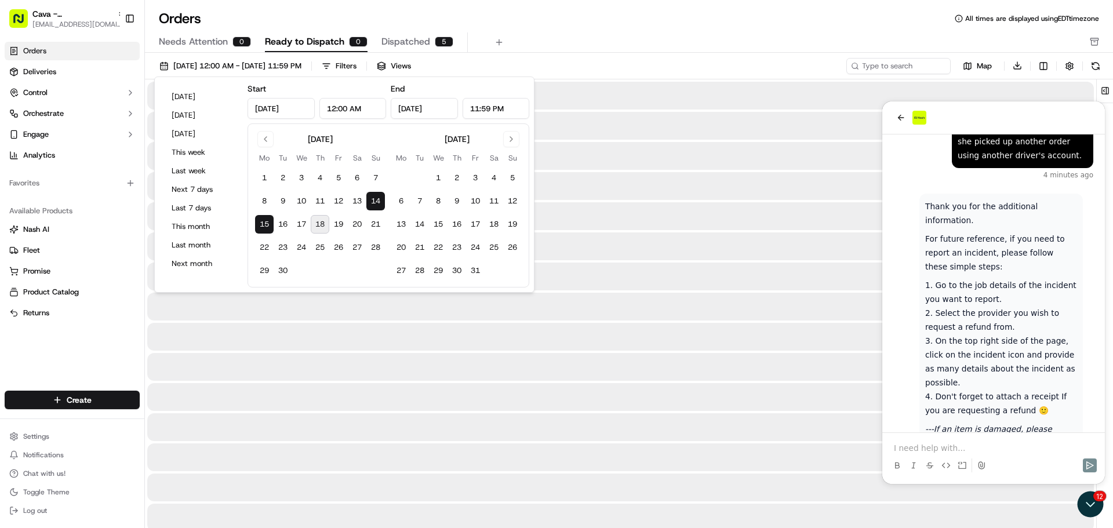
type input "[DATE]"
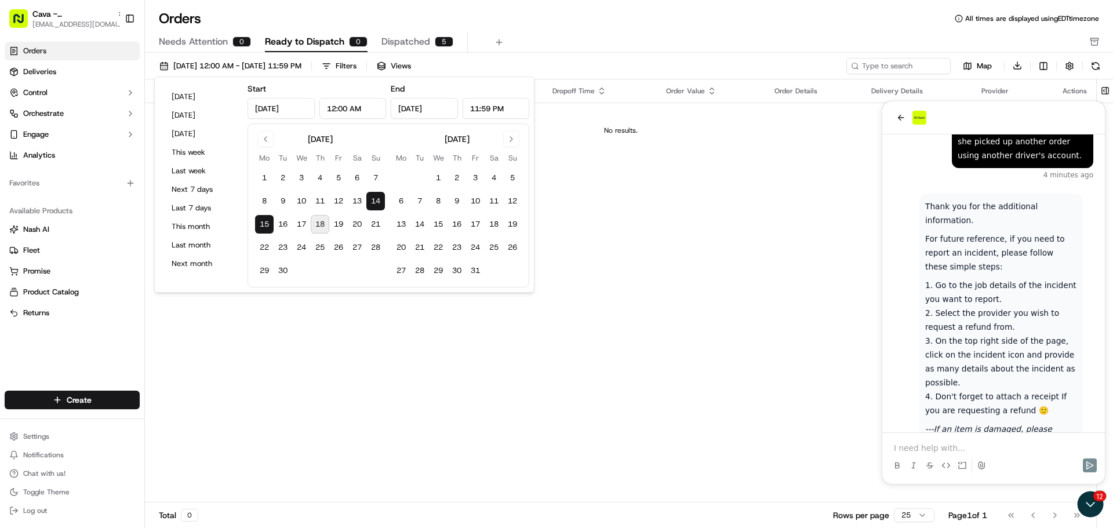
click at [540, 54] on div "[DATE] 12:00 AM - [DATE] 11:59 PM Filters Views Map Download Pickup Location Pi…" at bounding box center [629, 295] width 968 height 484
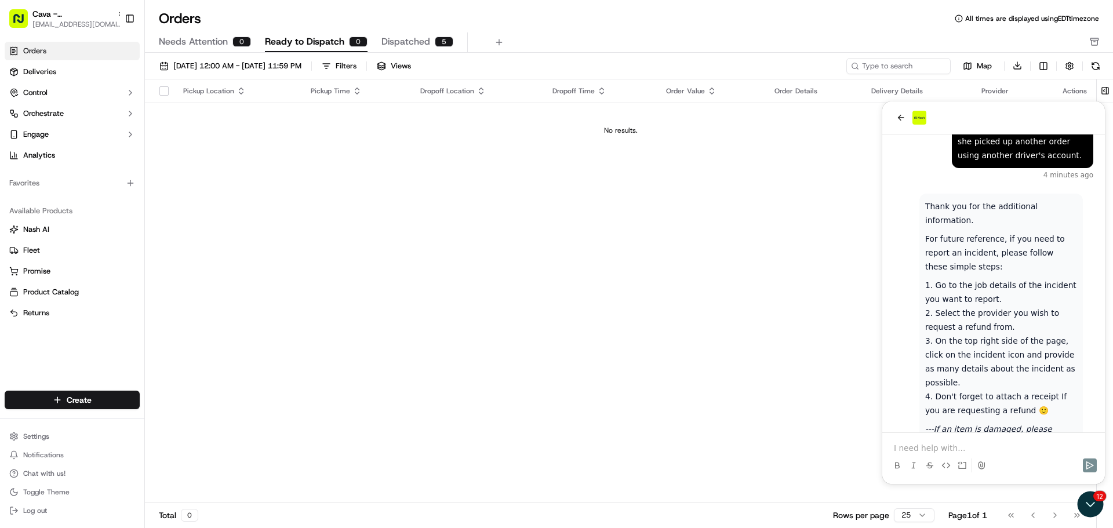
click at [208, 33] on button "Needs Attention 0" at bounding box center [205, 42] width 92 height 20
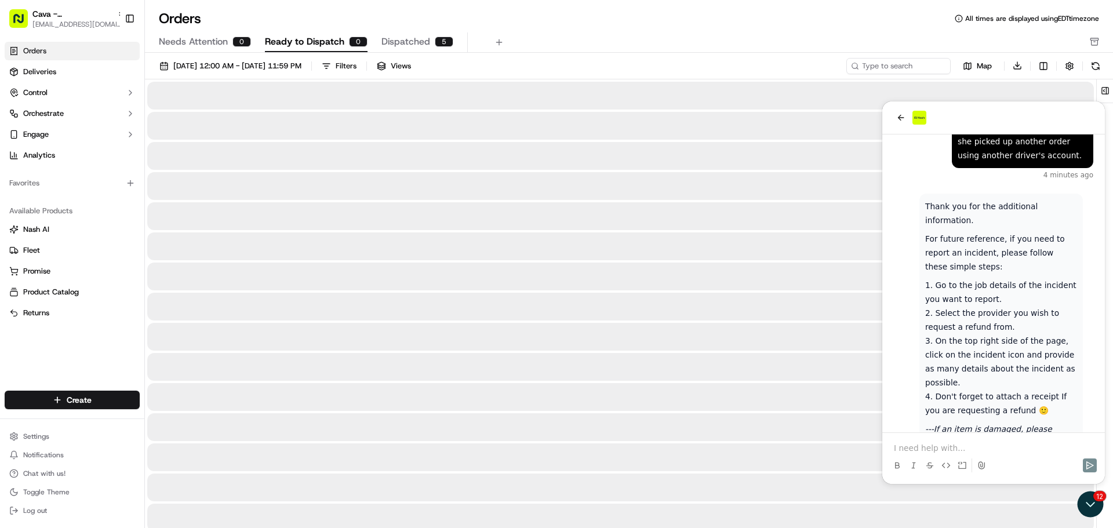
drag, startPoint x: 270, startPoint y: 37, endPoint x: 291, endPoint y: 39, distance: 21.0
click at [272, 37] on span "Ready to Dispatch" at bounding box center [304, 42] width 79 height 14
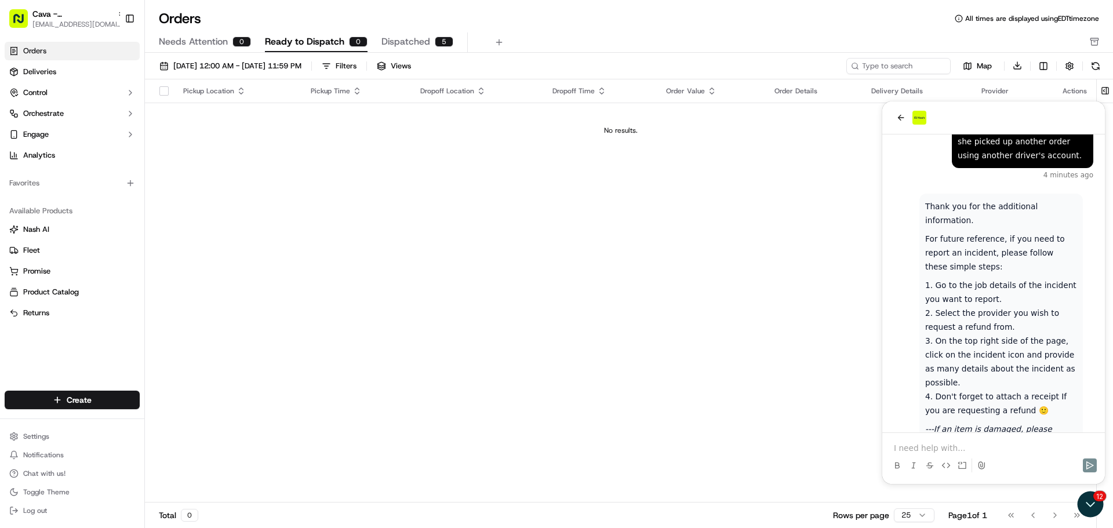
click at [388, 42] on span "Dispatched" at bounding box center [406, 42] width 49 height 14
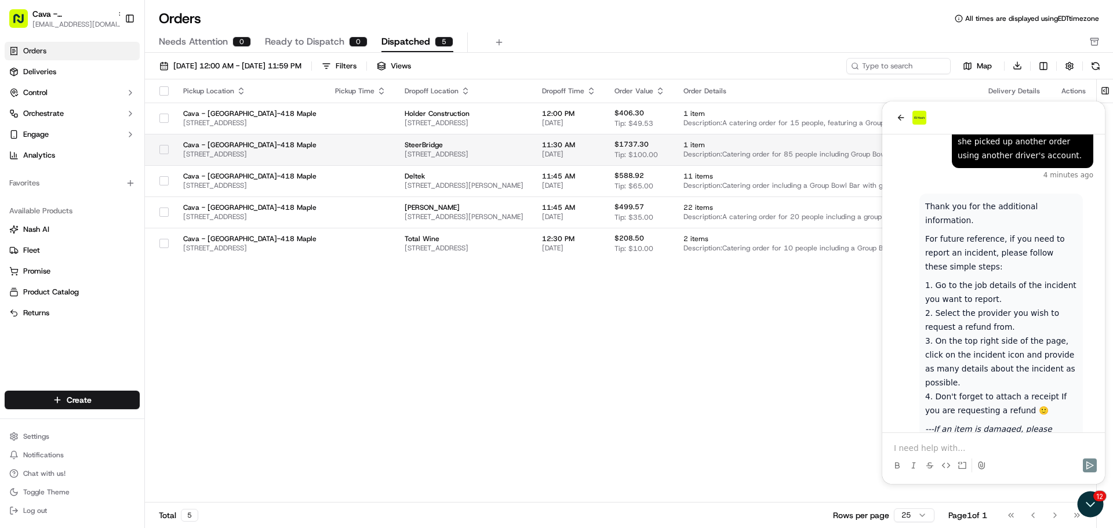
click at [649, 146] on span "$1737.30" at bounding box center [632, 144] width 34 height 9
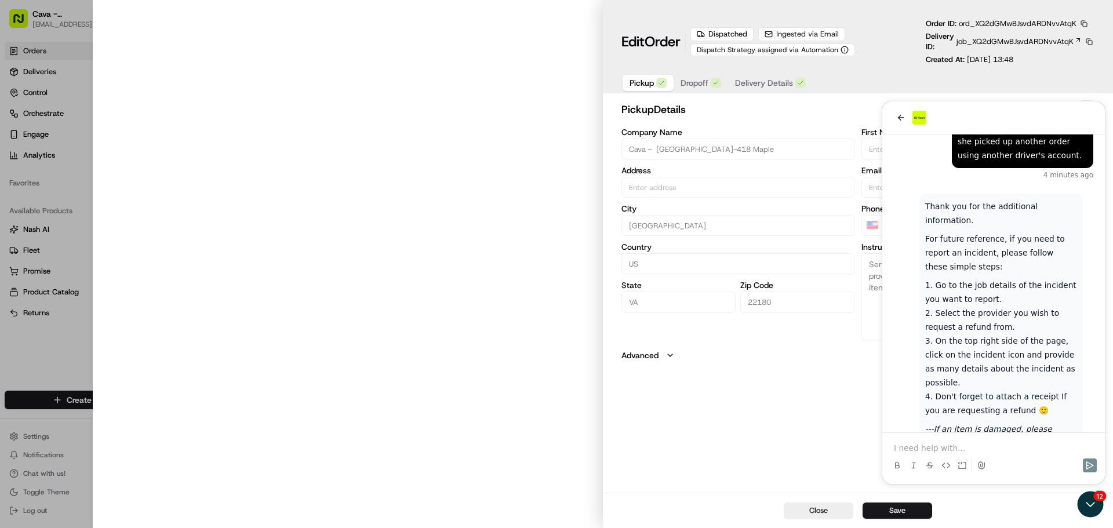
type input "[STREET_ADDRESS]"
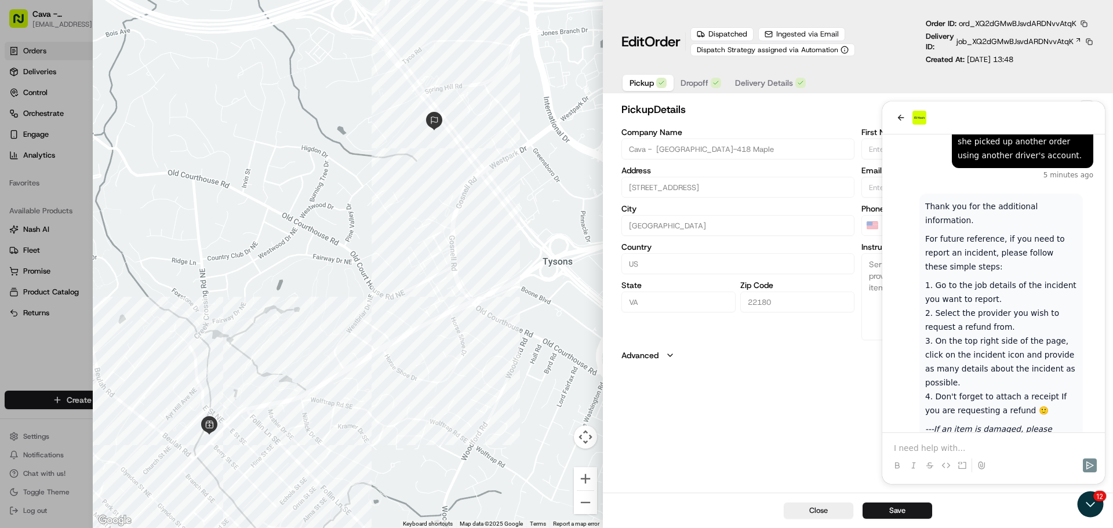
click at [905, 119] on div "pickup Details Saved Location Company Name [GEOGRAPHIC_DATA] - [GEOGRAPHIC_DATA…" at bounding box center [858, 230] width 473 height 261
click at [902, 117] on h2 "pickup Details" at bounding box center [809, 109] width 375 height 16
click at [854, 75] on div "Pickup Dropoff Delivery Details" at bounding box center [858, 82] width 473 height 21
click at [900, 117] on h2 "pickup Details" at bounding box center [809, 109] width 375 height 16
click at [798, 390] on div "pickup Details Saved Location Company Name [GEOGRAPHIC_DATA] - [GEOGRAPHIC_DATA…" at bounding box center [858, 295] width 510 height 395
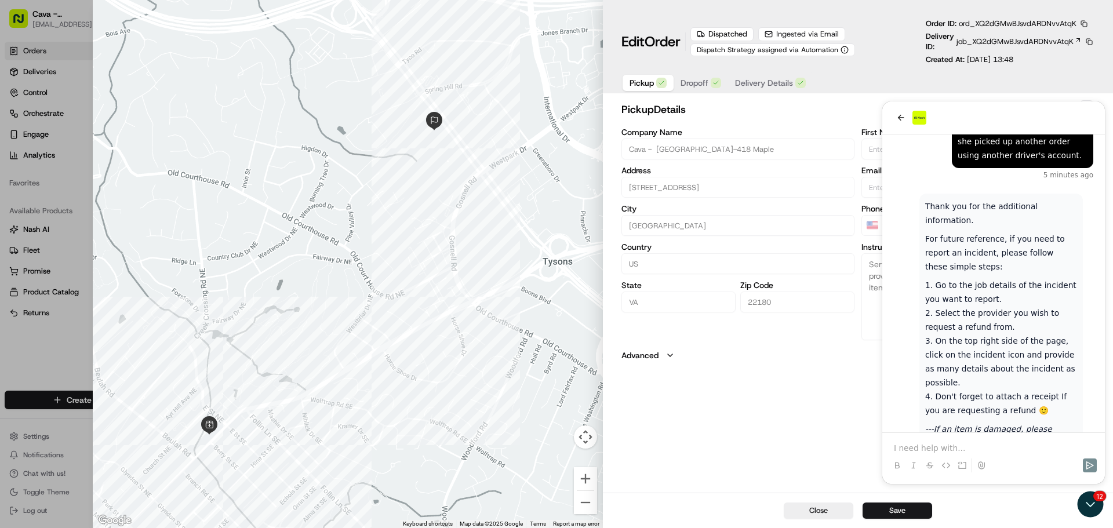
click at [57, 81] on div at bounding box center [556, 264] width 1113 height 528
type input "+1"
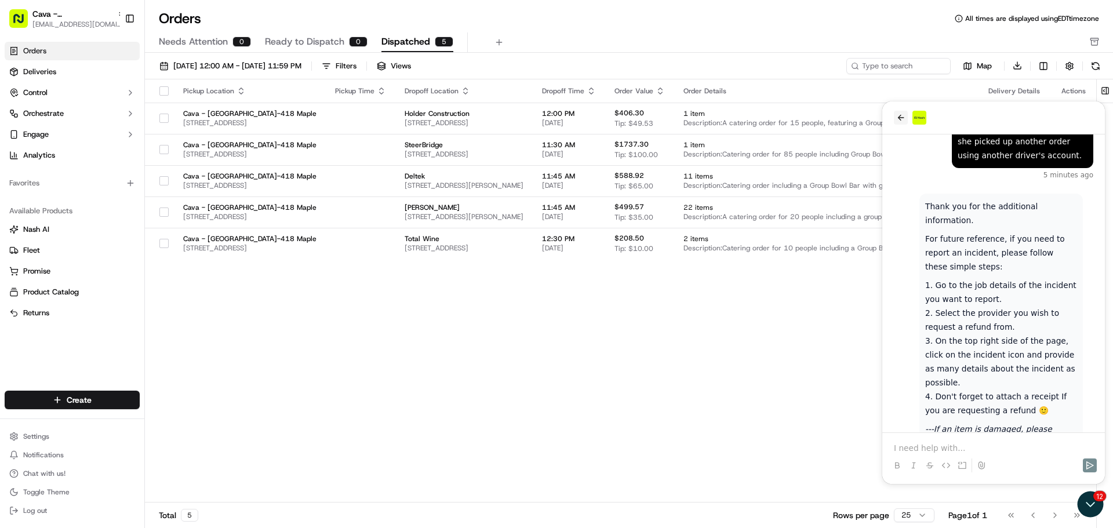
click at [904, 114] on icon "back" at bounding box center [900, 117] width 9 height 9
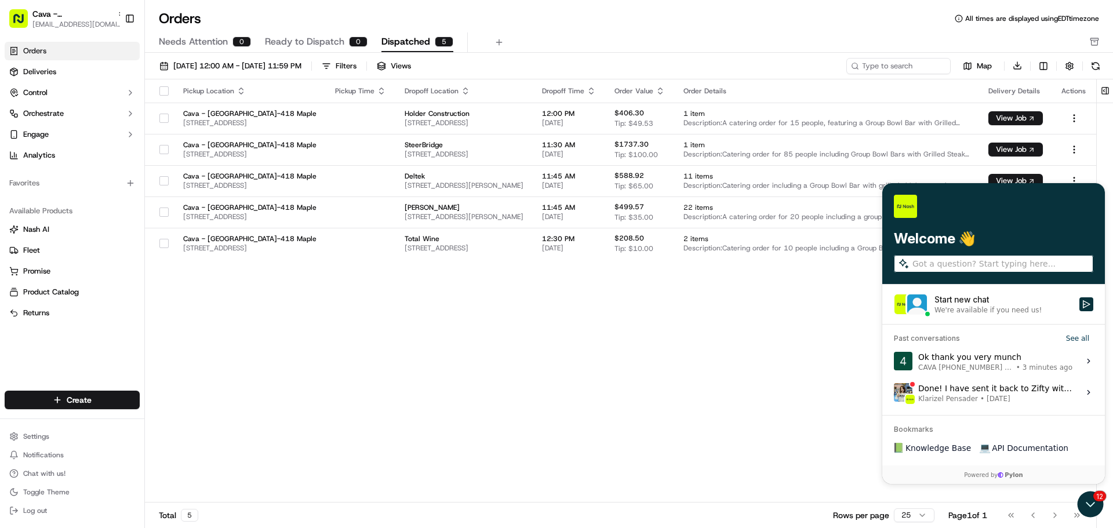
click at [775, 322] on div "Pickup Location Pickup Time Dropoff Location Dropoff Time Order Value Order Det…" at bounding box center [620, 291] width 951 height 424
click at [896, 211] on img at bounding box center [905, 206] width 23 height 23
drag, startPoint x: 763, startPoint y: 492, endPoint x: 808, endPoint y: 457, distance: 57.1
click at [766, 491] on div "Pickup Location Pickup Time Dropoff Location Dropoff Time Order Value Order Det…" at bounding box center [620, 291] width 951 height 424
click at [1084, 196] on div at bounding box center [993, 206] width 199 height 23
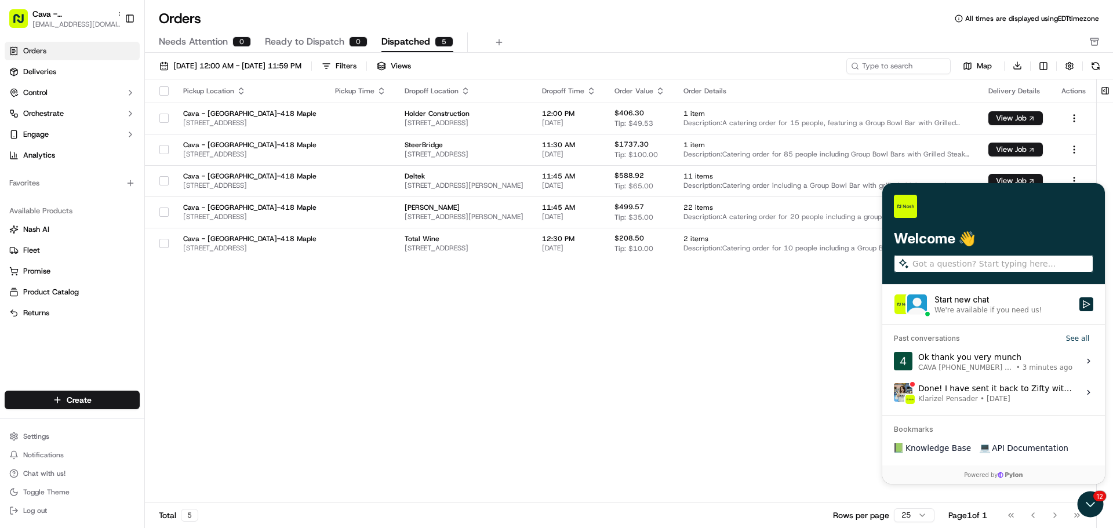
click at [1080, 192] on div "Welcome 👋" at bounding box center [993, 233] width 223 height 101
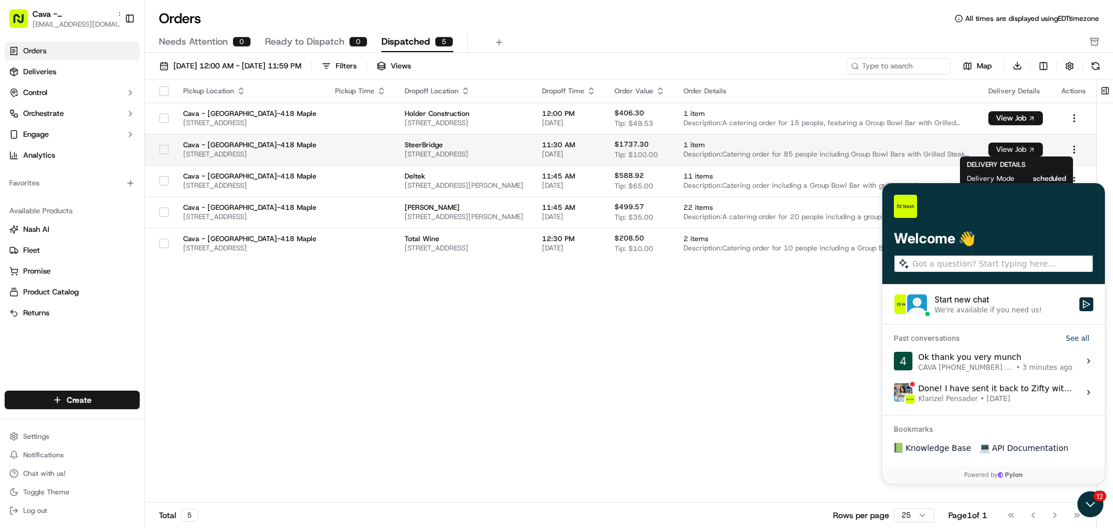
click at [1027, 148] on button "View Job" at bounding box center [1016, 150] width 55 height 14
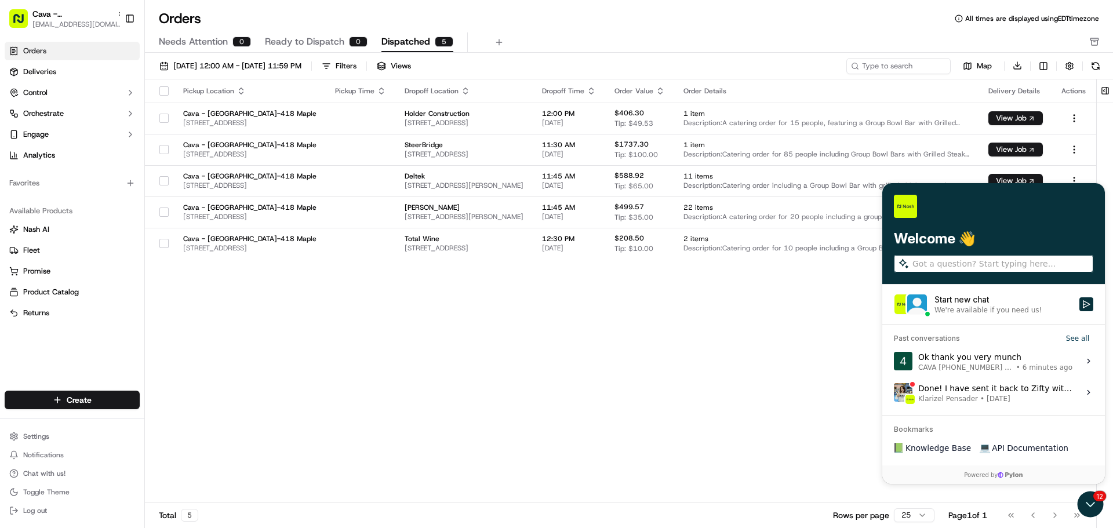
click at [704, 304] on div "Pickup Location Pickup Time Dropoff Location Dropoff Time Order Value Order Det…" at bounding box center [620, 291] width 951 height 424
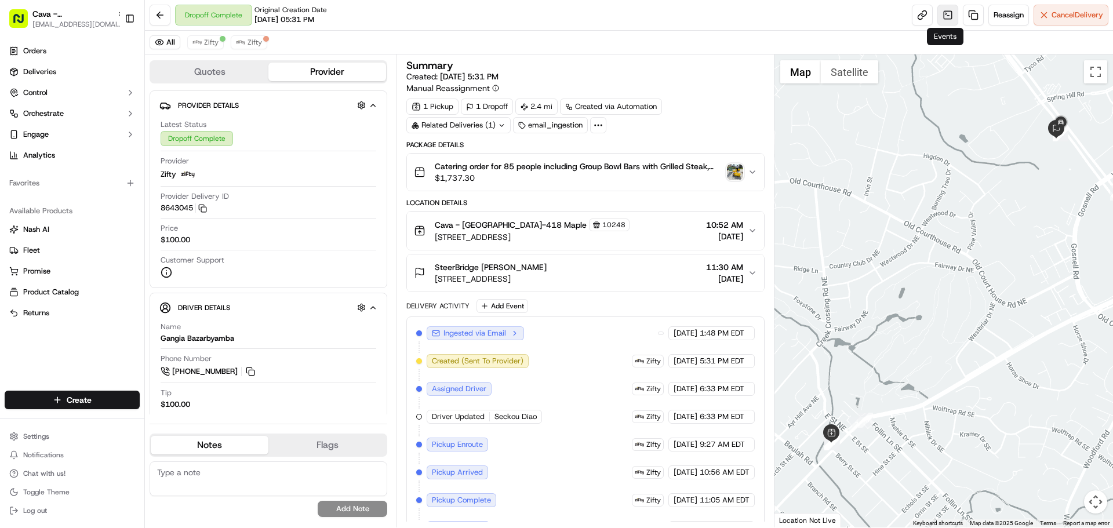
click at [944, 13] on link at bounding box center [948, 15] width 21 height 21
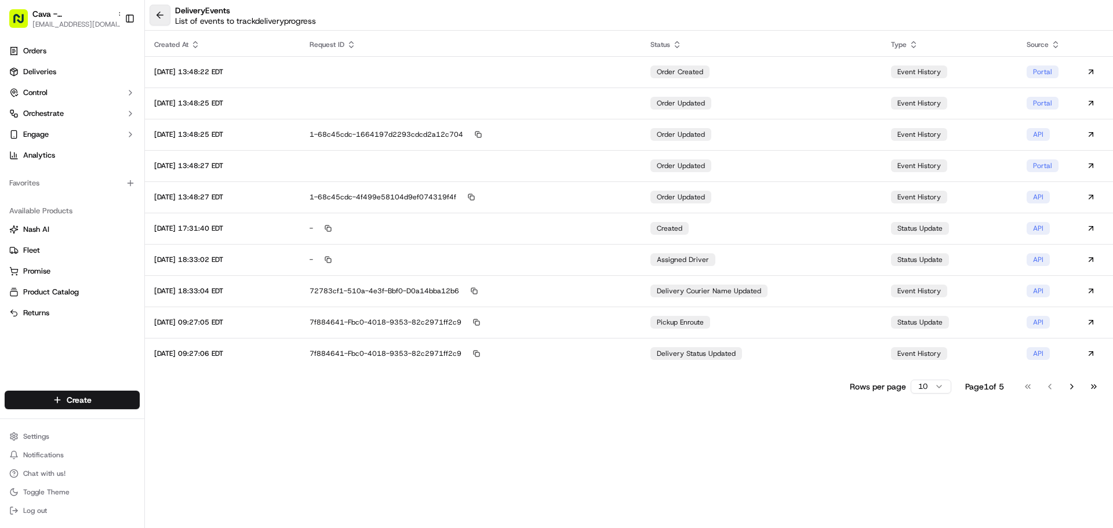
click at [151, 17] on button at bounding box center [160, 15] width 21 height 21
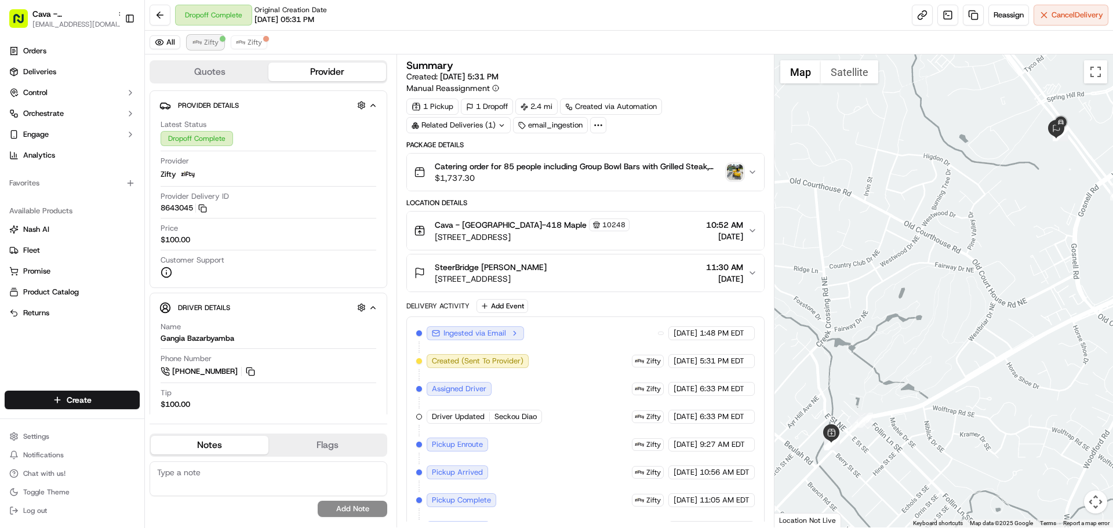
click at [212, 41] on span "Zifty" at bounding box center [211, 42] width 14 height 9
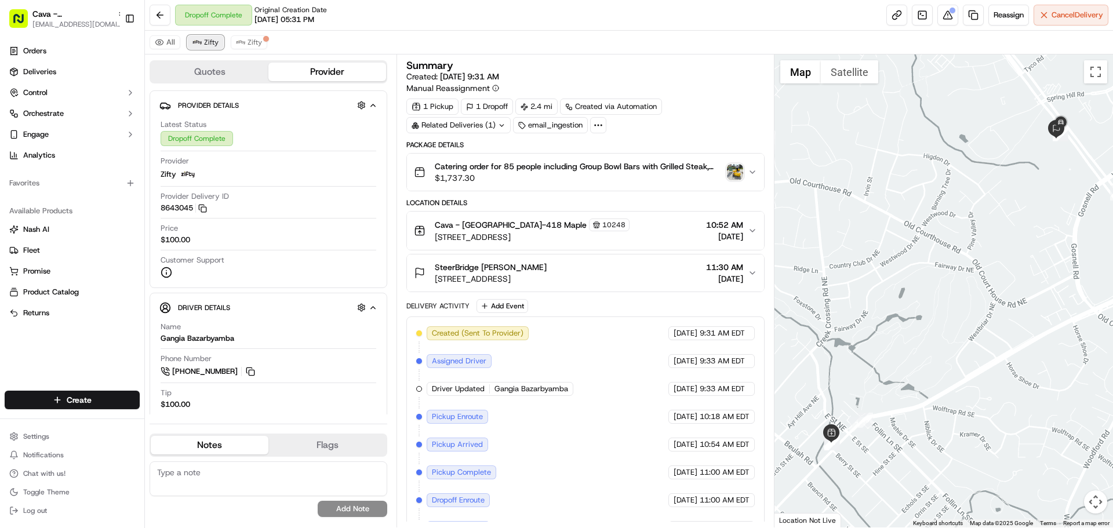
click at [213, 41] on span "Zifty" at bounding box center [211, 42] width 14 height 9
click at [940, 16] on button at bounding box center [948, 15] width 21 height 21
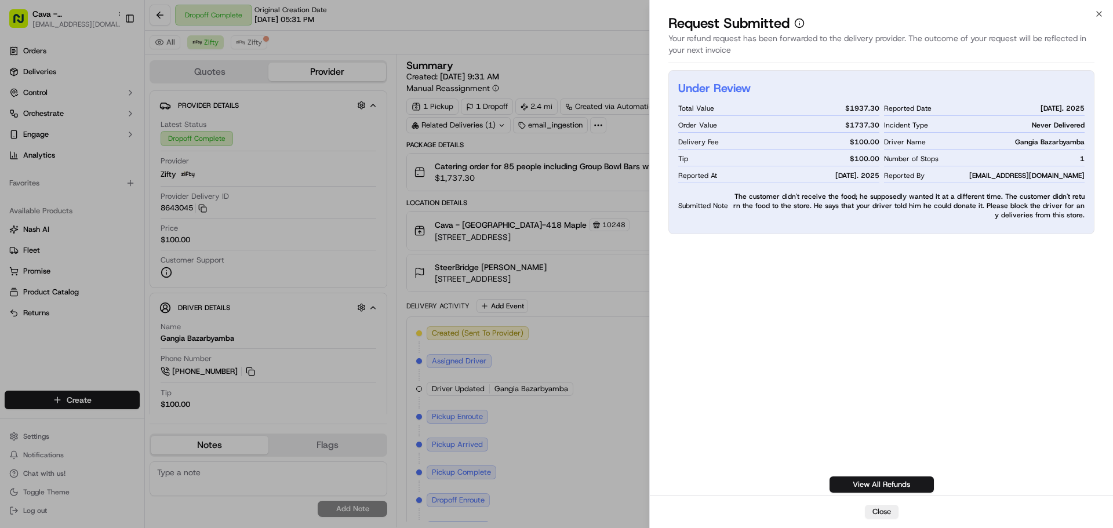
drag, startPoint x: 884, startPoint y: 510, endPoint x: 878, endPoint y: 507, distance: 6.5
click at [882, 510] on button "Close" at bounding box center [882, 512] width 34 height 14
